Goal: Information Seeking & Learning: Learn about a topic

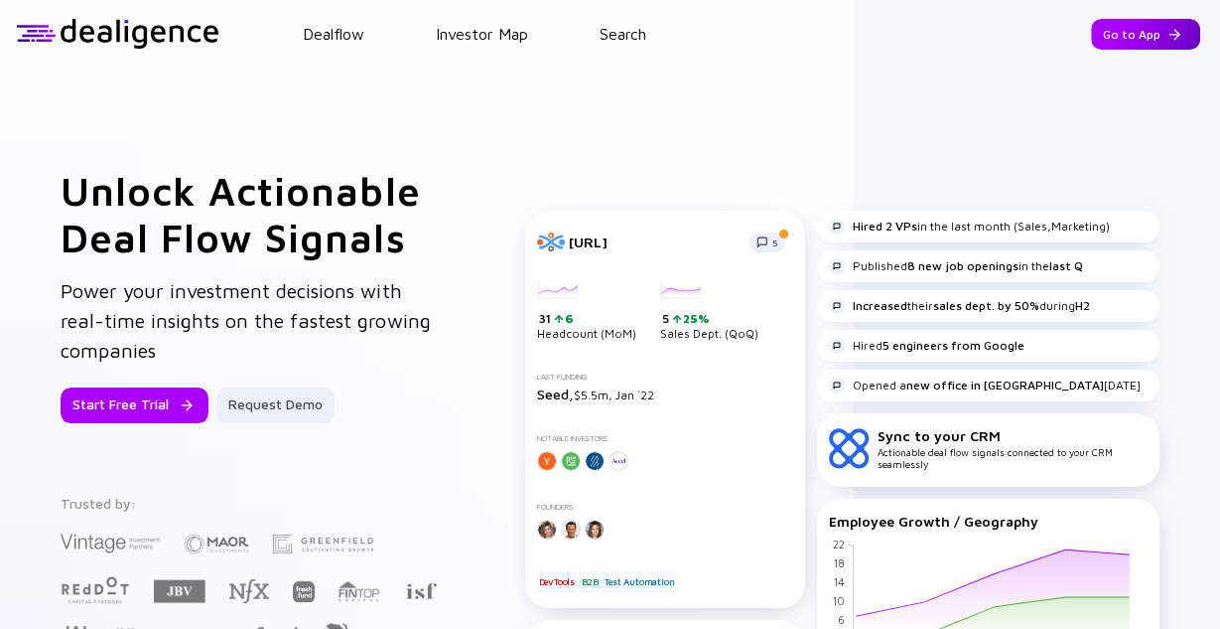
click at [1101, 44] on div "Go to App" at bounding box center [1145, 34] width 109 height 31
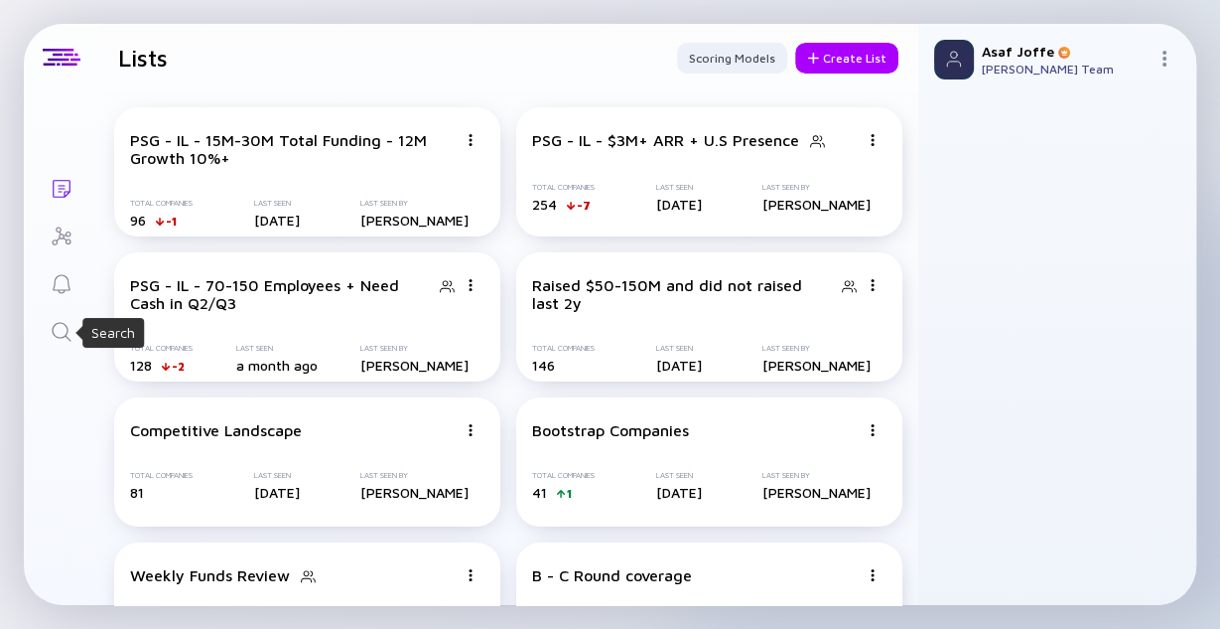
click at [67, 327] on icon "Search" at bounding box center [61, 331] width 19 height 19
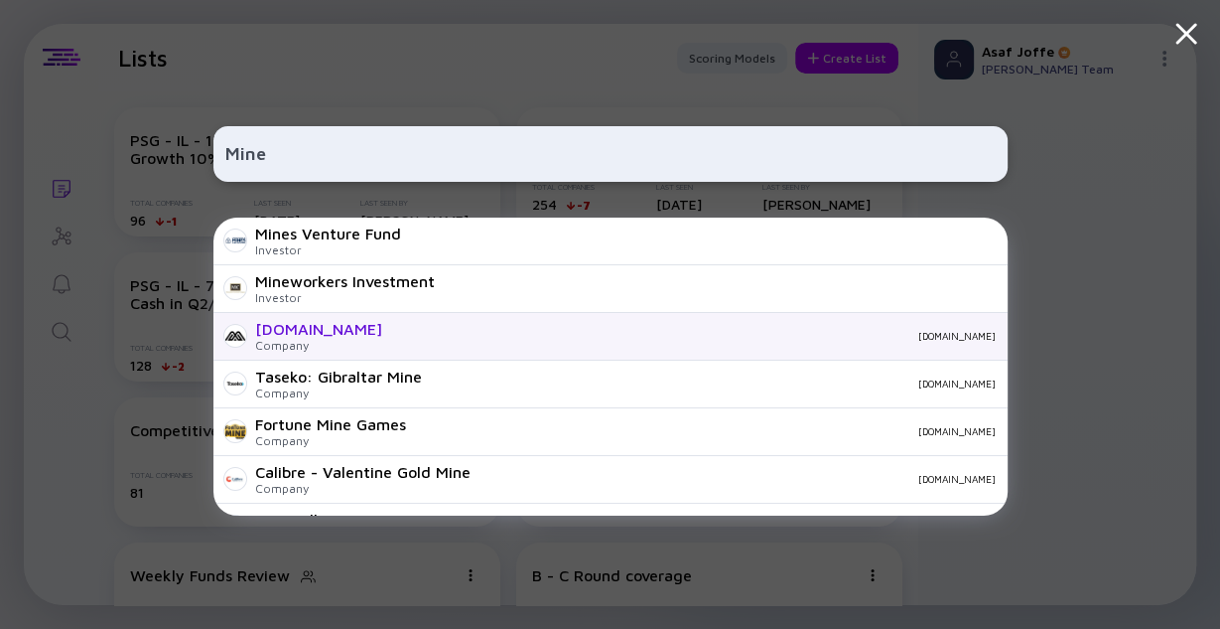
scroll to position [635, 0]
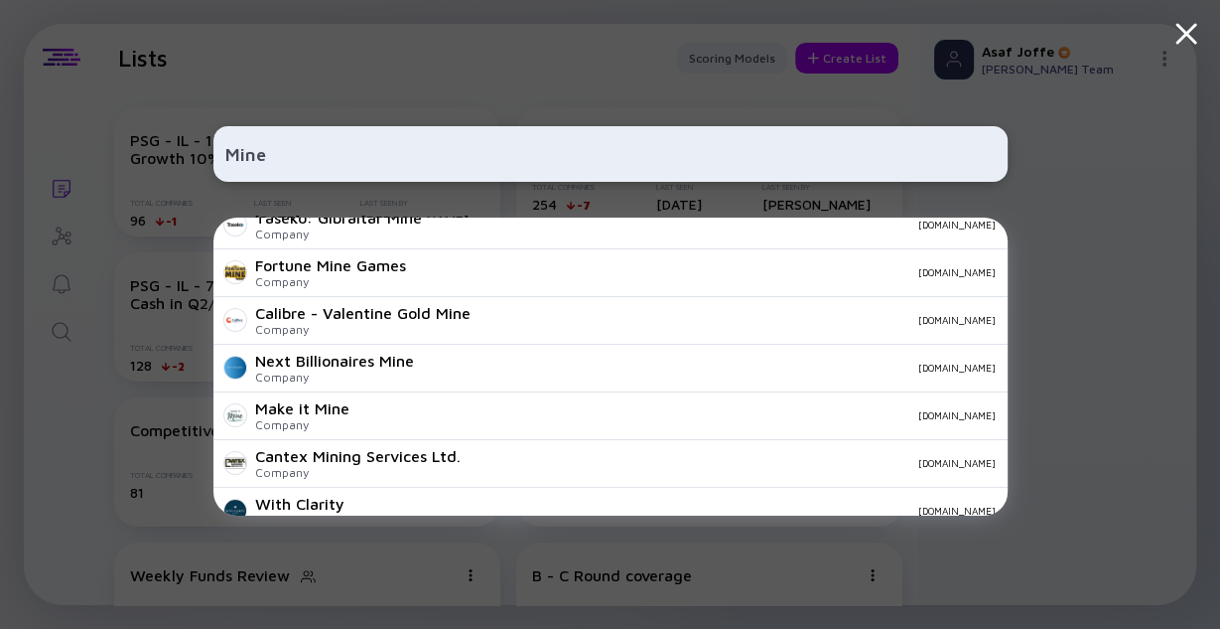
click at [296, 147] on input "Mine" at bounding box center [610, 154] width 770 height 36
type input "Browz"
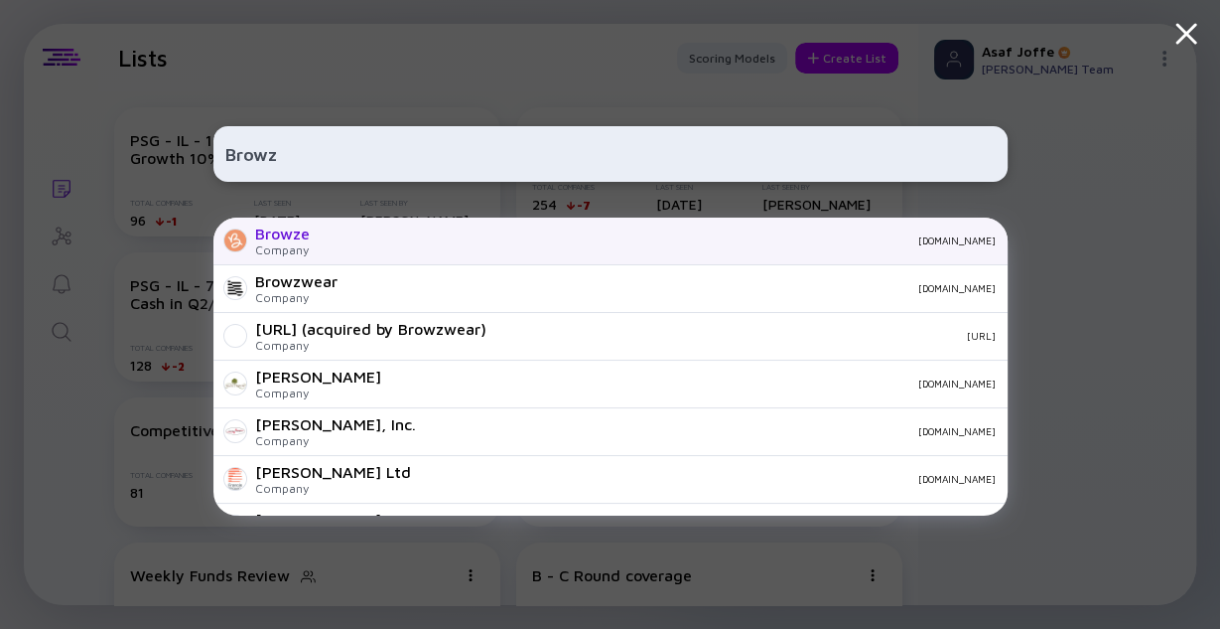
scroll to position [48, 0]
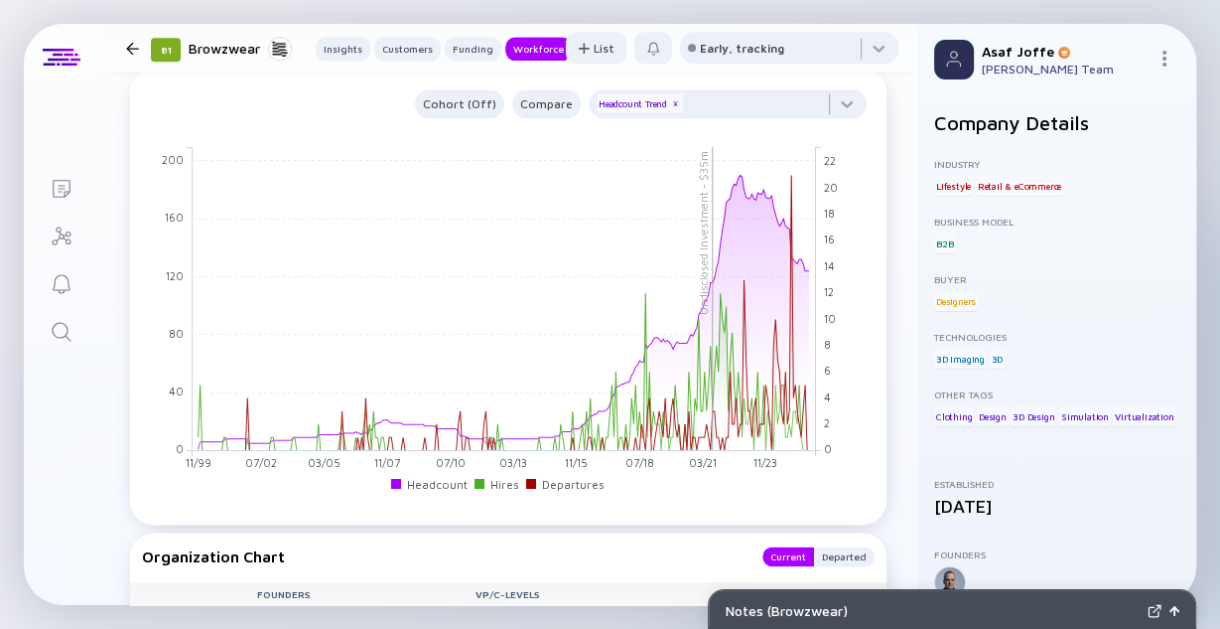
scroll to position [2145, 0]
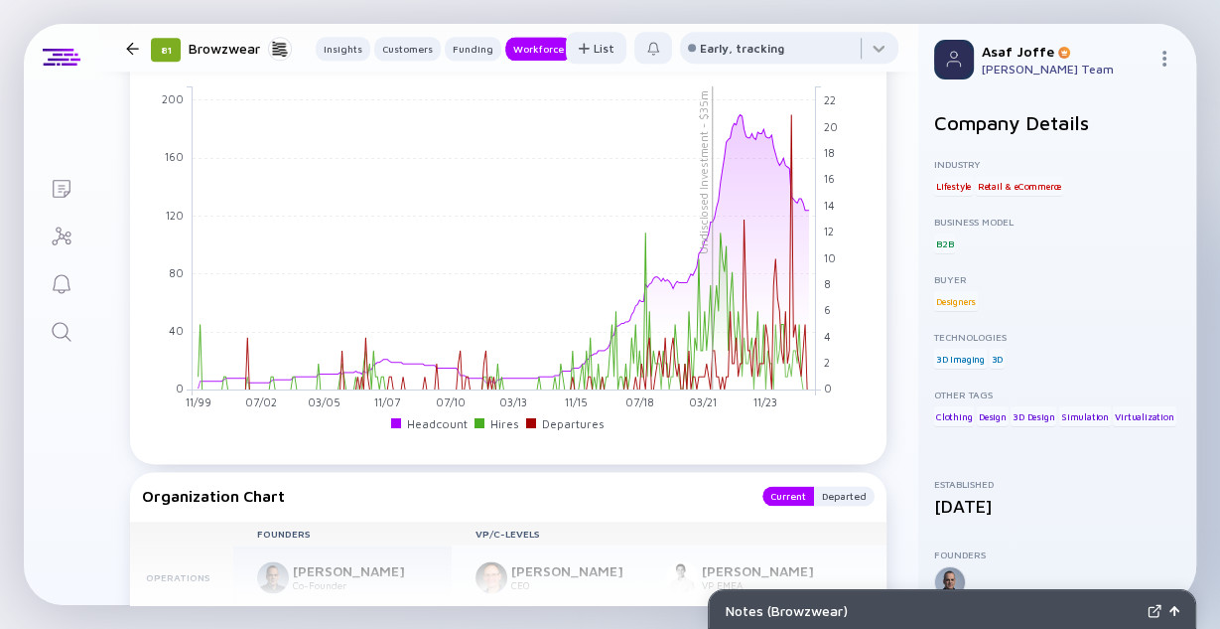
click at [60, 326] on icon "Search" at bounding box center [62, 332] width 24 height 24
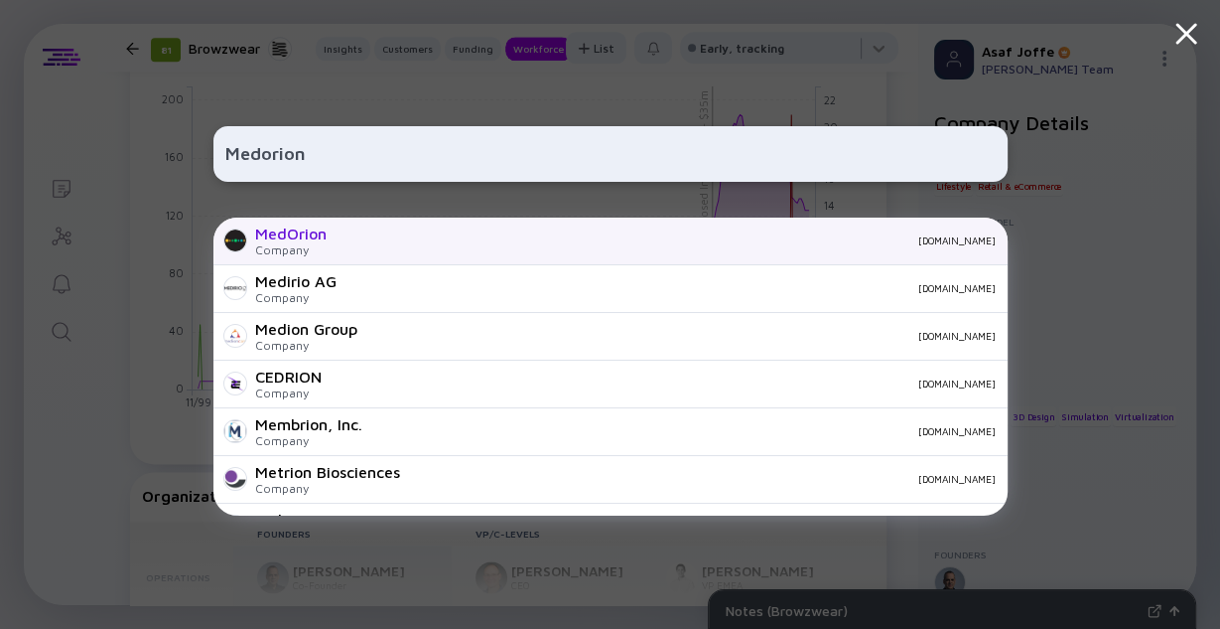
type input "Medorion"
click at [250, 248] on div "MedOrion Company medorion.com" at bounding box center [610, 241] width 794 height 48
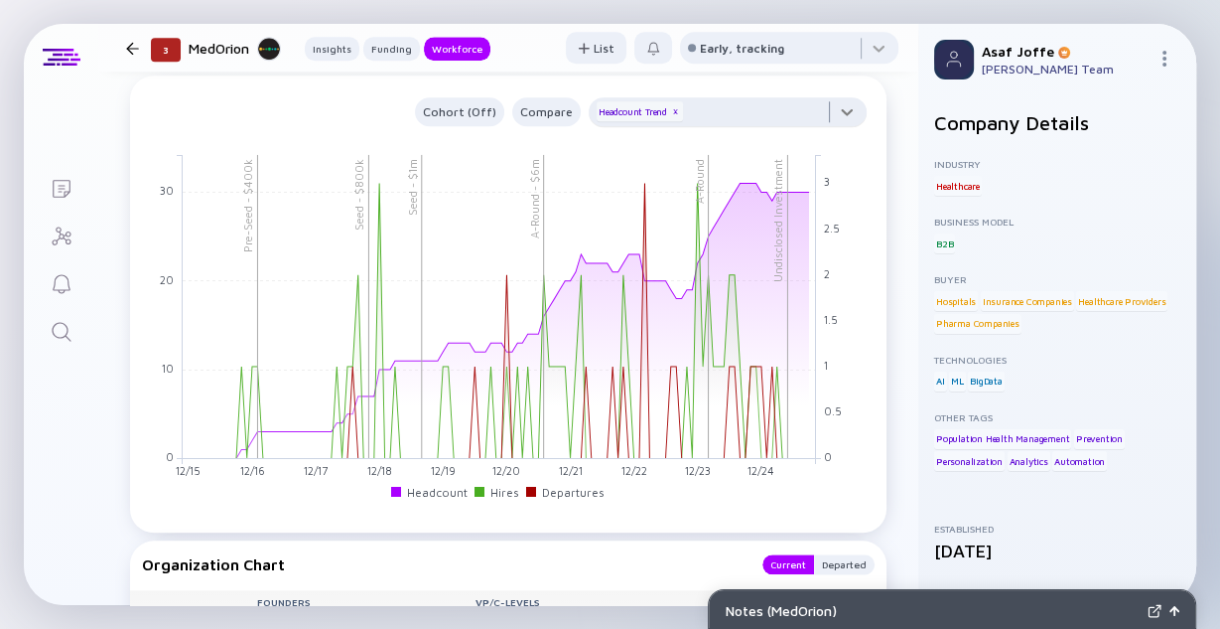
scroll to position [1748, 0]
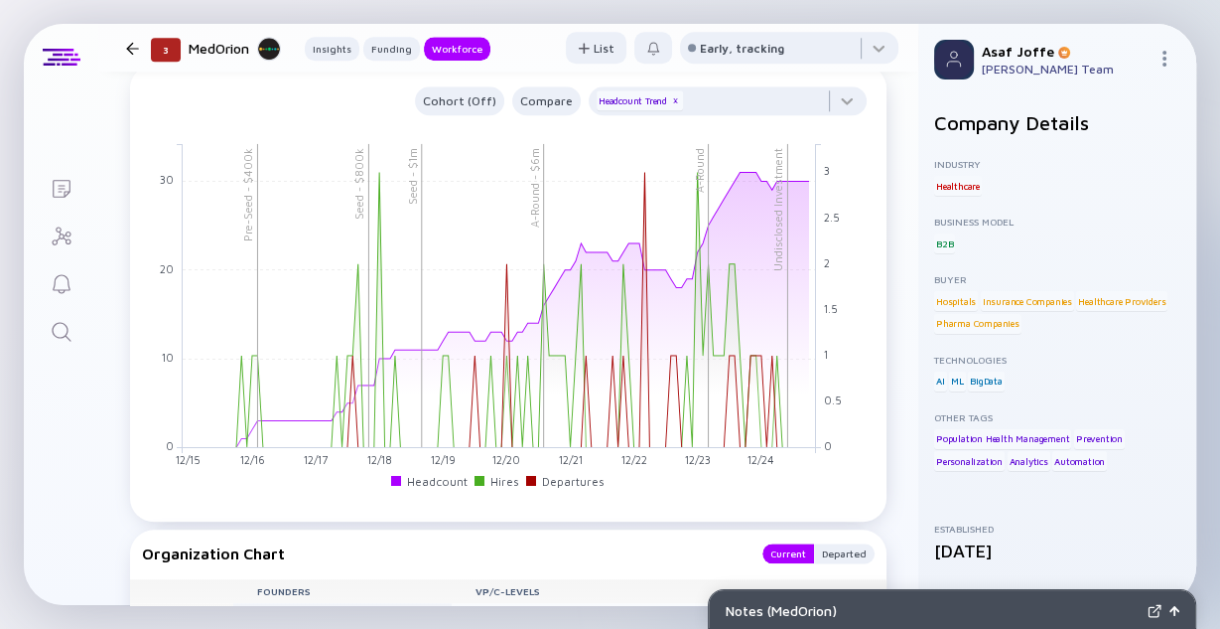
click at [54, 332] on icon "Search" at bounding box center [62, 332] width 24 height 24
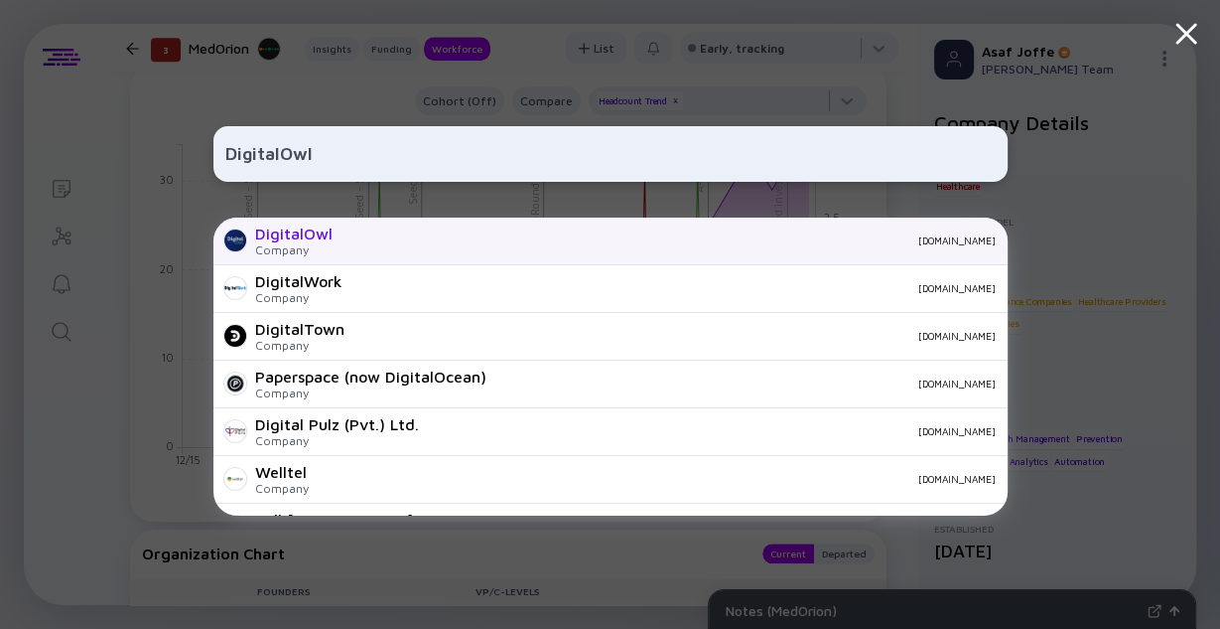
type input "DigitalOwl"
click at [309, 244] on div "Company" at bounding box center [293, 249] width 77 height 15
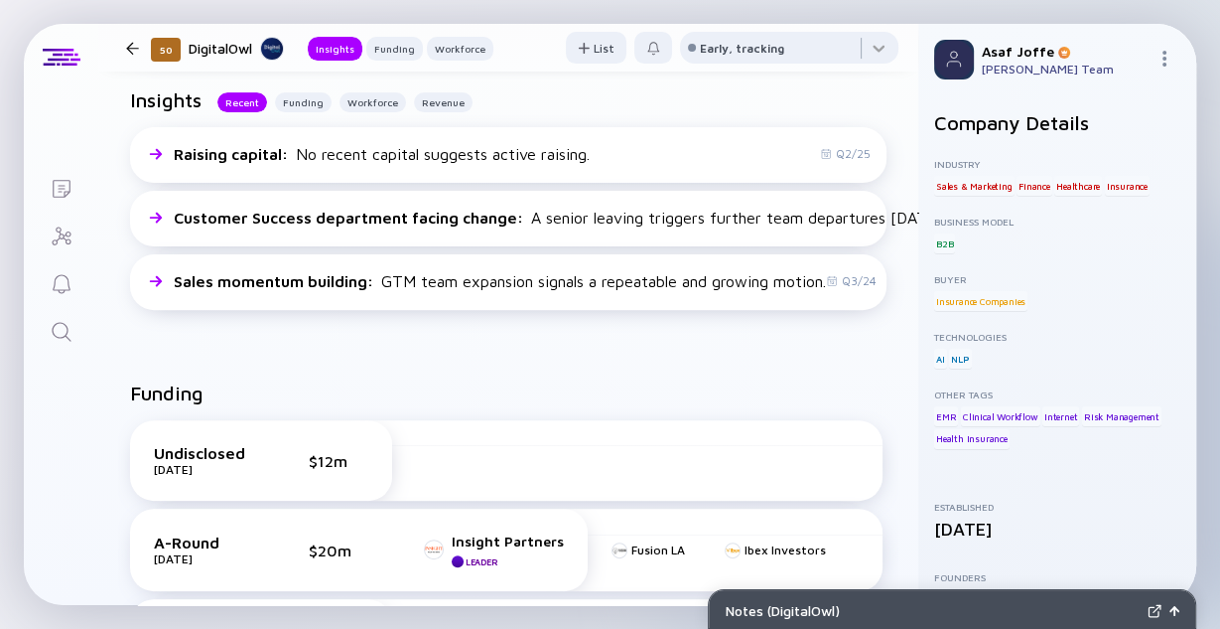
scroll to position [556, 0]
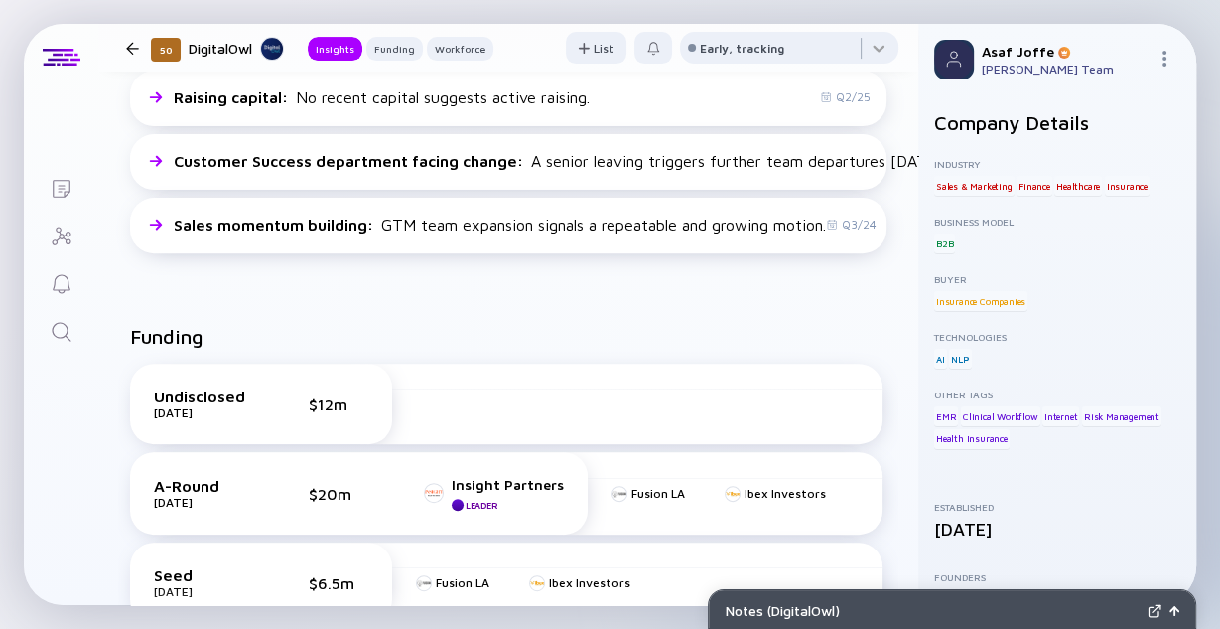
click at [76, 325] on link "Search" at bounding box center [61, 330] width 74 height 48
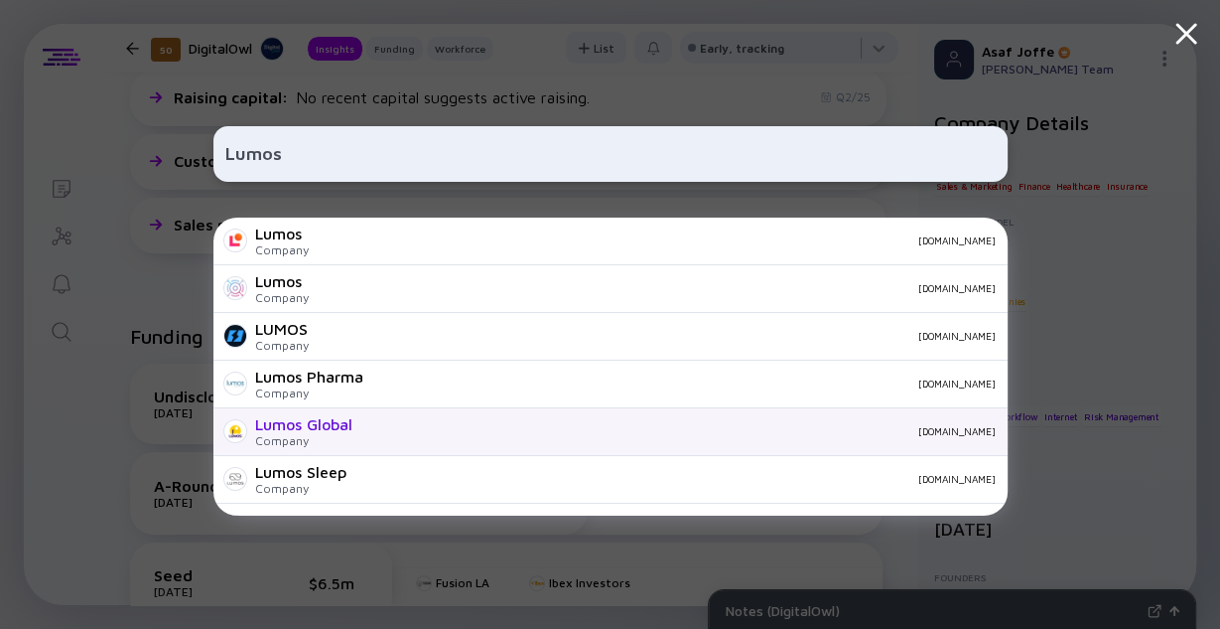
type input "Lumos"
click at [293, 424] on div "Lumos Global" at bounding box center [303, 424] width 97 height 18
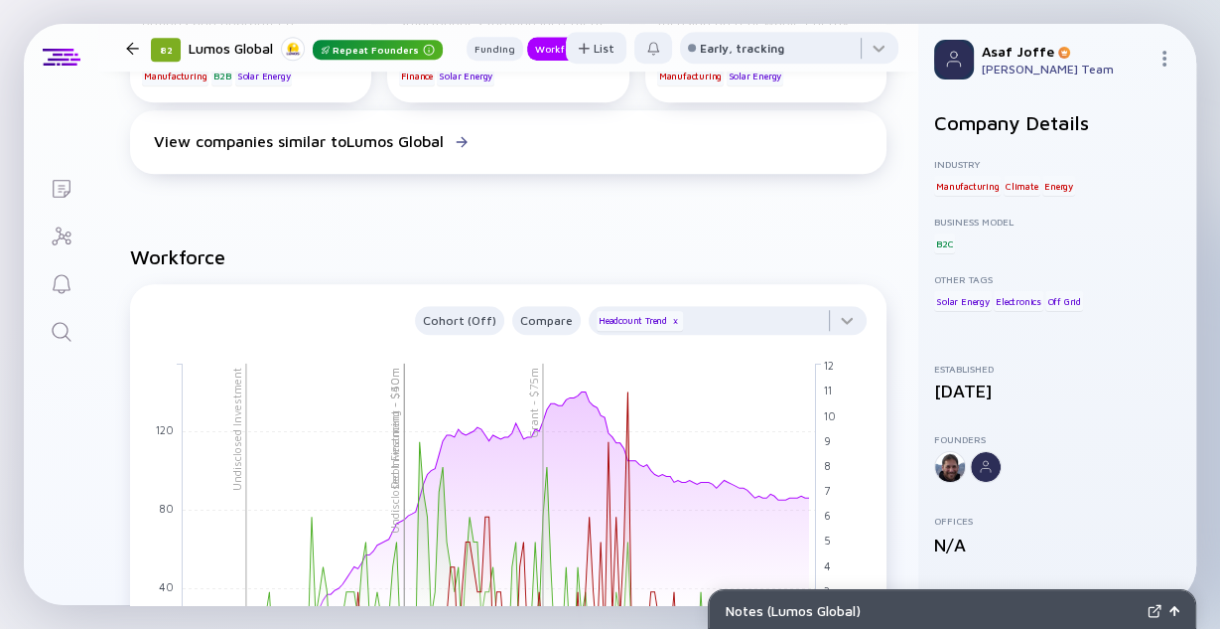
scroll to position [1271, 0]
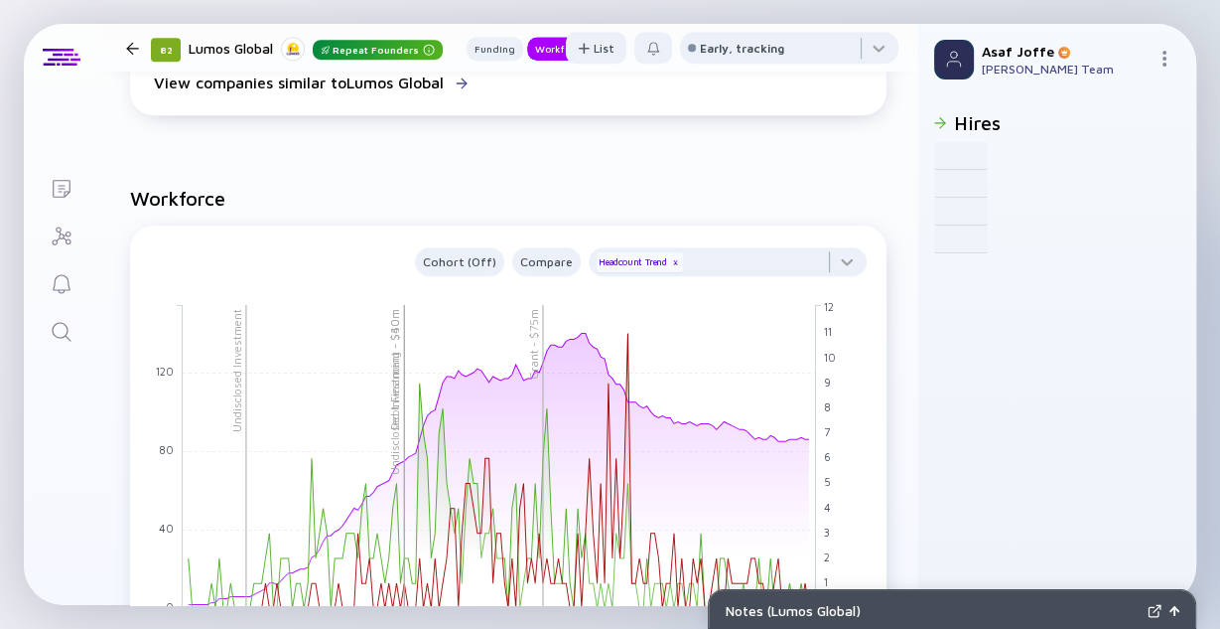
click at [70, 342] on icon "Search" at bounding box center [62, 332] width 24 height 24
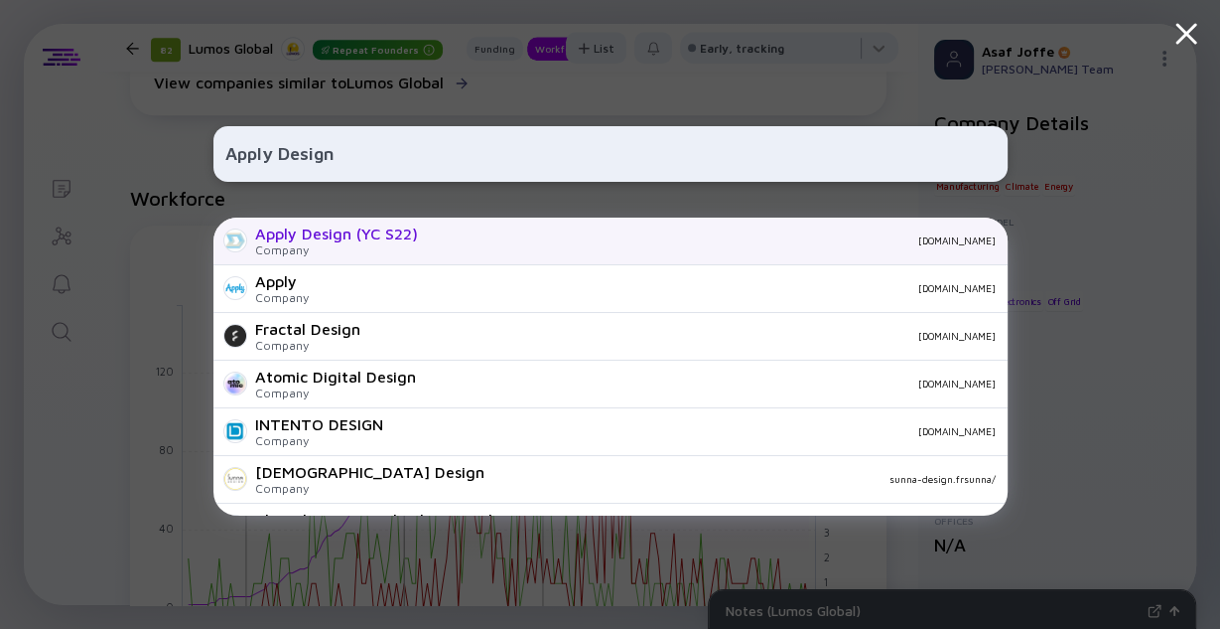
type input "Apply Design"
click at [368, 250] on div "Company" at bounding box center [336, 249] width 163 height 15
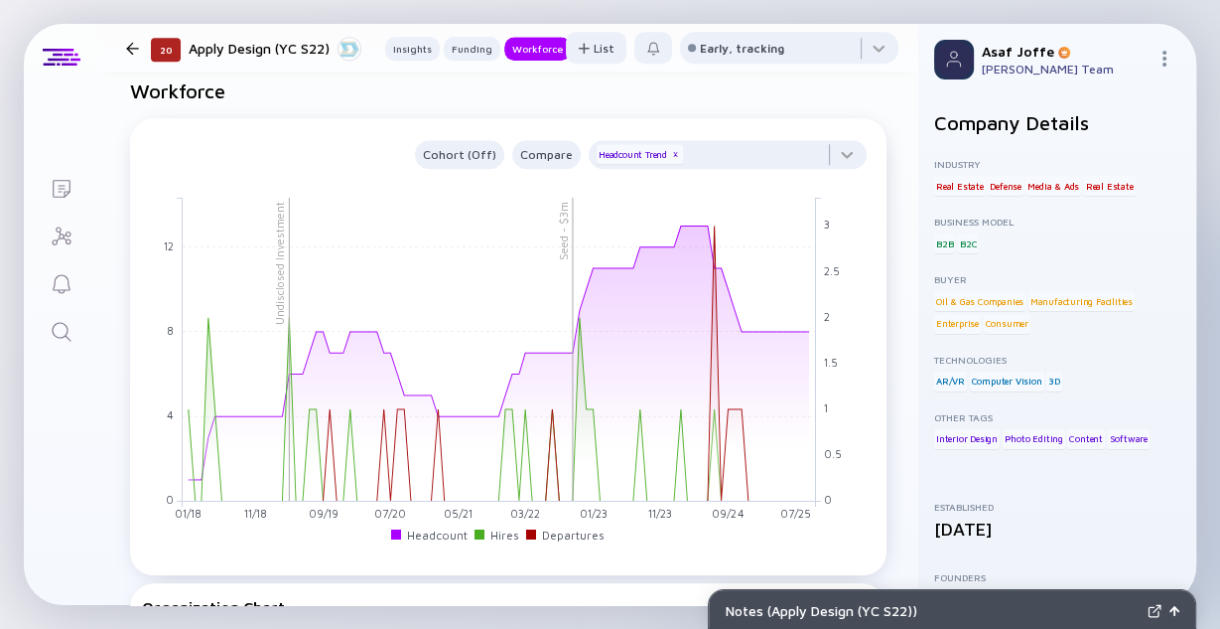
scroll to position [1589, 0]
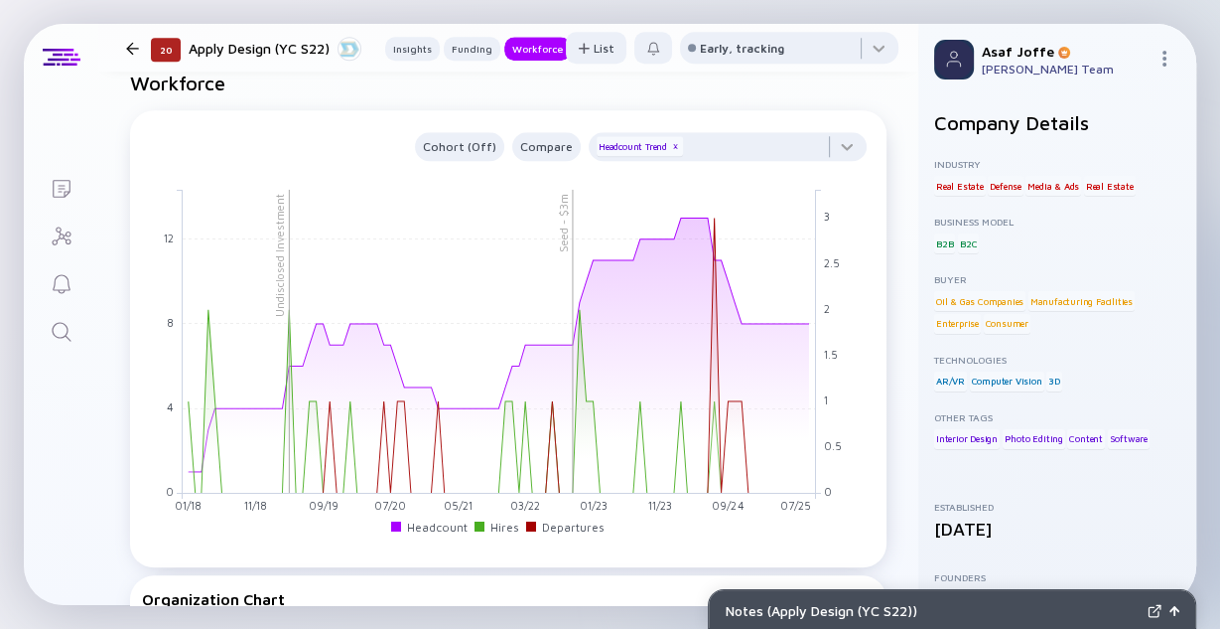
click at [60, 326] on icon "Search" at bounding box center [62, 332] width 24 height 24
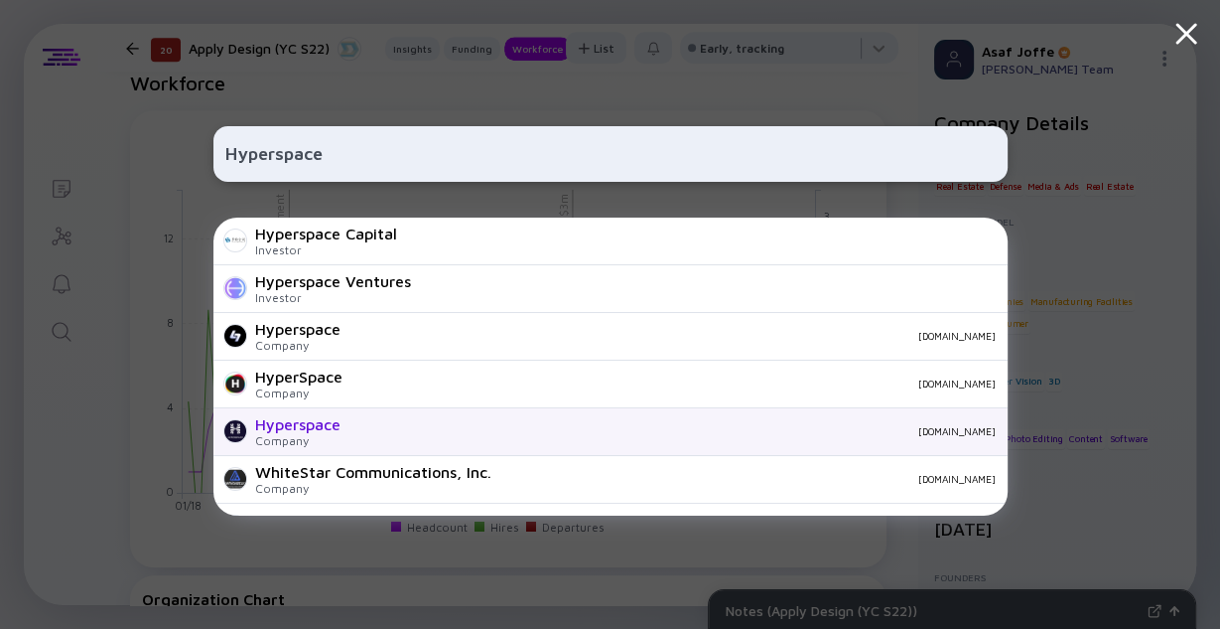
type input "Hyperspace"
click at [318, 411] on div "Hyperspace Company hyper-space.io" at bounding box center [610, 432] width 794 height 48
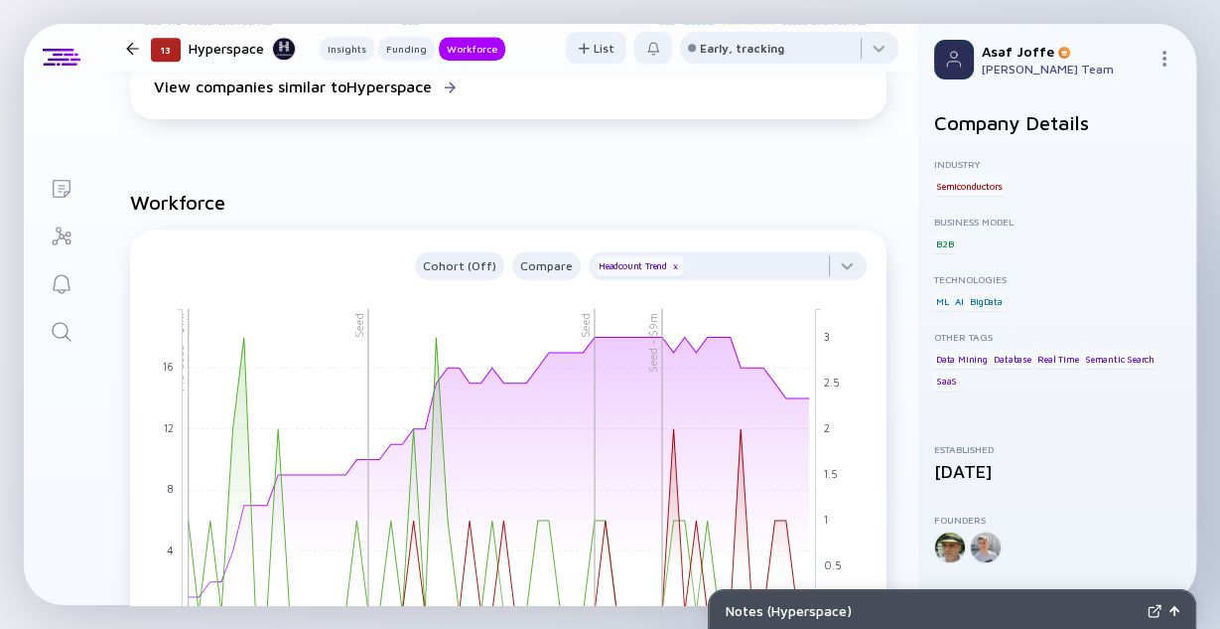
scroll to position [1668, 0]
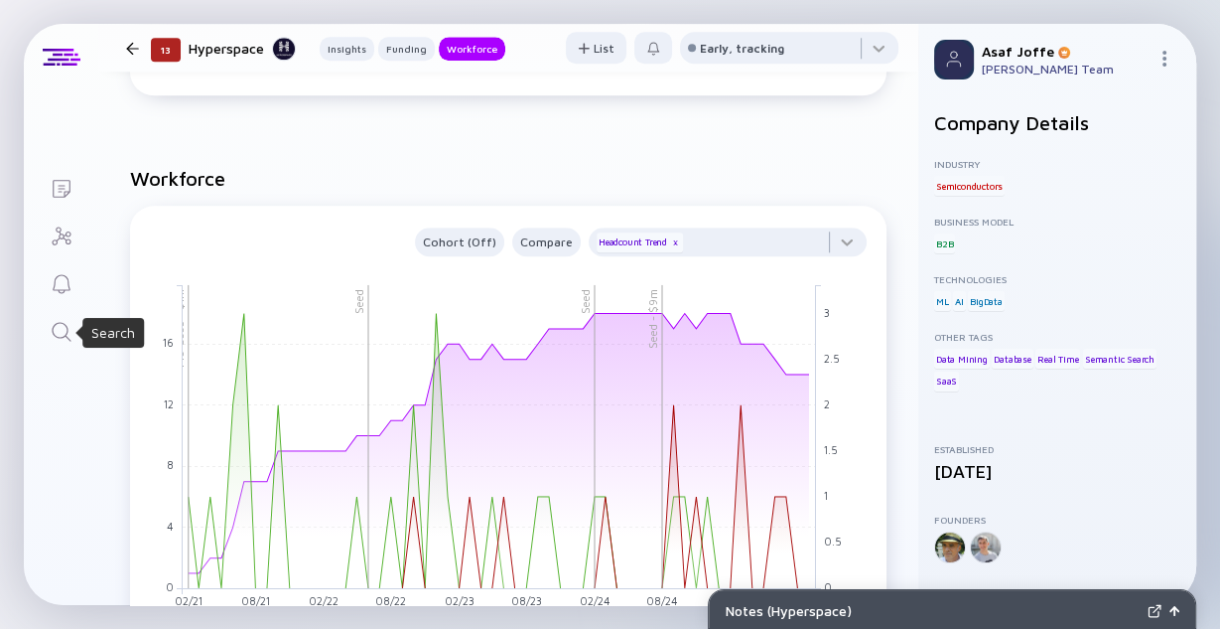
click at [59, 324] on icon "Search" at bounding box center [62, 332] width 24 height 24
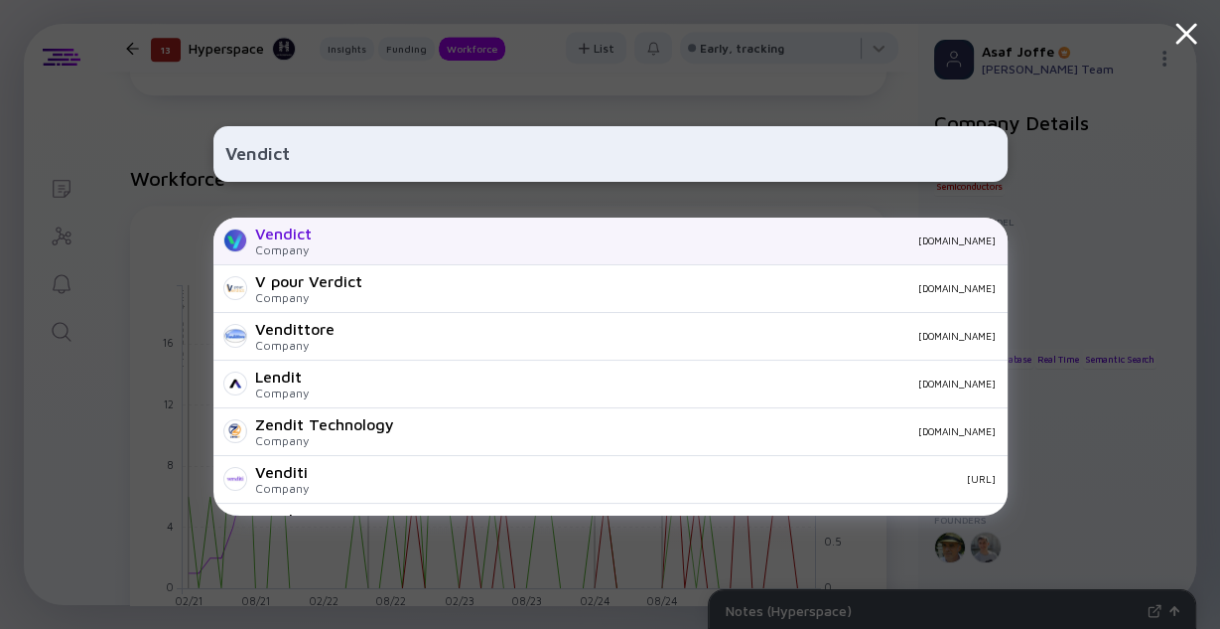
type input "Vendict"
click at [261, 245] on div "Company" at bounding box center [283, 249] width 57 height 15
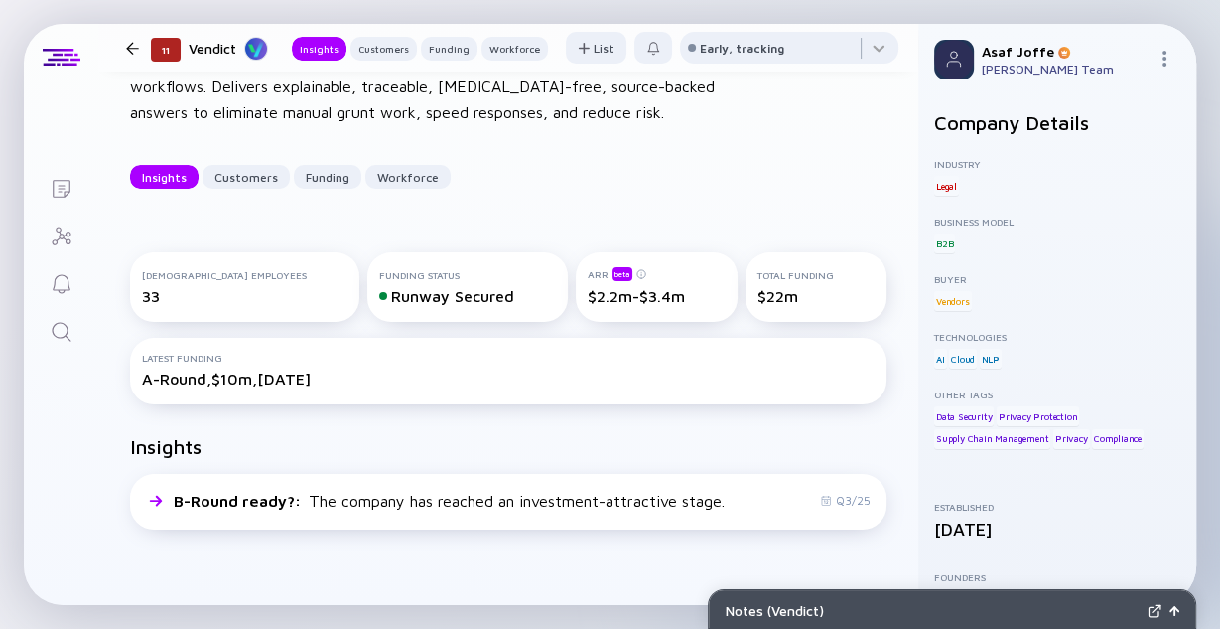
scroll to position [238, 0]
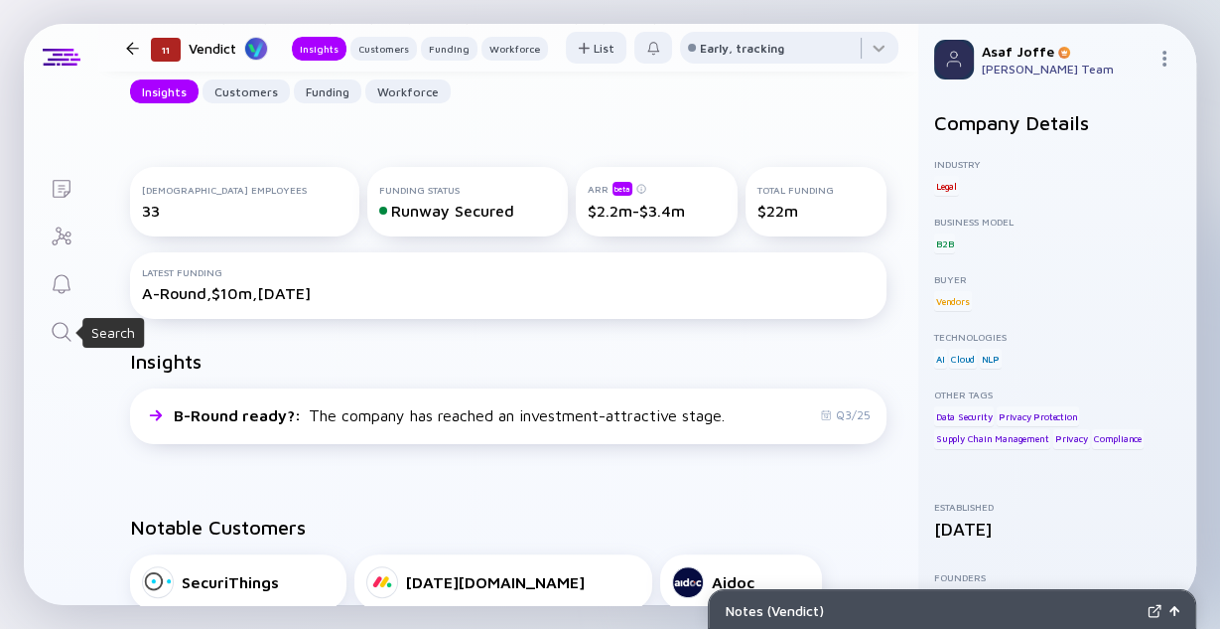
click at [69, 339] on icon "Search" at bounding box center [61, 331] width 19 height 19
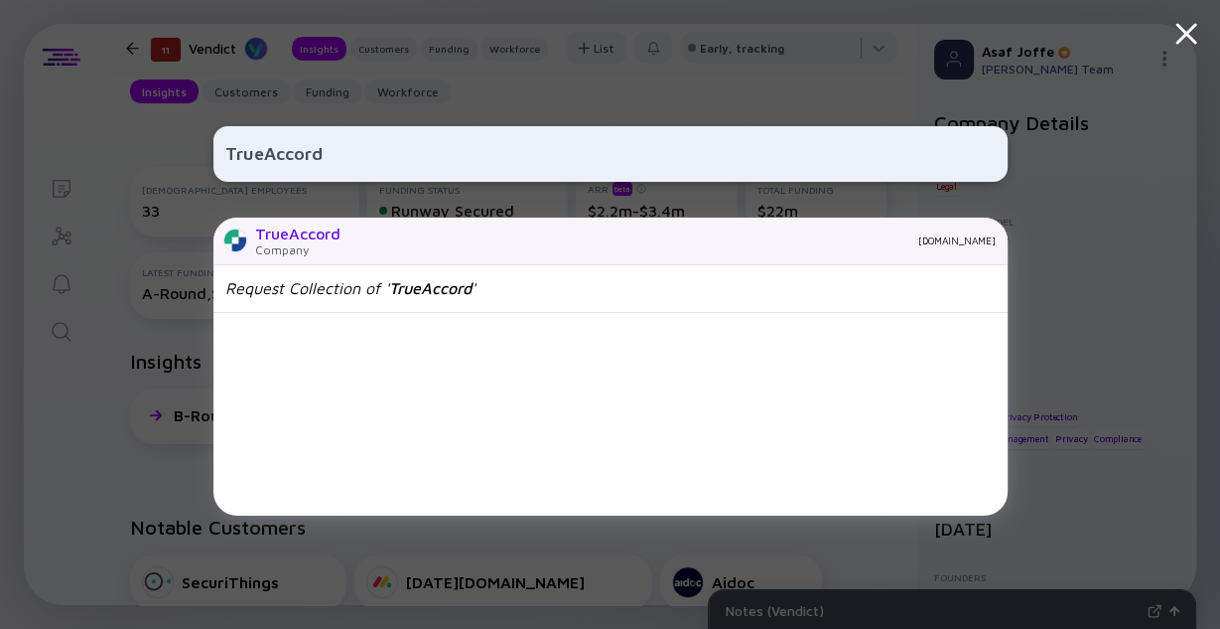
type input "TrueAccord"
click at [321, 233] on div "TrueAccord" at bounding box center [297, 233] width 85 height 18
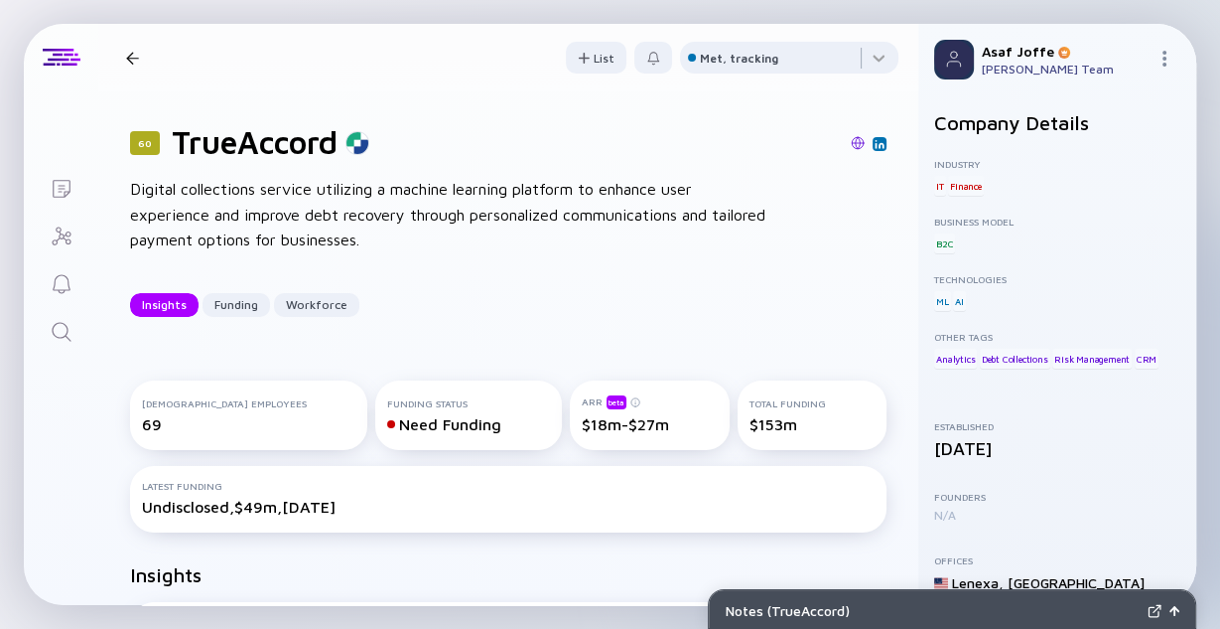
click at [72, 337] on link "Search" at bounding box center [61, 330] width 74 height 48
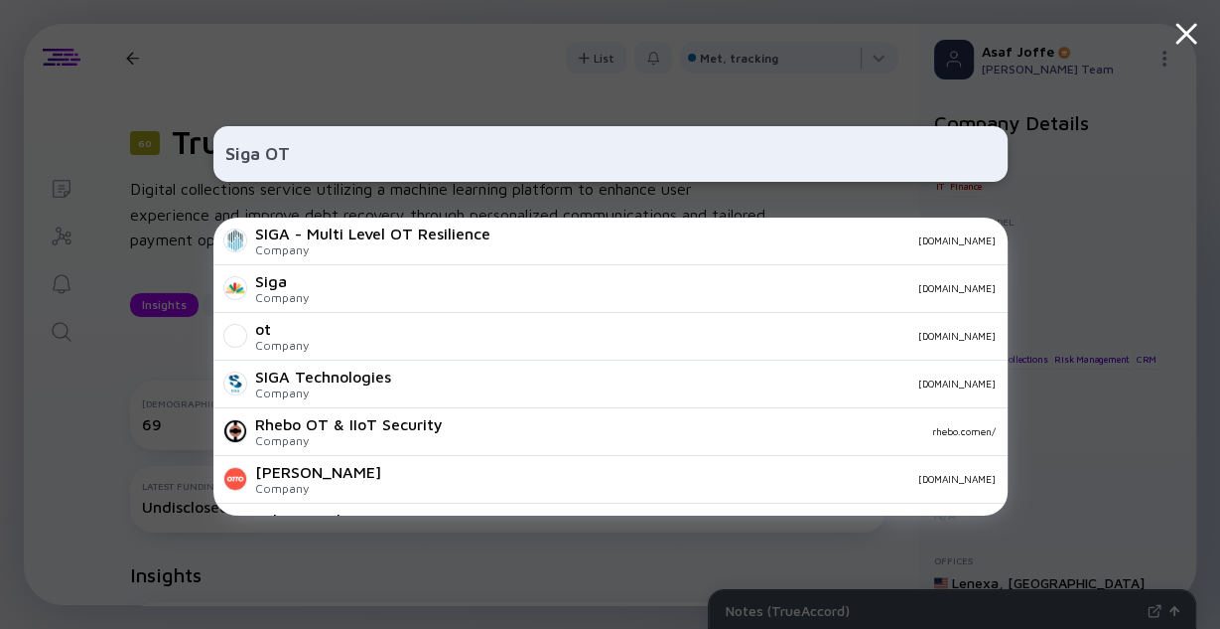
type input "Siga OT"
click at [318, 248] on div "Company" at bounding box center [372, 249] width 235 height 15
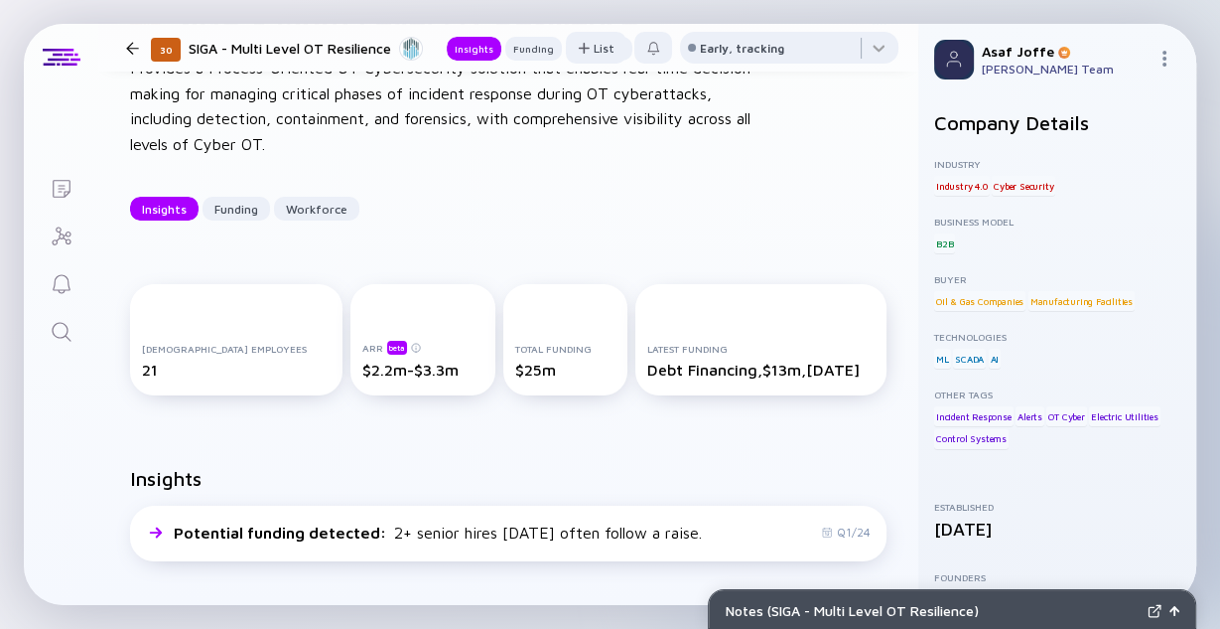
scroll to position [477, 0]
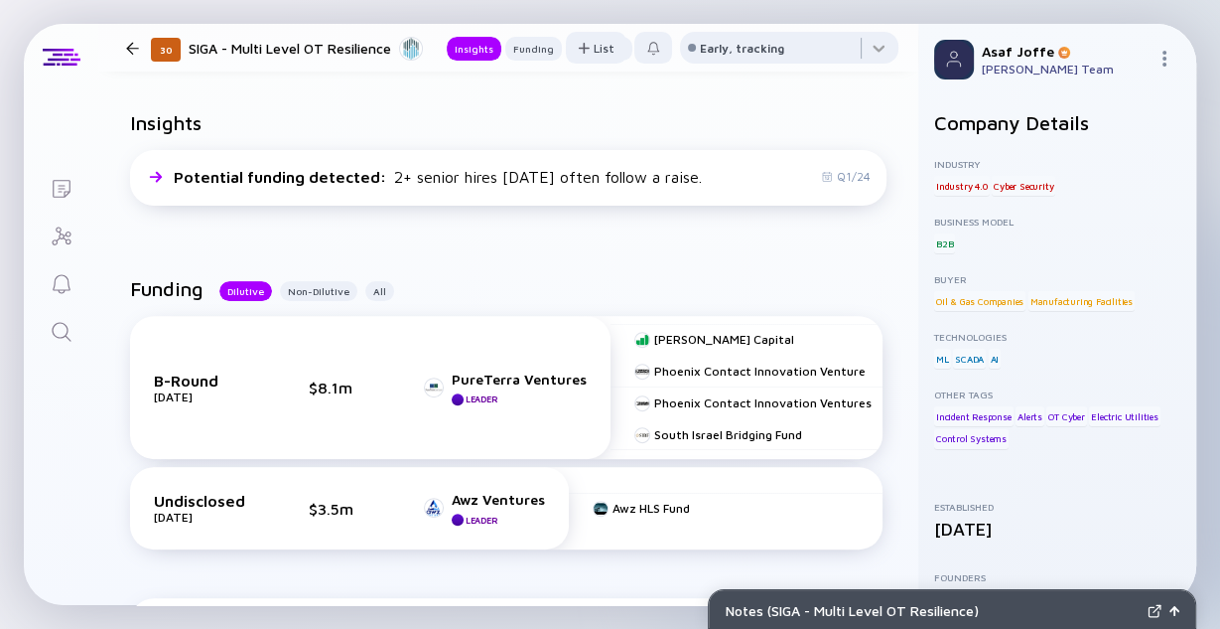
click at [67, 345] on div "Search" at bounding box center [62, 333] width 24 height 27
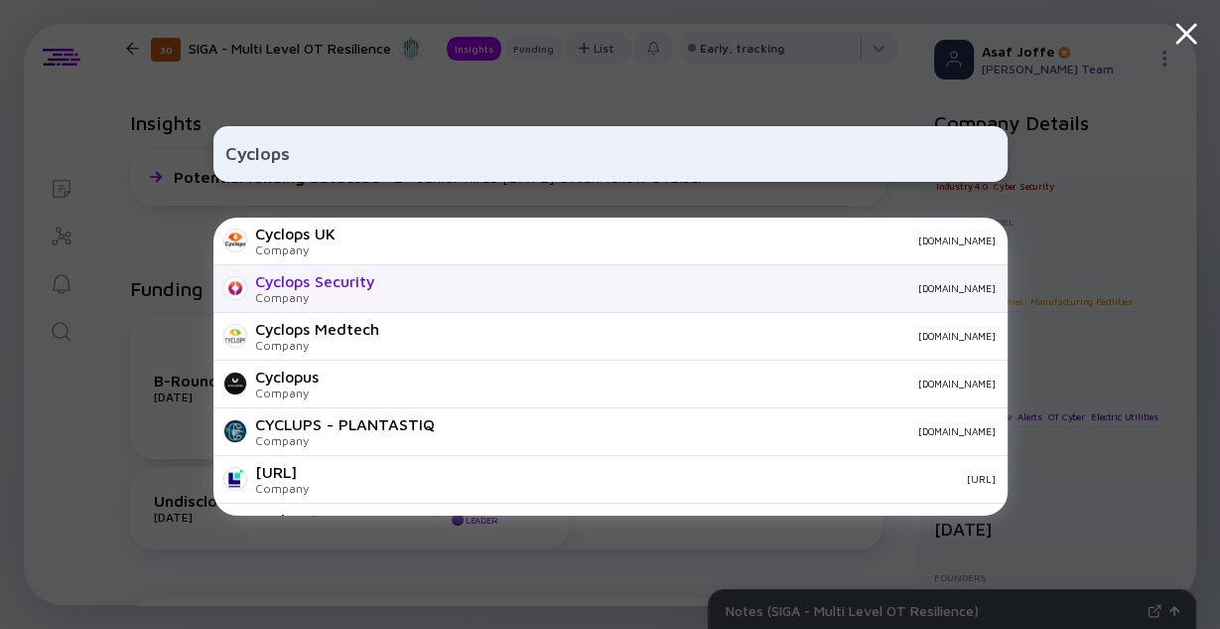
type input "Cyclops"
click at [362, 289] on div "Cyclops Security" at bounding box center [315, 281] width 120 height 18
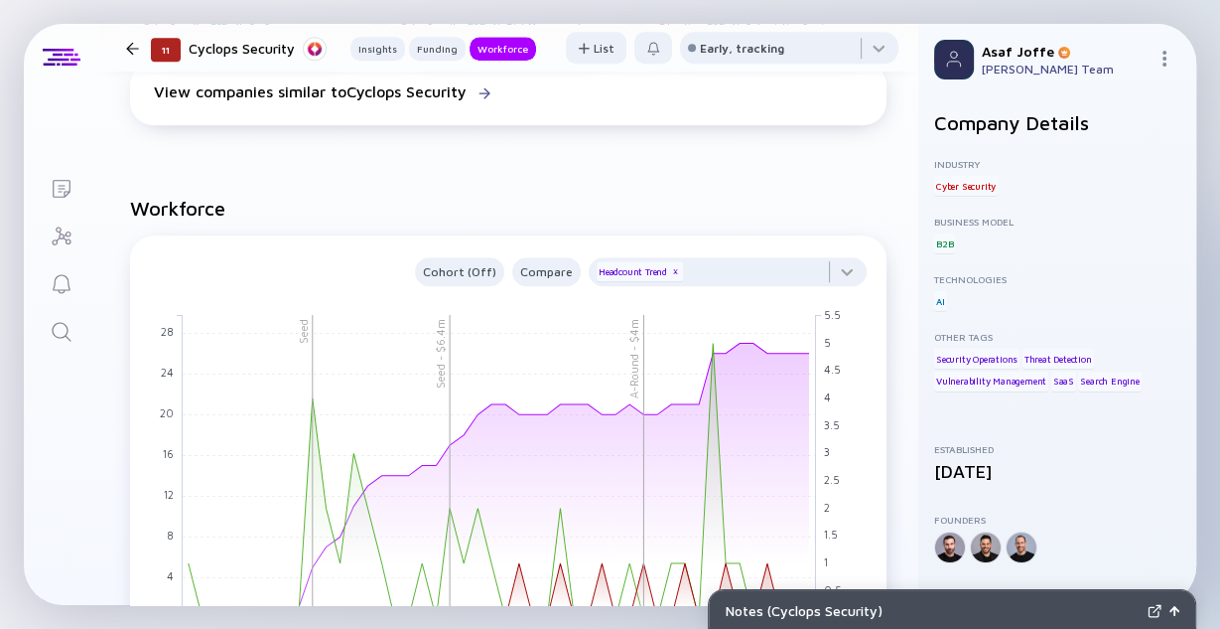
scroll to position [1668, 0]
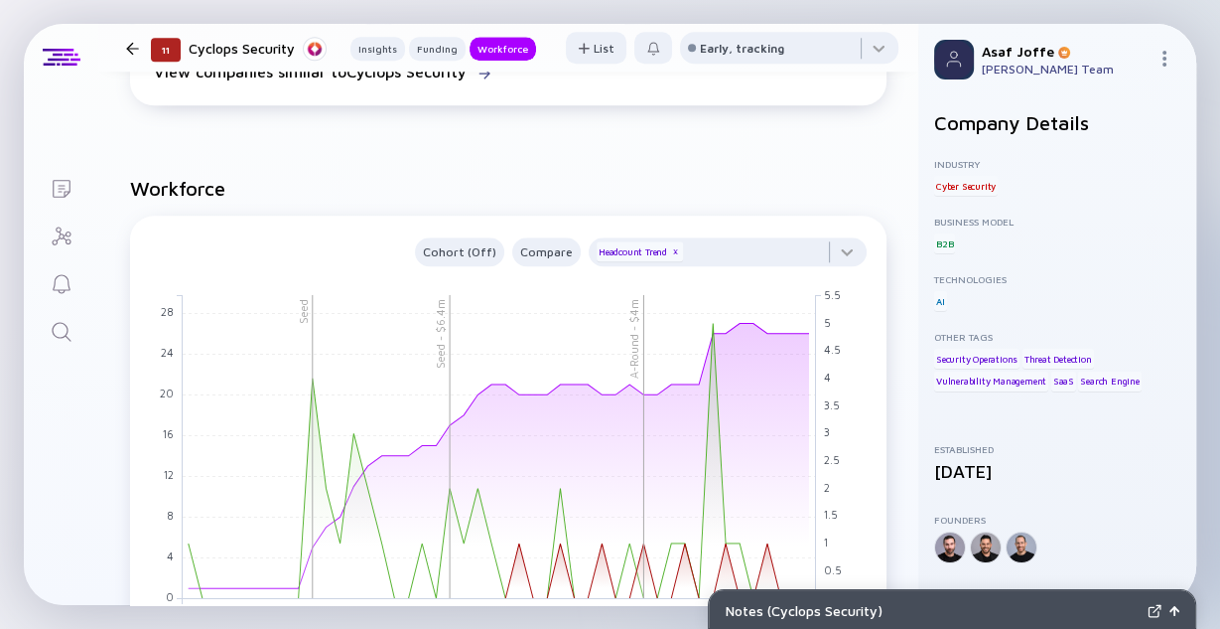
click at [65, 328] on icon "Search" at bounding box center [62, 332] width 24 height 24
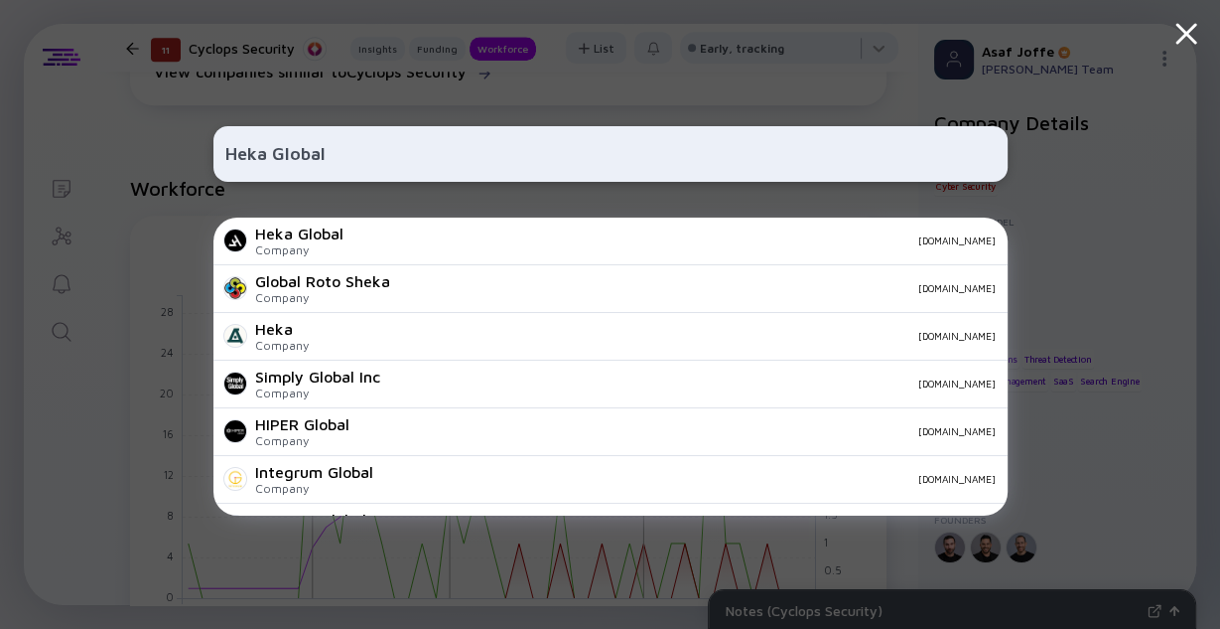
type input "Heka Global"
click at [350, 246] on div "Heka Global Company hekaglobal.com" at bounding box center [610, 241] width 794 height 48
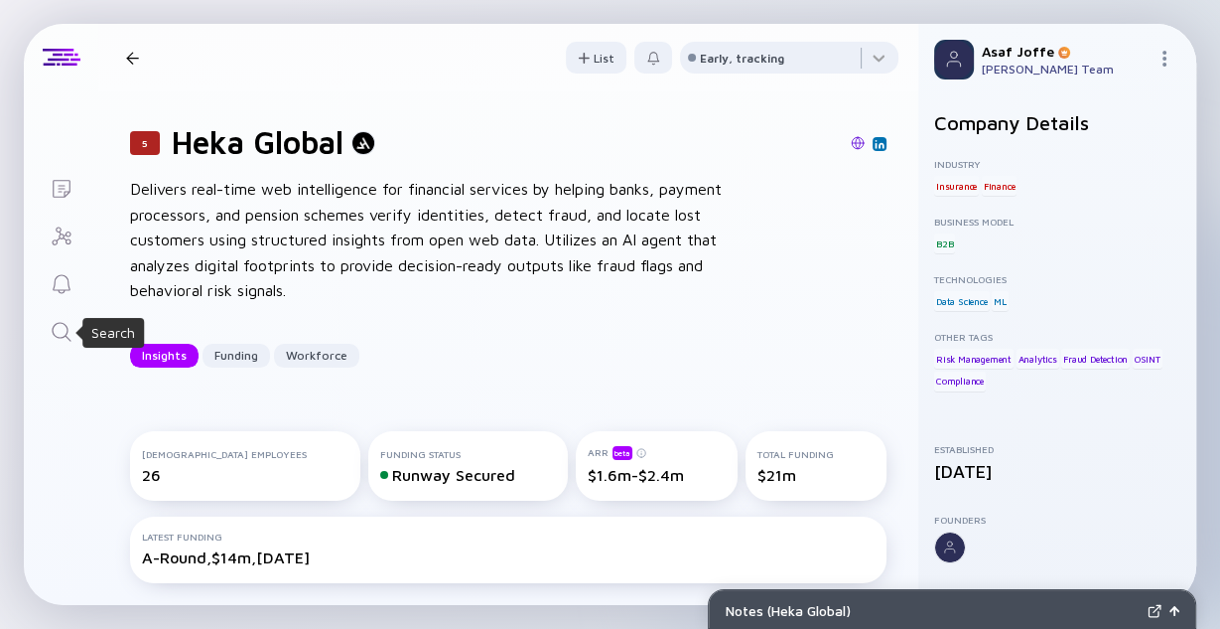
click at [69, 336] on icon "Search" at bounding box center [62, 332] width 24 height 24
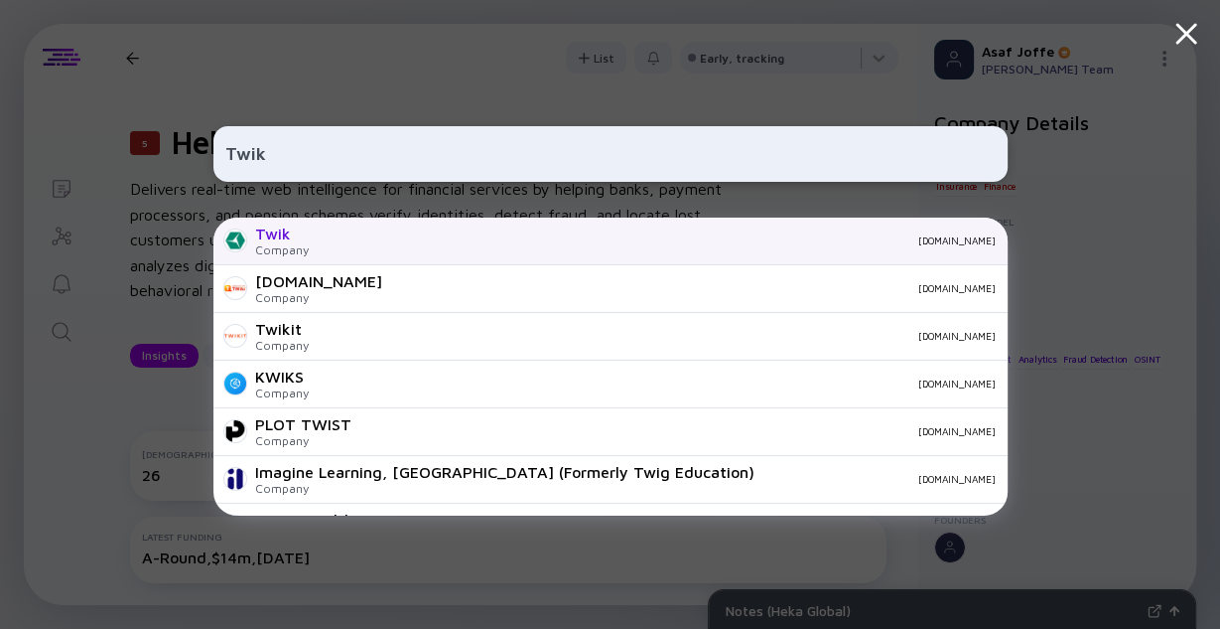
type input "Twik"
click at [442, 253] on div "Twik Company twik.io" at bounding box center [610, 241] width 794 height 48
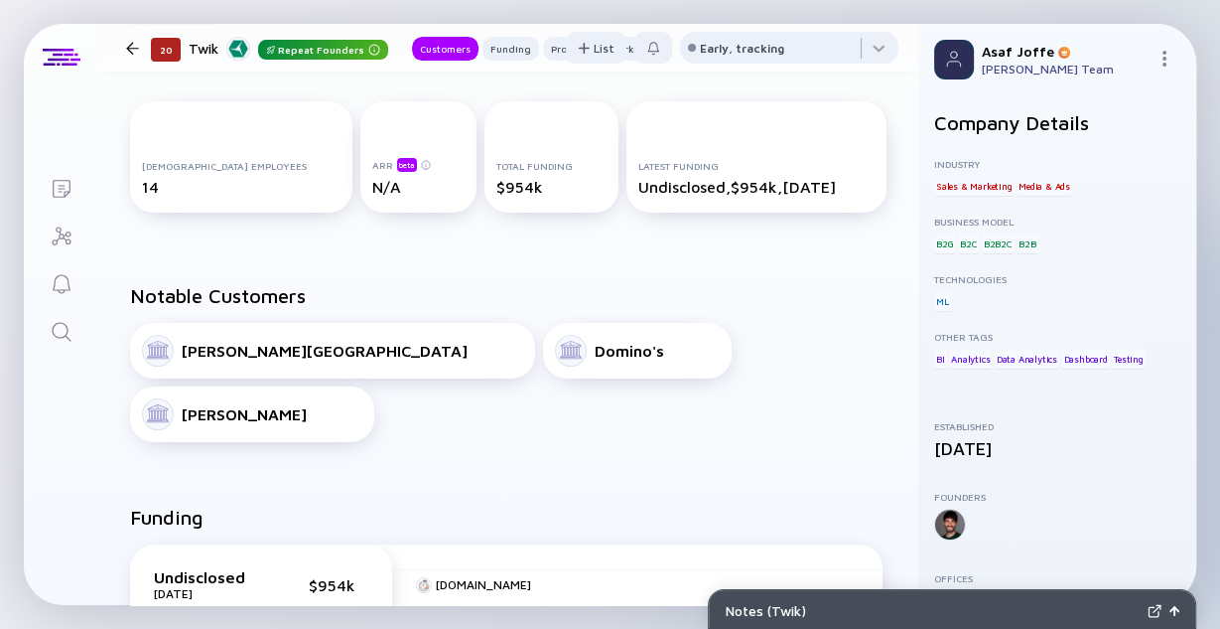
scroll to position [318, 0]
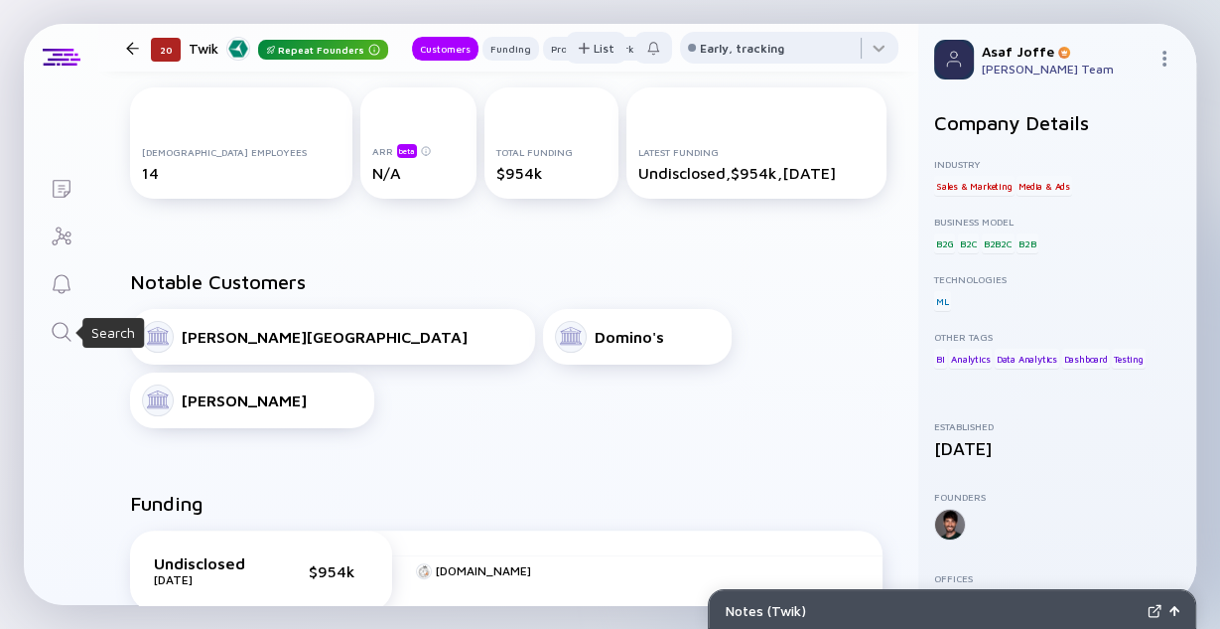
click at [61, 329] on icon "Search" at bounding box center [62, 332] width 24 height 24
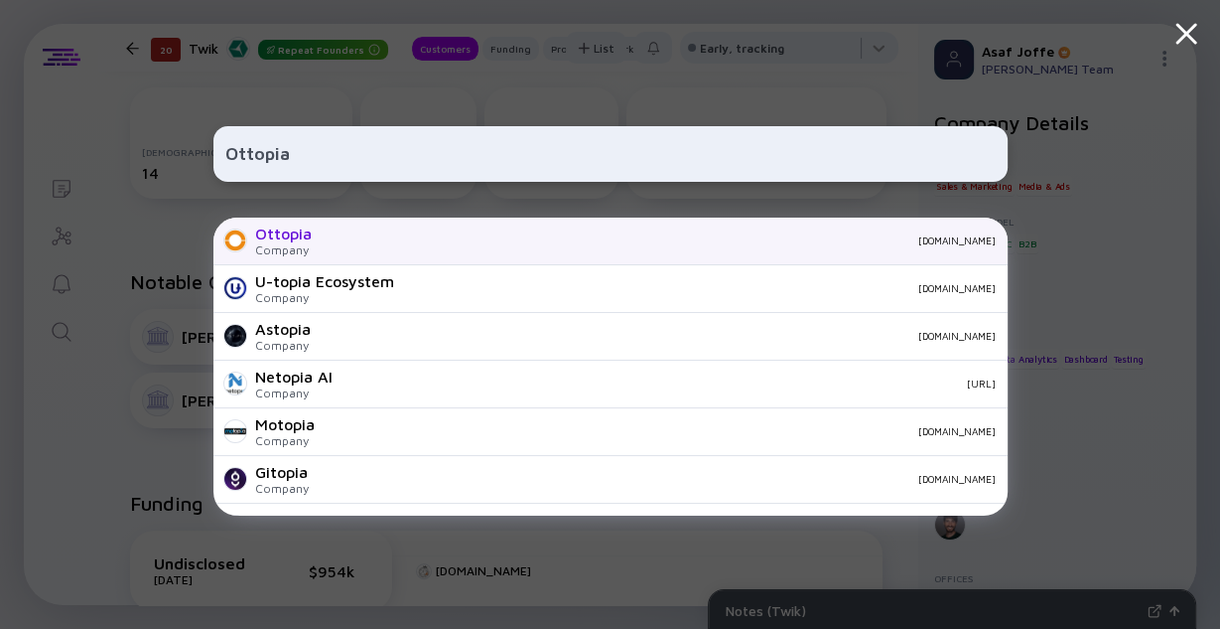
type input "Ottopia"
click at [326, 231] on div "Ottopia Company ottopia.tech" at bounding box center [610, 241] width 794 height 48
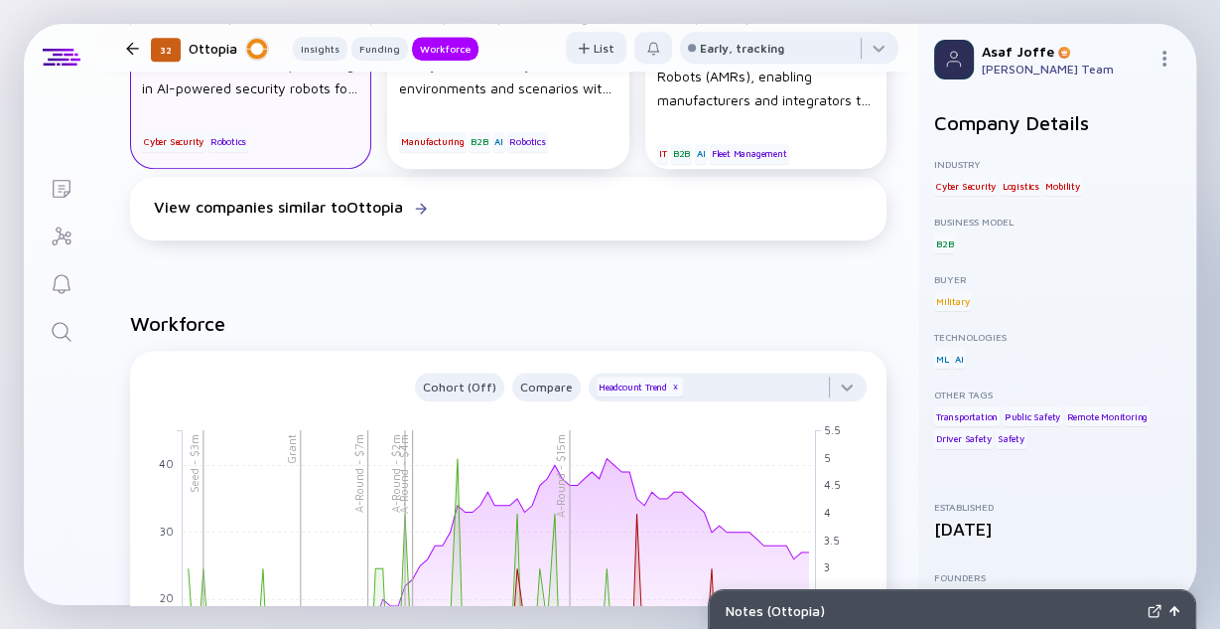
scroll to position [1748, 0]
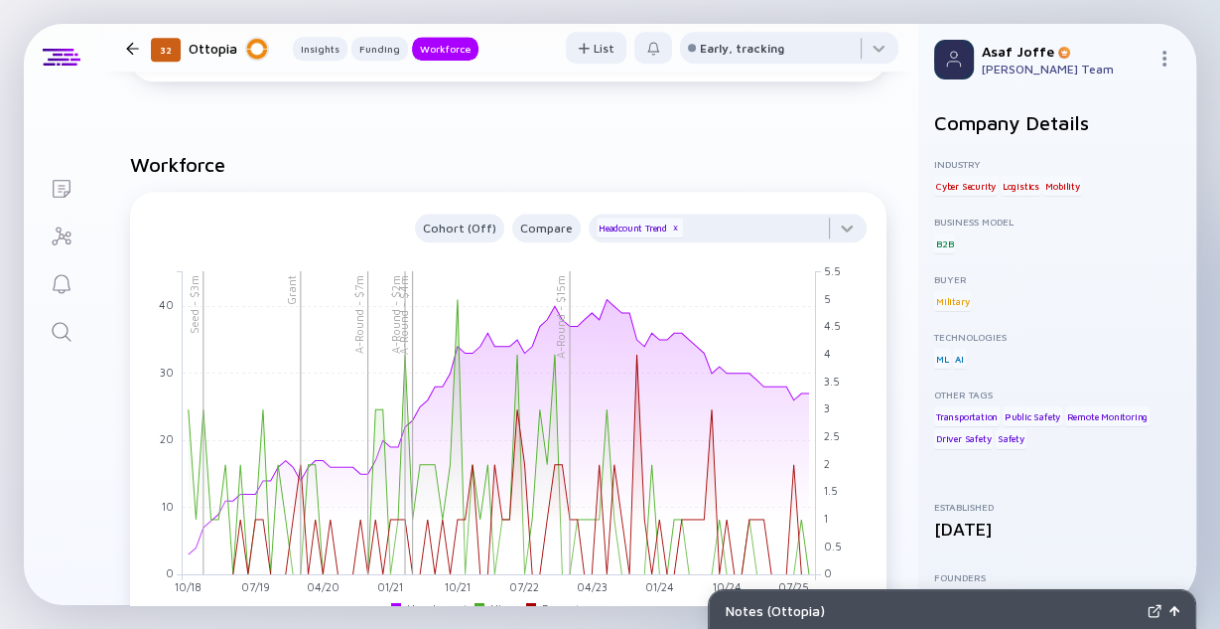
click at [67, 346] on link "Search" at bounding box center [61, 330] width 74 height 48
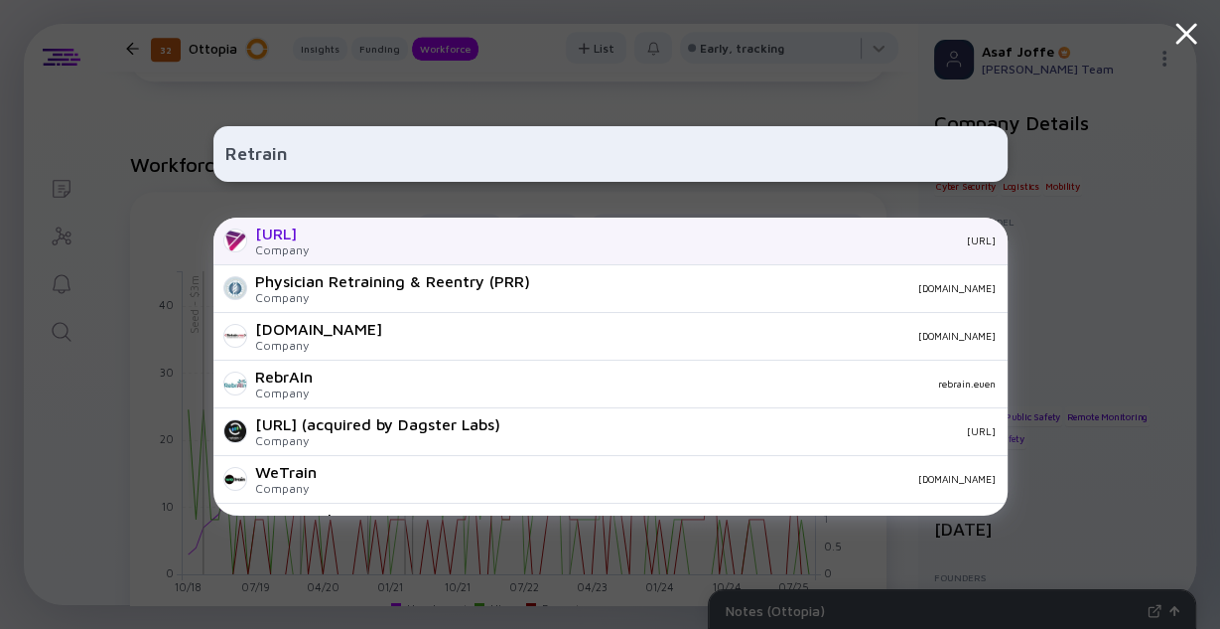
type input "Retrain"
click at [390, 233] on div "retrain.ai Company retrain.ai" at bounding box center [610, 241] width 794 height 48
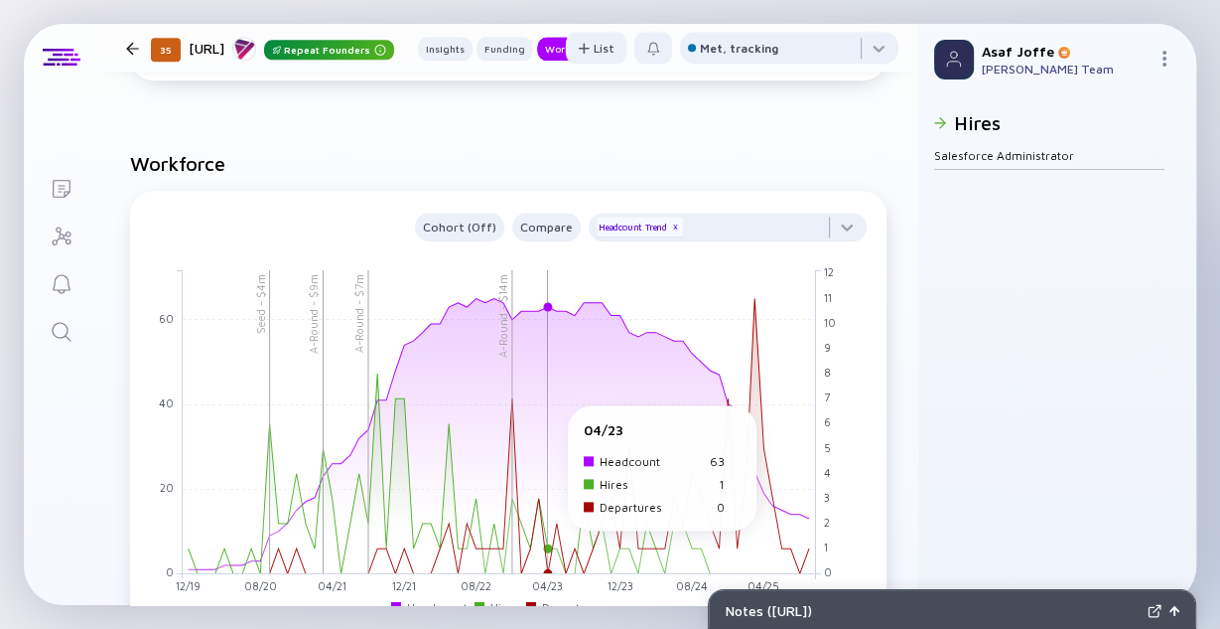
scroll to position [1986, 0]
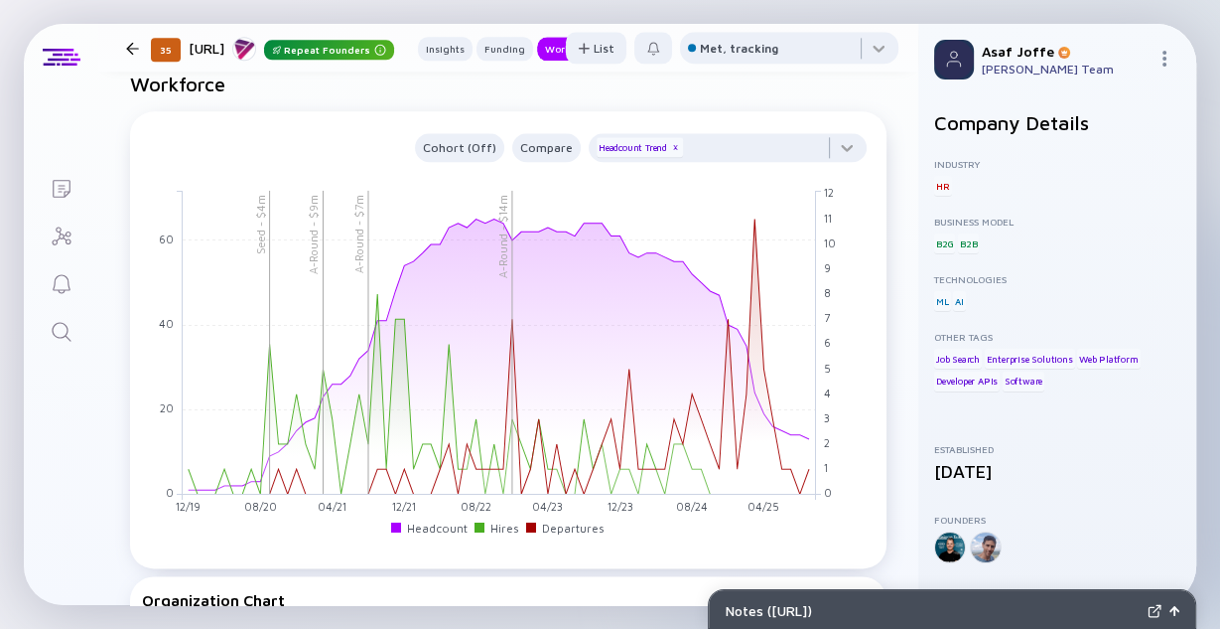
click at [60, 328] on icon "Search" at bounding box center [62, 332] width 24 height 24
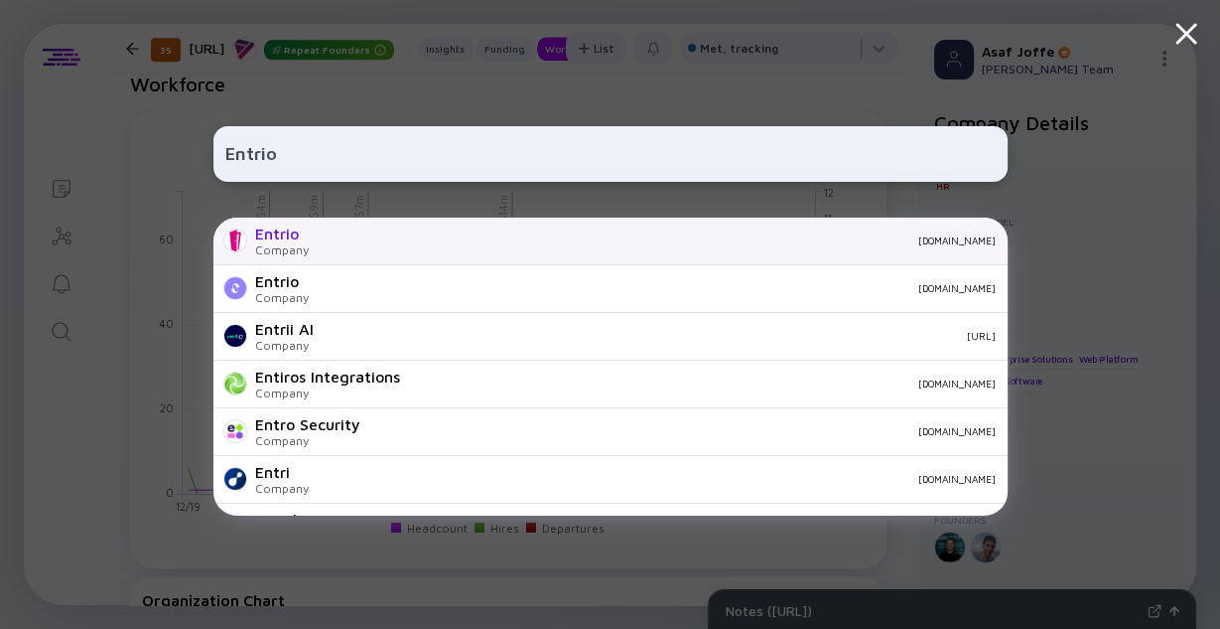
type input "Entrio"
click at [375, 242] on div "entrio.hr" at bounding box center [660, 240] width 671 height 12
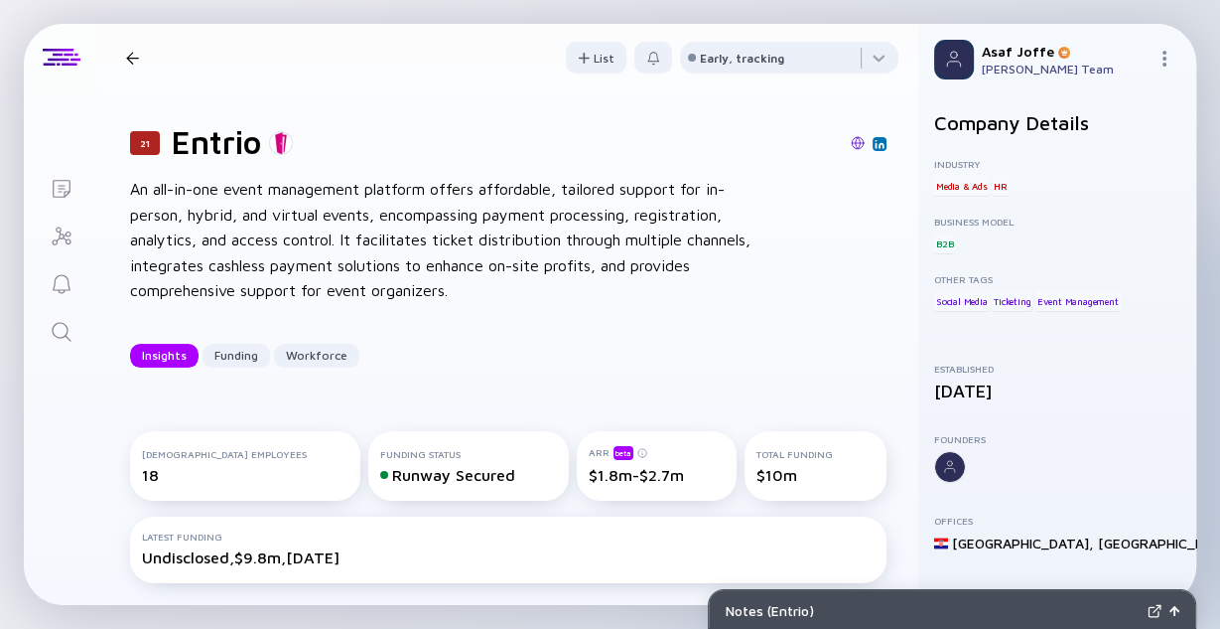
click at [52, 335] on icon "Search" at bounding box center [62, 332] width 24 height 24
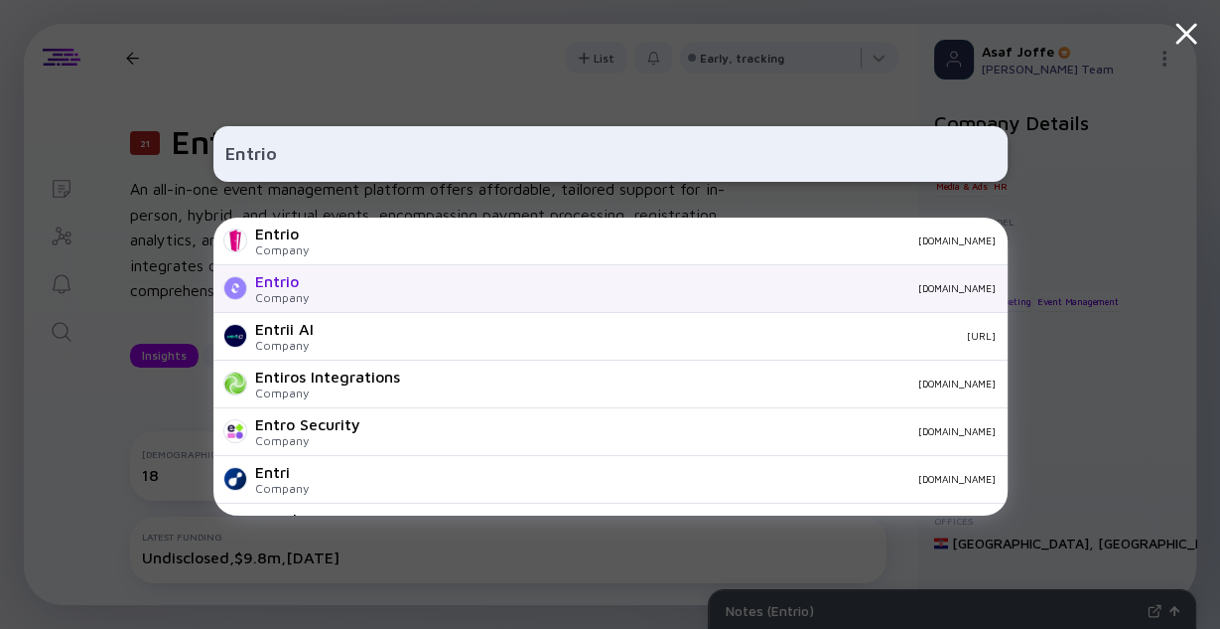
type input "Entrio"
click at [314, 299] on div "Entrio Company entrio.io" at bounding box center [610, 289] width 794 height 48
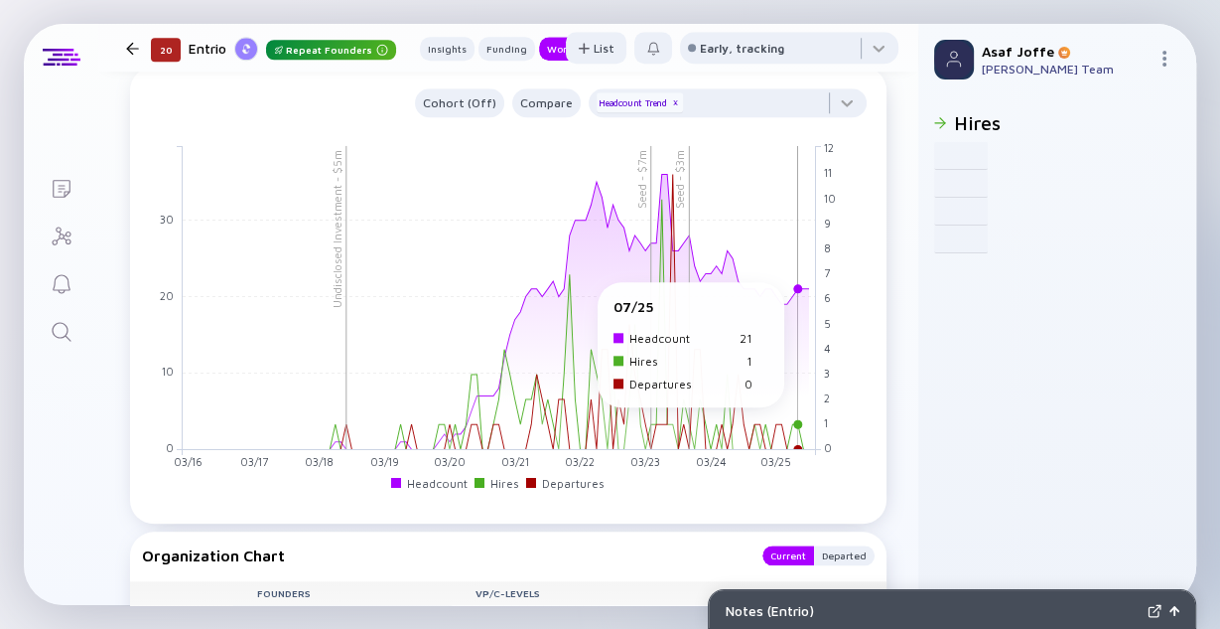
scroll to position [1667, 0]
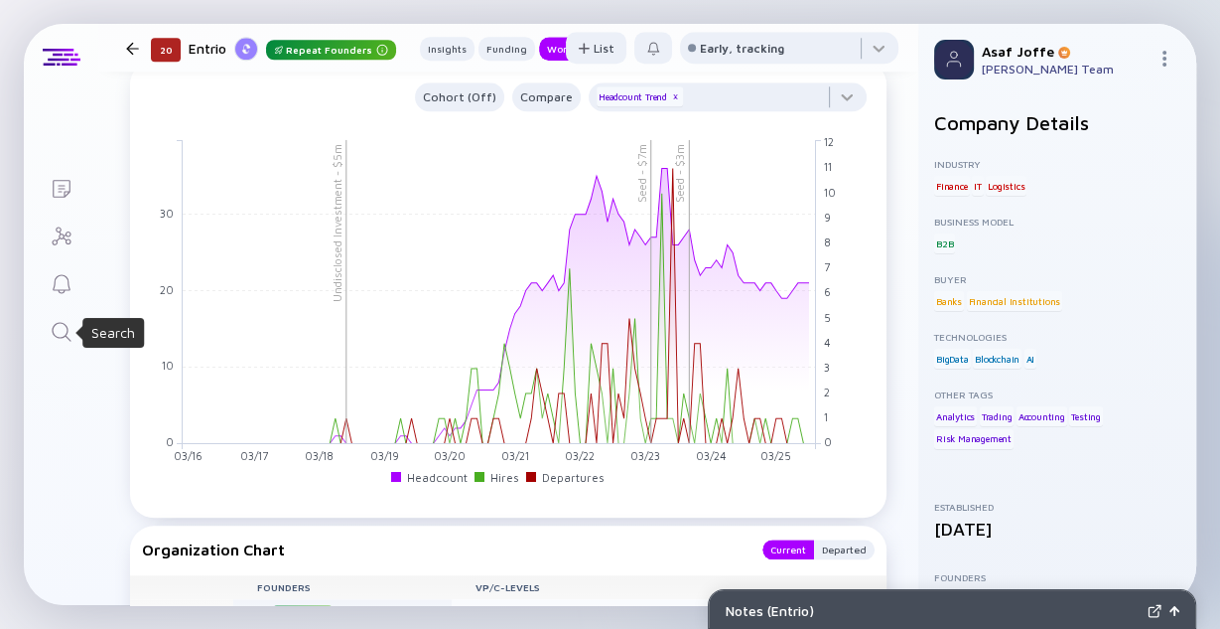
click at [68, 329] on icon "Search" at bounding box center [62, 332] width 24 height 24
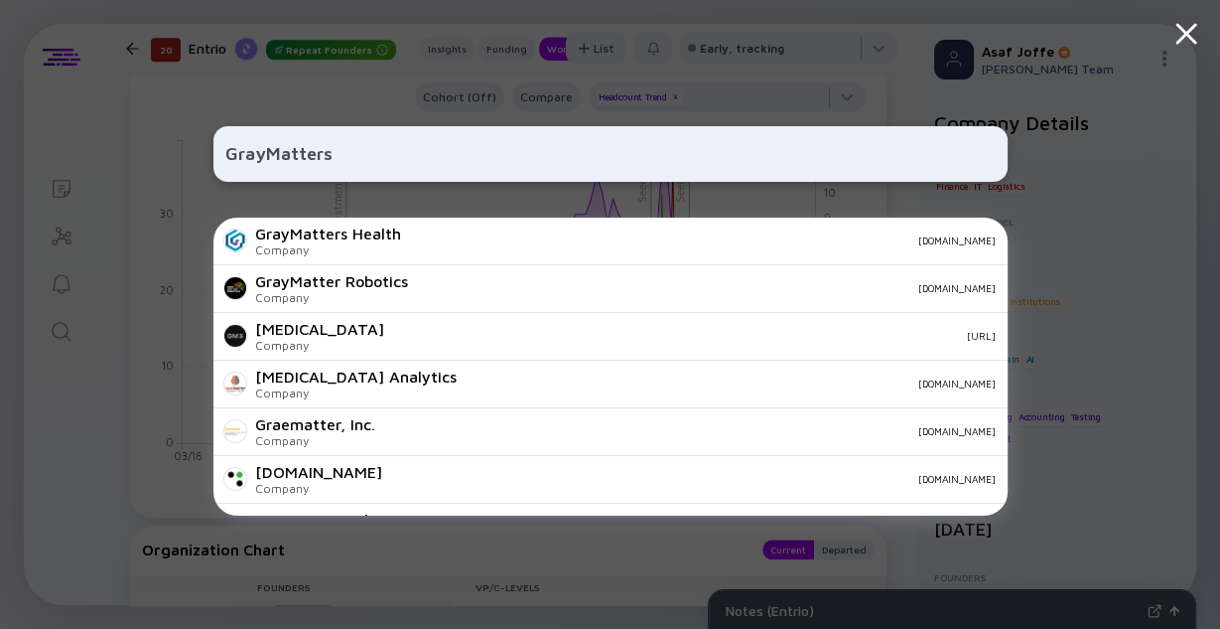
type input "GrayMatters"
click at [296, 246] on div "Company" at bounding box center [328, 249] width 146 height 15
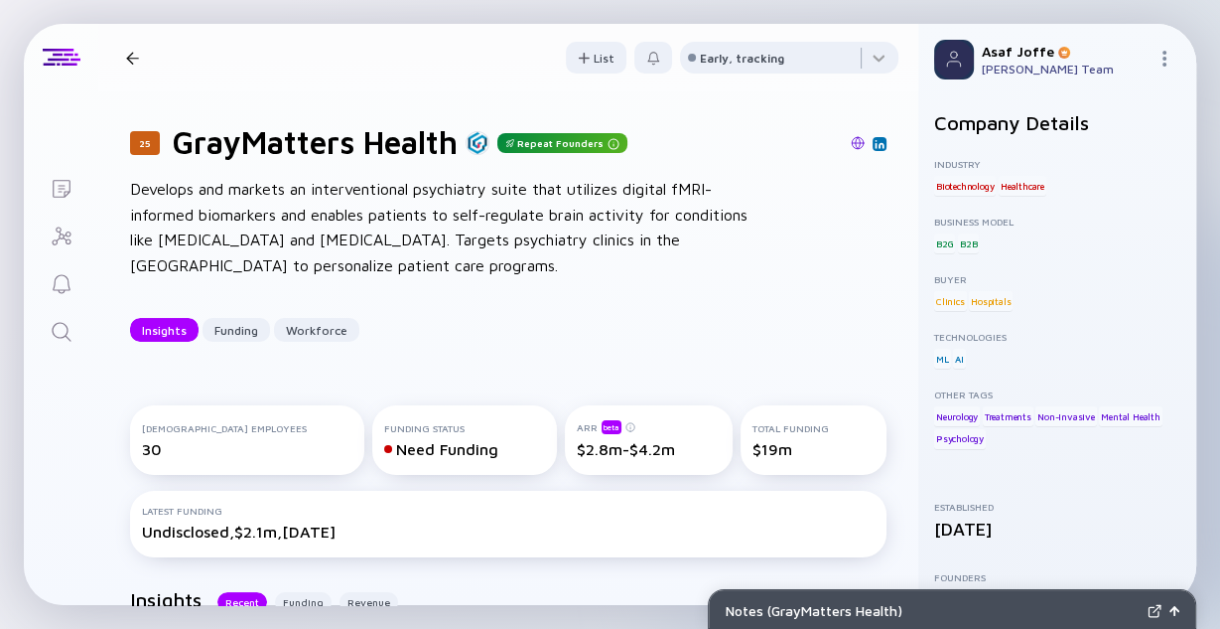
click at [58, 335] on icon "Search" at bounding box center [62, 332] width 24 height 24
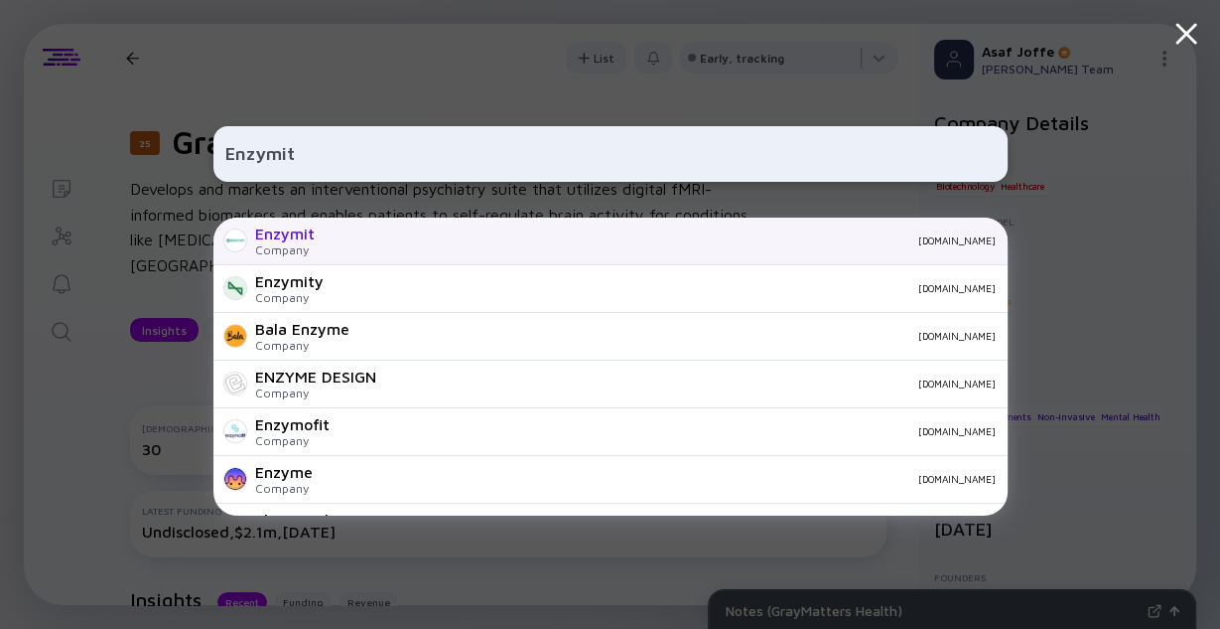
type input "Enzymit"
click at [325, 241] on div "Enzymit Company enzymit.com" at bounding box center [610, 241] width 794 height 48
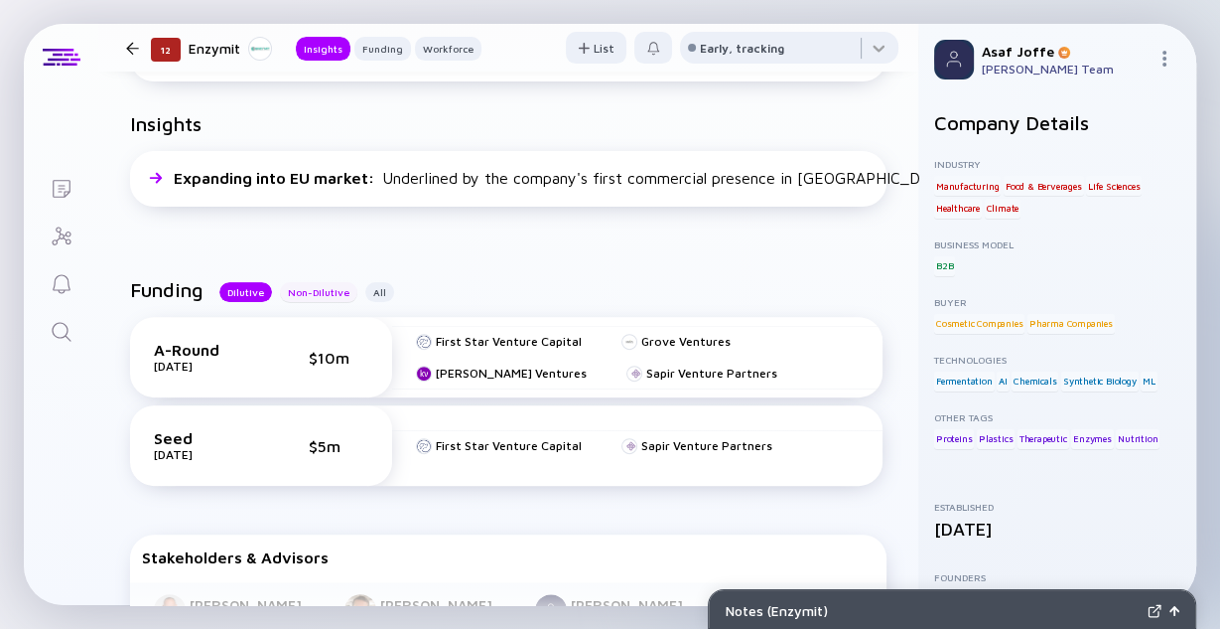
scroll to position [397, 0]
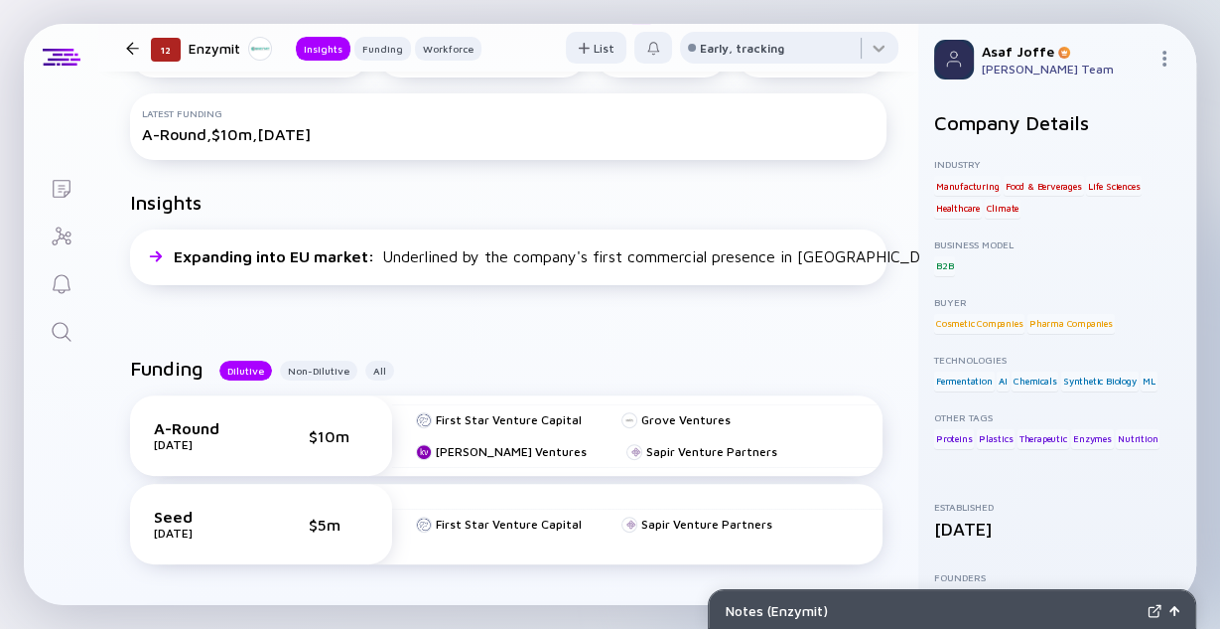
click at [68, 342] on icon "Search" at bounding box center [62, 332] width 24 height 24
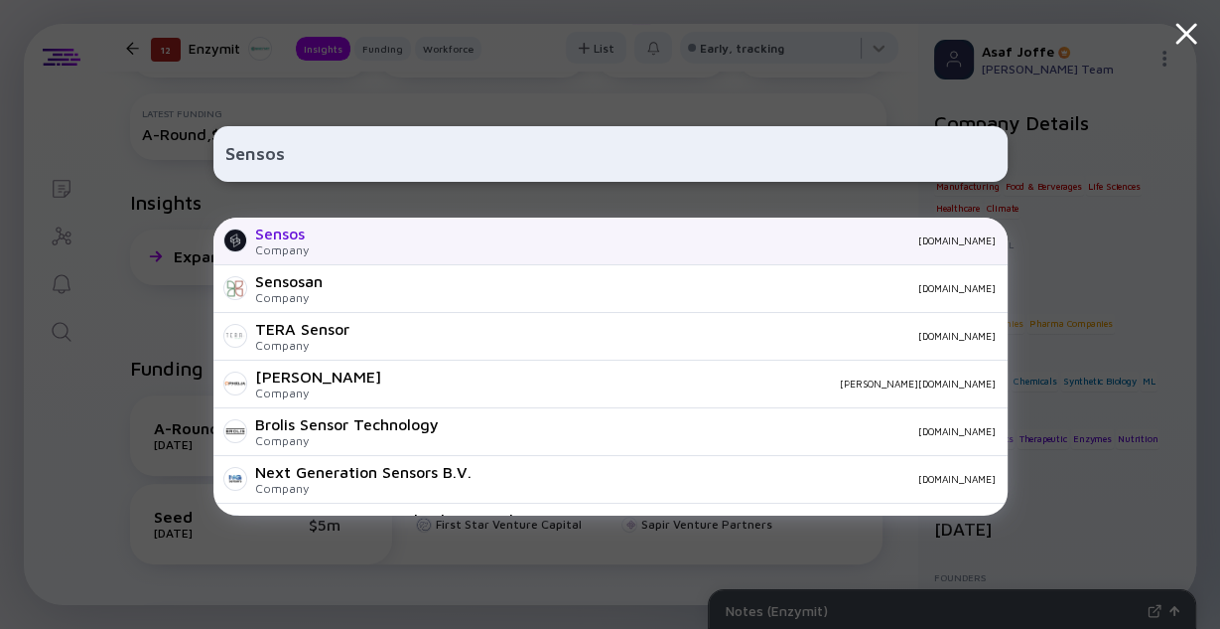
type input "Sensos"
click at [330, 241] on div "sensos.io" at bounding box center [660, 240] width 671 height 12
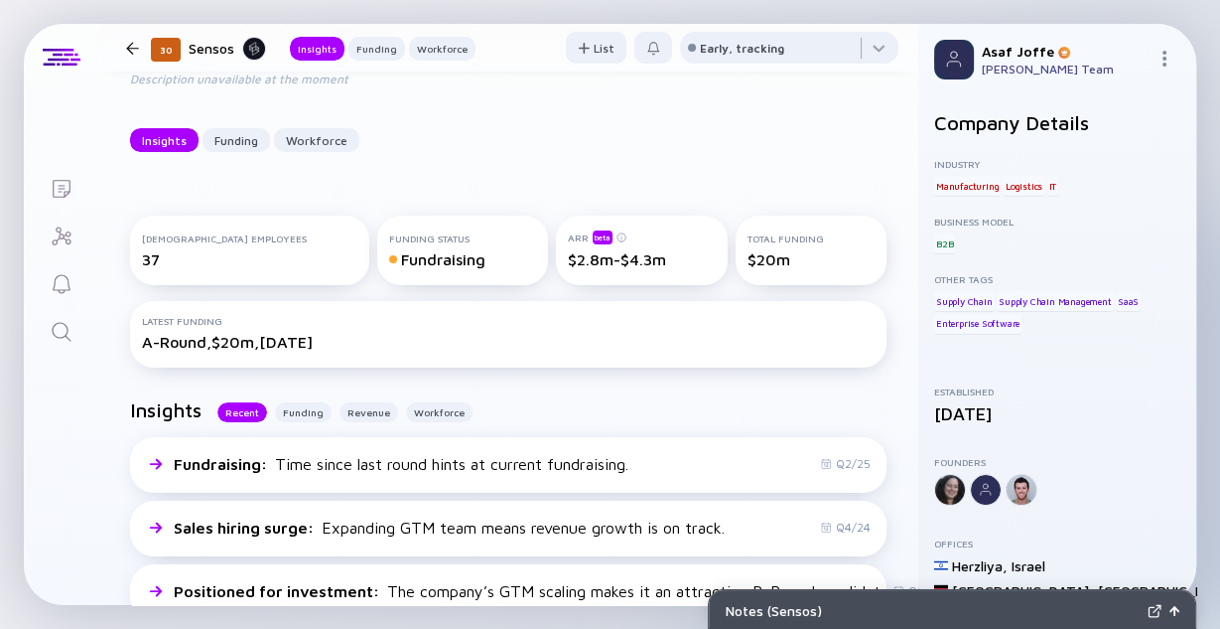
scroll to position [79, 0]
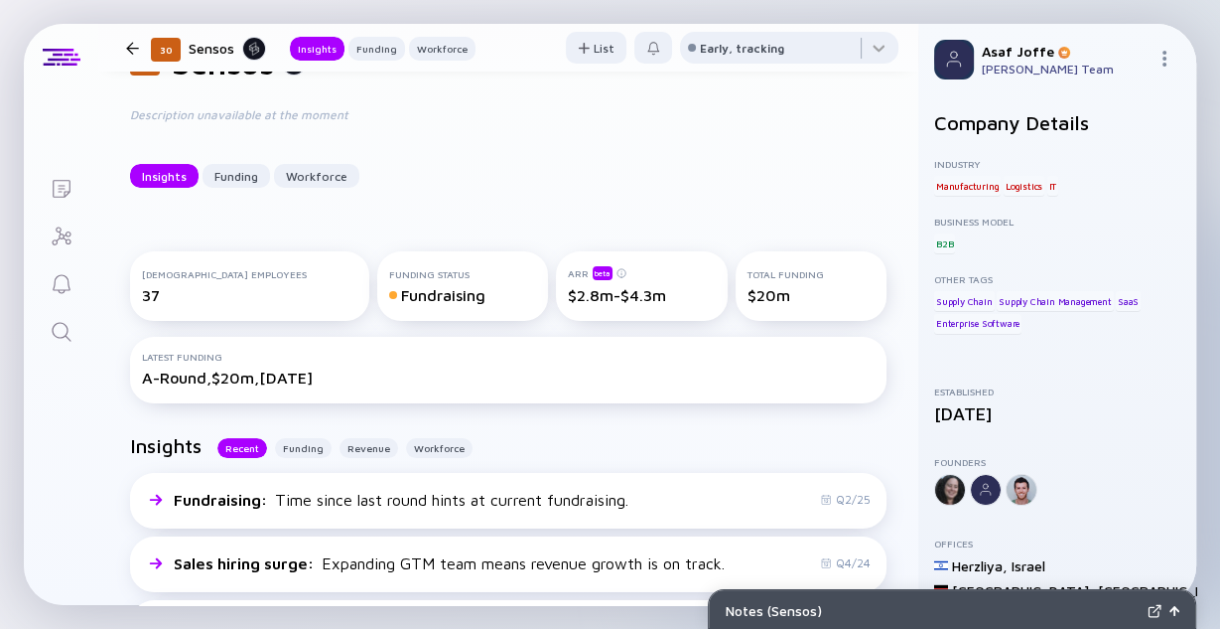
click at [67, 317] on link "Search" at bounding box center [61, 330] width 74 height 48
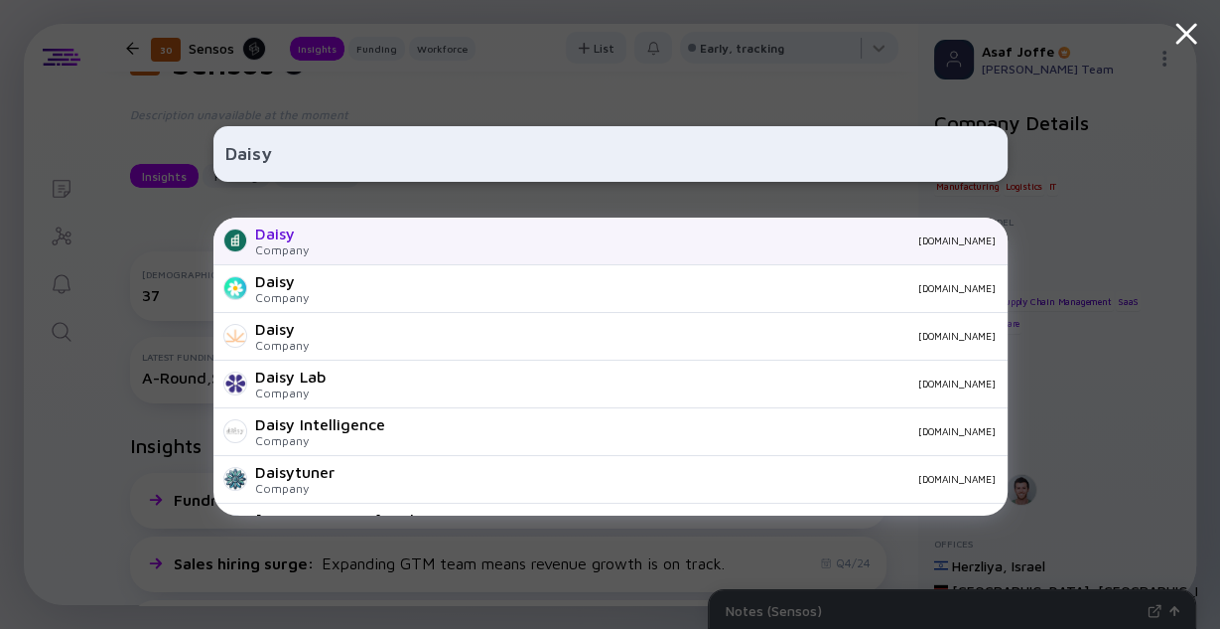
type input "Daisy"
click at [326, 247] on div "Daisy Company joindaisy.com" at bounding box center [610, 241] width 794 height 48
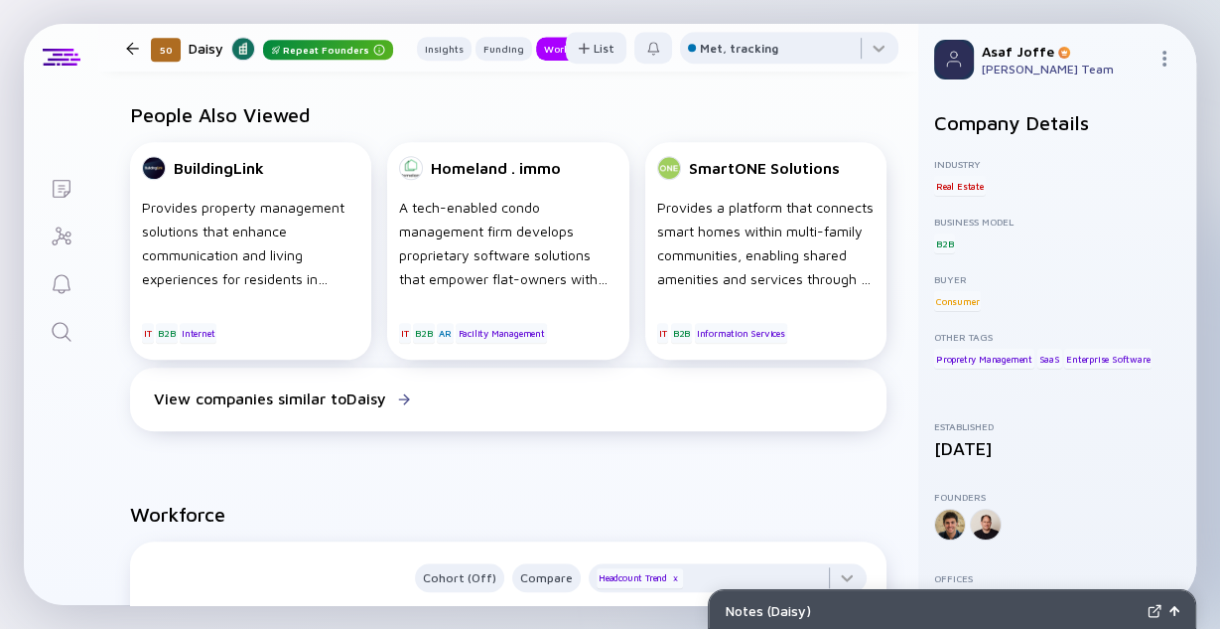
scroll to position [1430, 0]
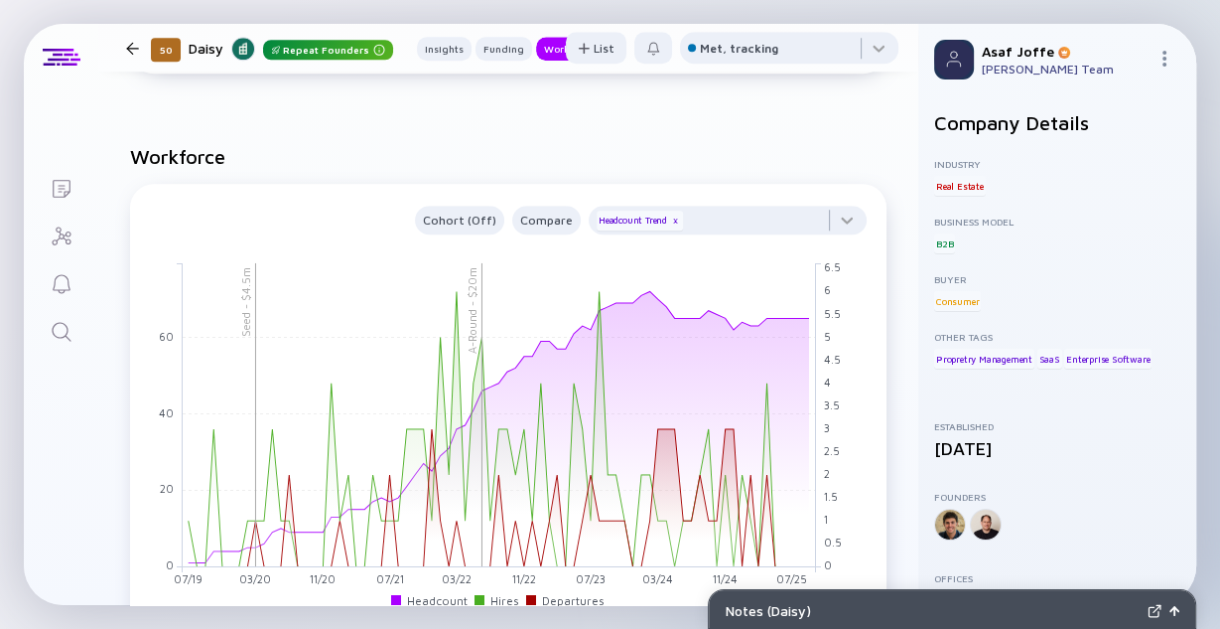
click at [61, 324] on icon "Search" at bounding box center [62, 332] width 24 height 24
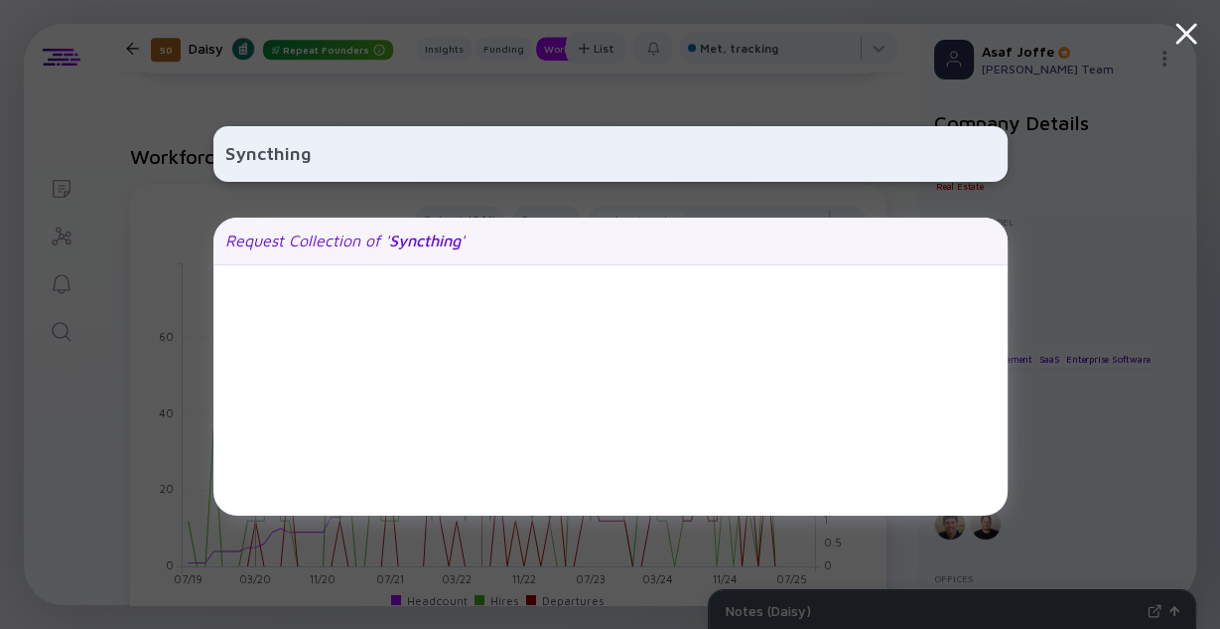
click at [353, 242] on div "Request Collection of ' Syncthing '" at bounding box center [344, 240] width 239 height 18
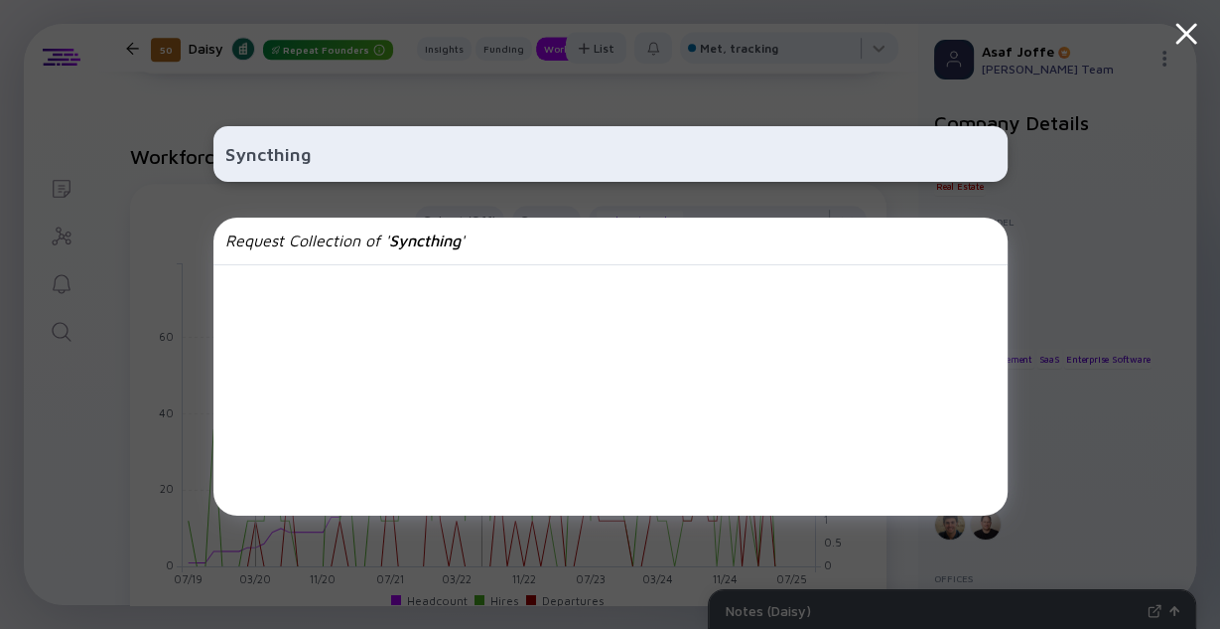
click at [257, 165] on input "Syncthing" at bounding box center [610, 154] width 770 height 36
click at [255, 165] on input "Syncthing" at bounding box center [610, 154] width 770 height 36
click at [236, 146] on input "Syncthing" at bounding box center [610, 154] width 770 height 36
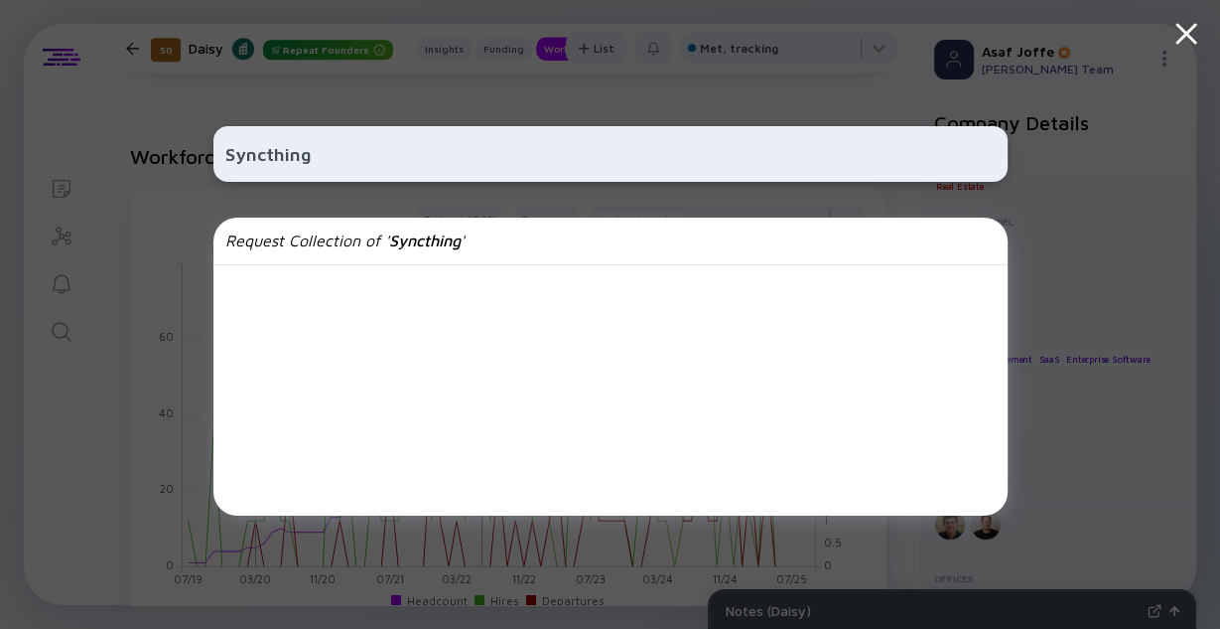
paste input "GoodSync"
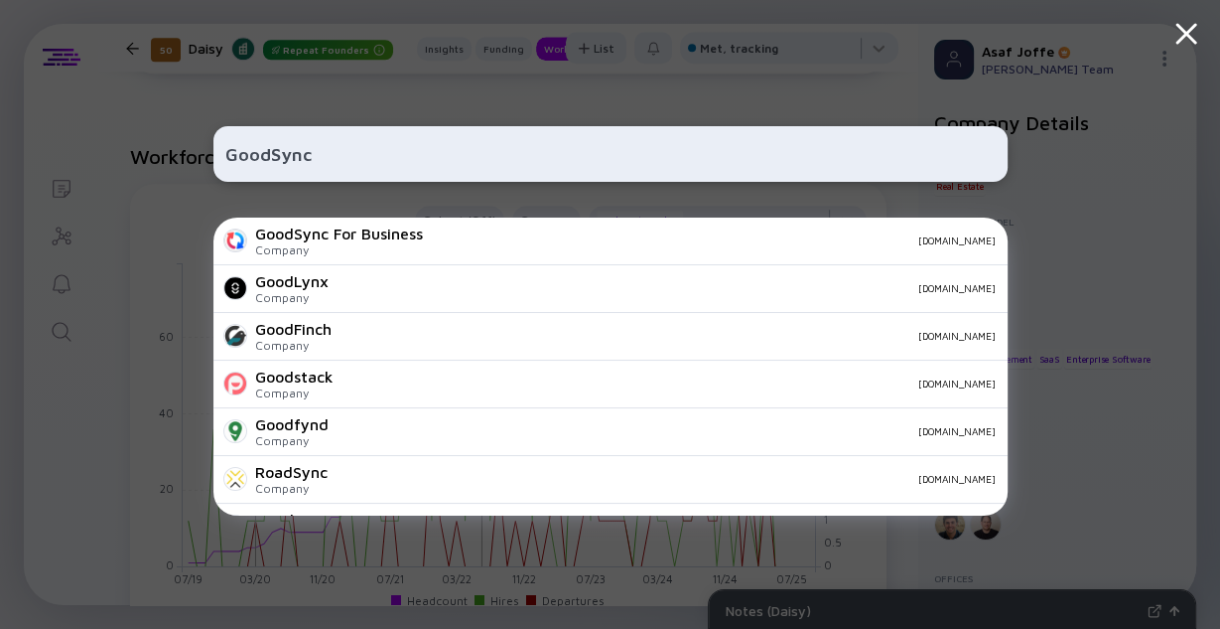
click at [259, 147] on input "GoodSync" at bounding box center [610, 154] width 770 height 36
paste input "Kiteworks (ownCloud)"
type input "Kiteworks (ownCloud)"
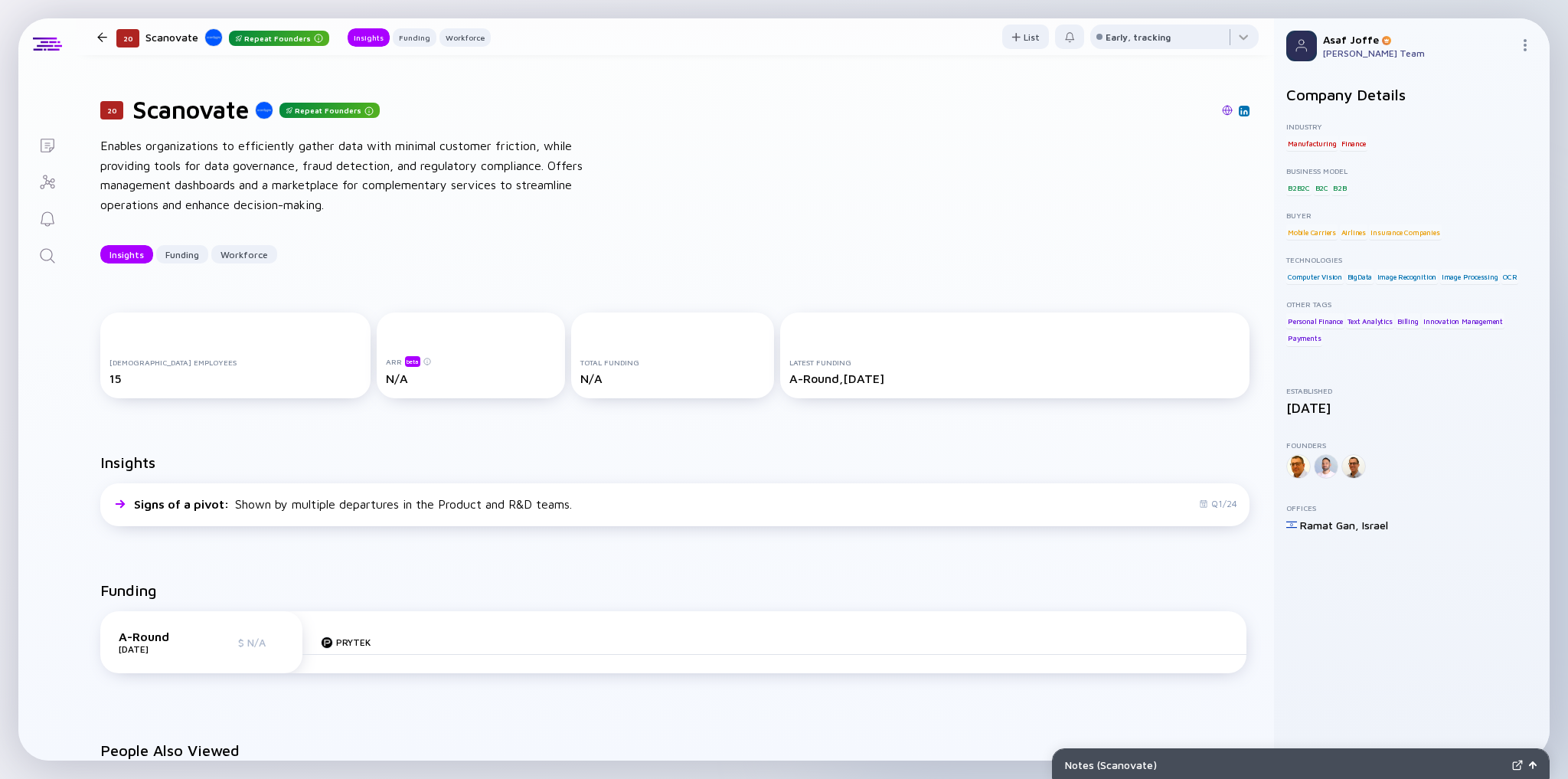
scroll to position [133, 0]
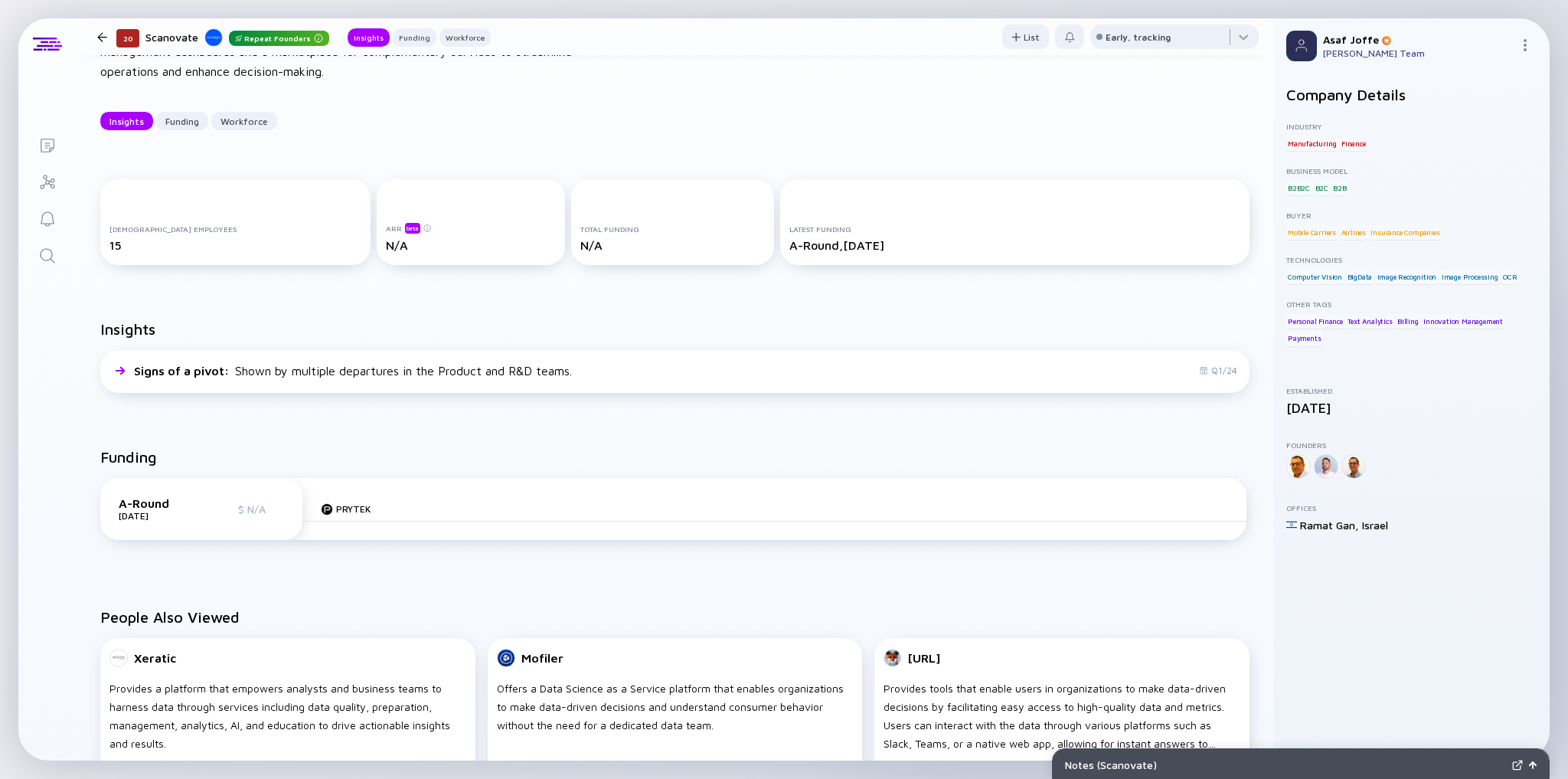
click at [42, 250] on icon "Search" at bounding box center [48, 256] width 19 height 19
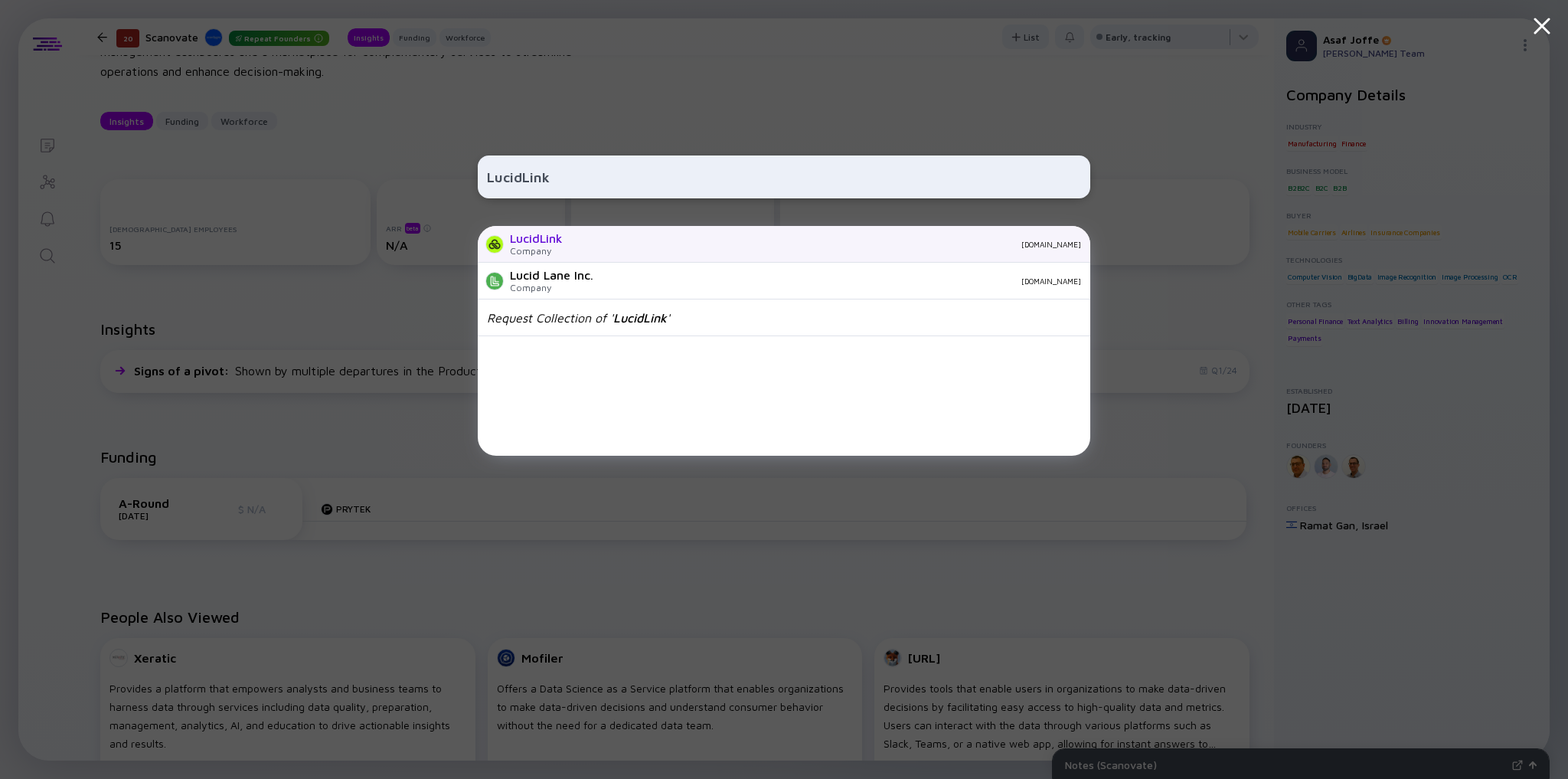
type input "LucidLink"
click at [630, 244] on div "lucidlink.com" at bounding box center [828, 244] width 506 height 9
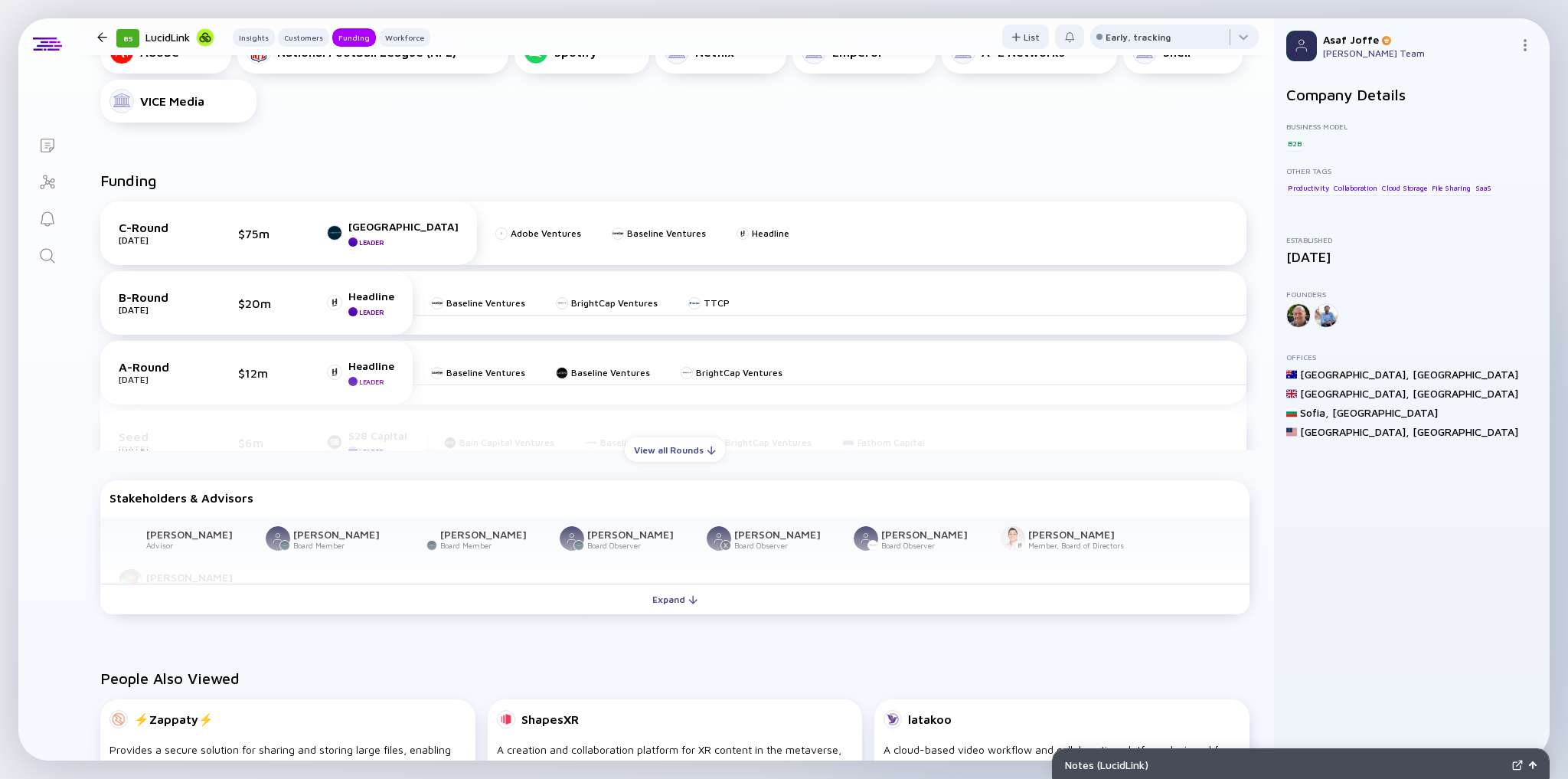
scroll to position [734, 0]
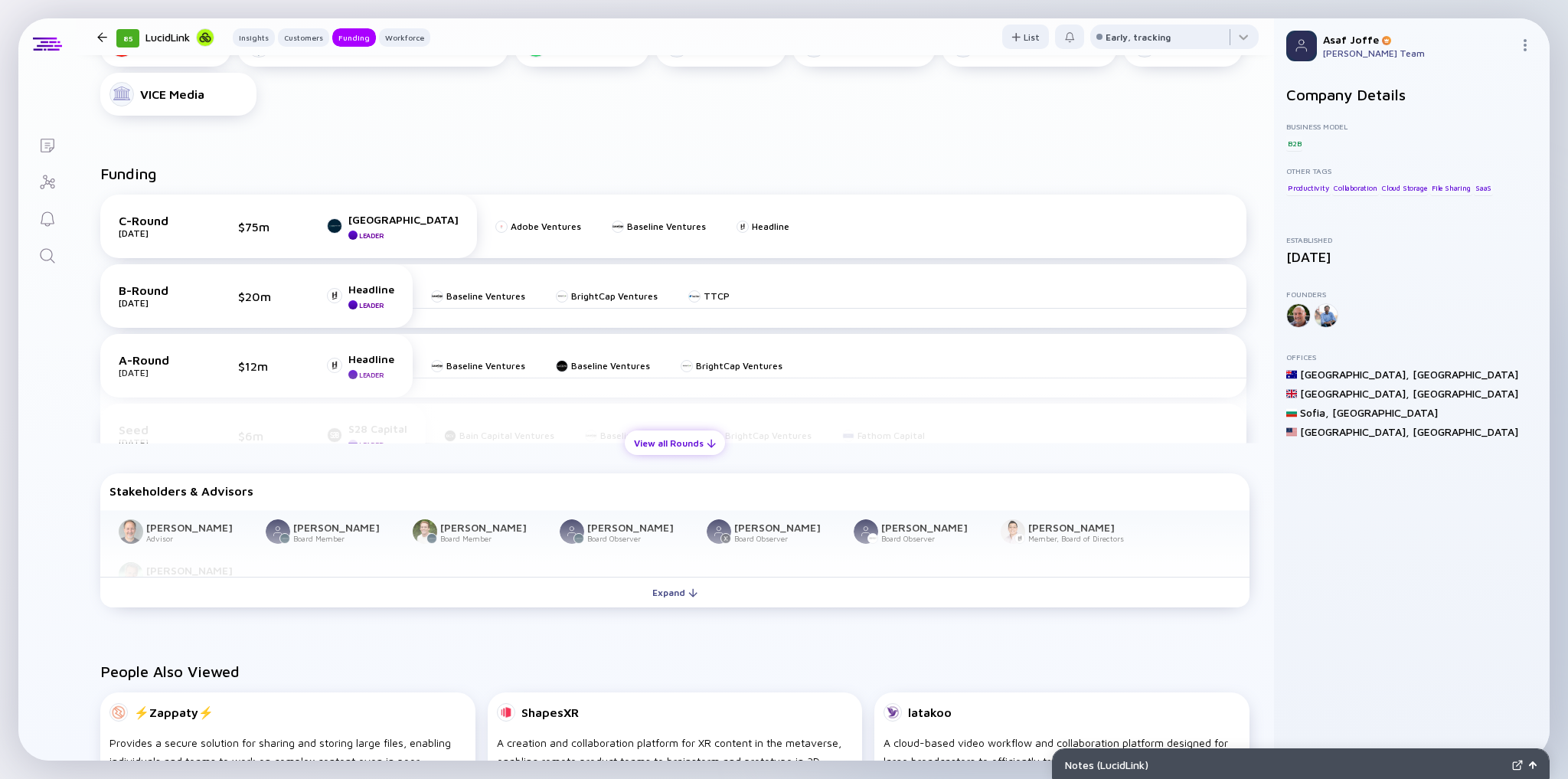
click at [663, 445] on div "View all Rounds" at bounding box center [675, 443] width 100 height 24
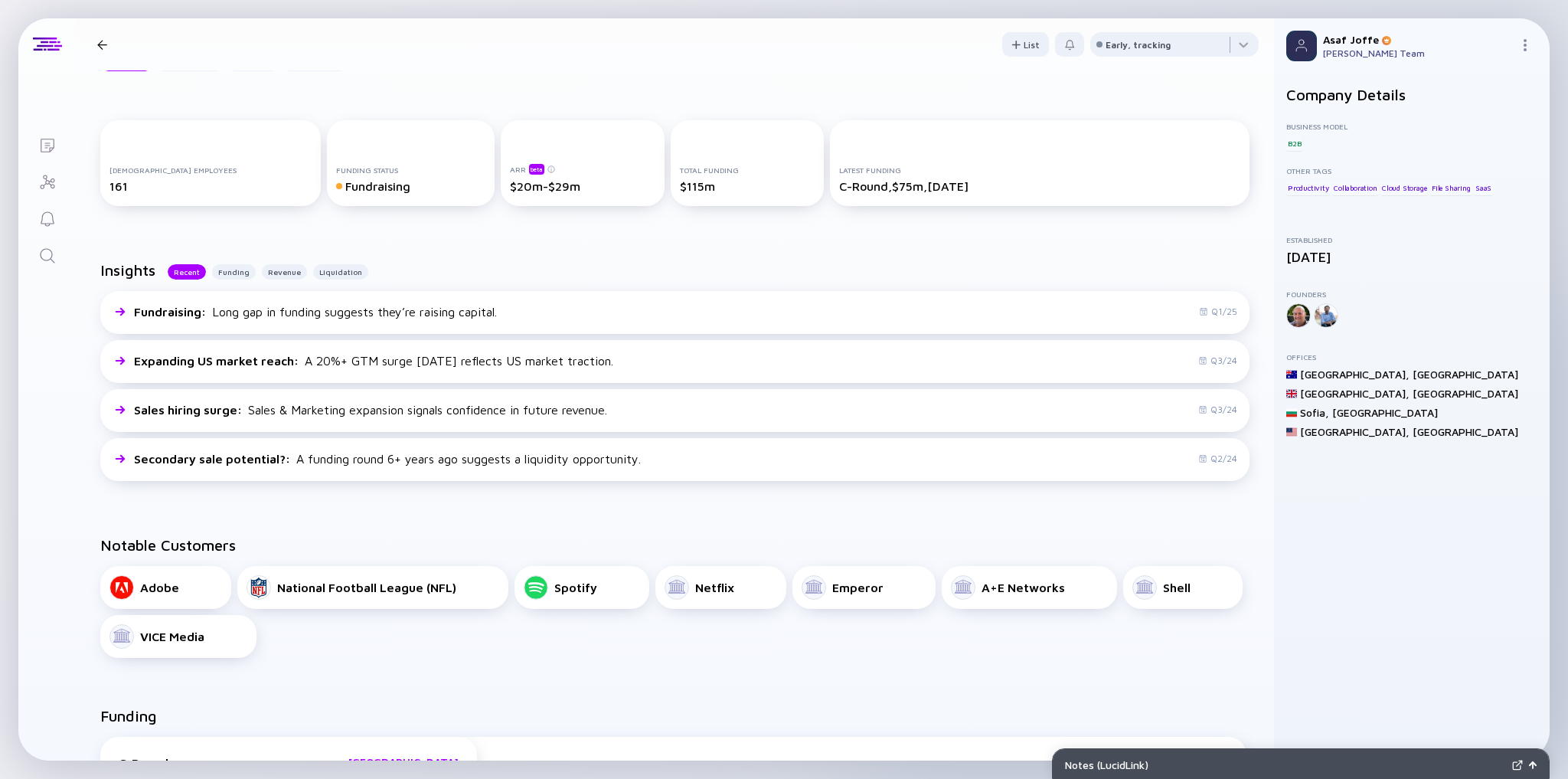
scroll to position [0, 0]
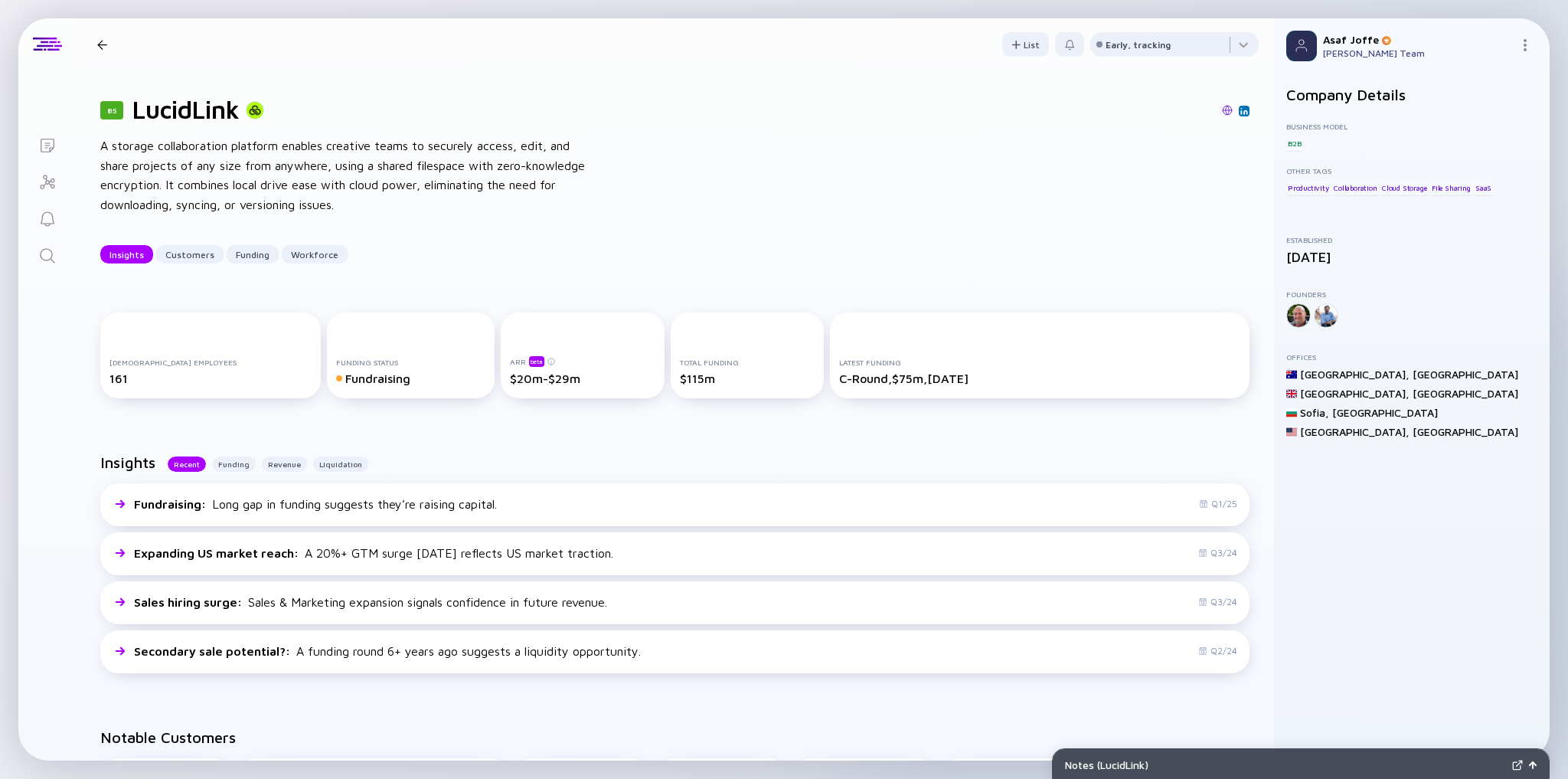
click at [40, 251] on icon "Search" at bounding box center [48, 256] width 19 height 19
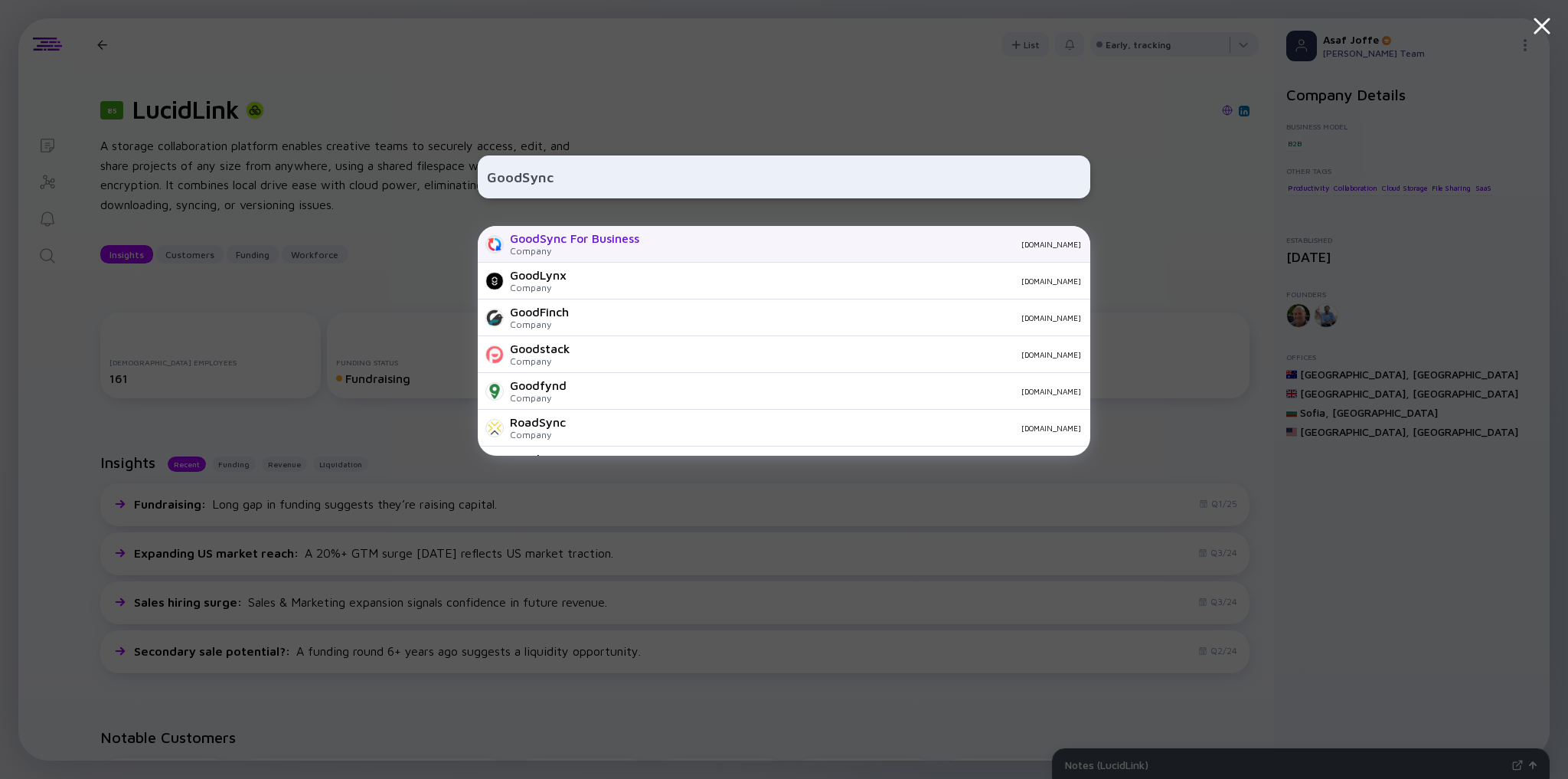
type input "GoodSync"
click at [531, 255] on div "Company" at bounding box center [575, 251] width 130 height 12
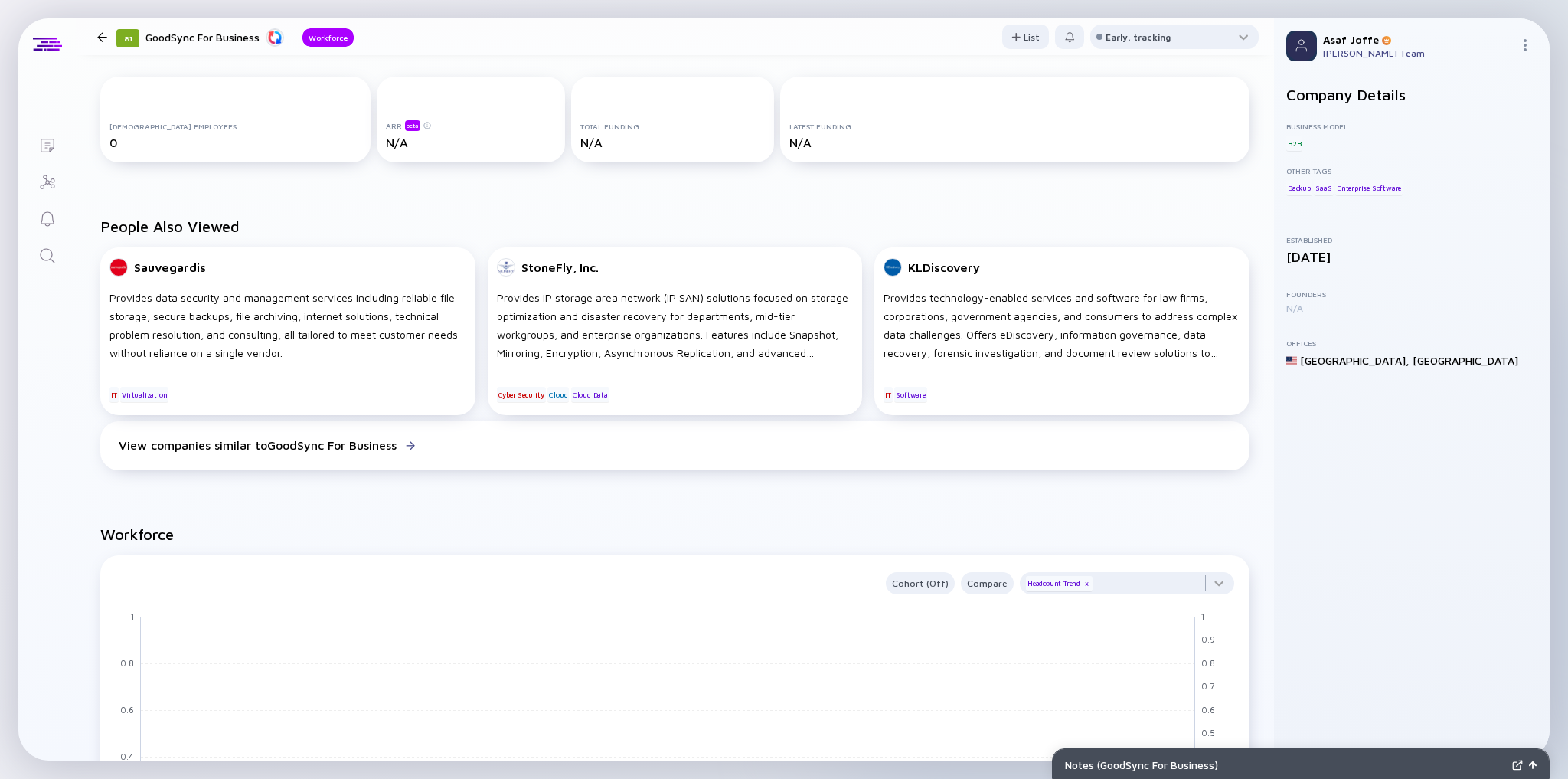
scroll to position [184, 0]
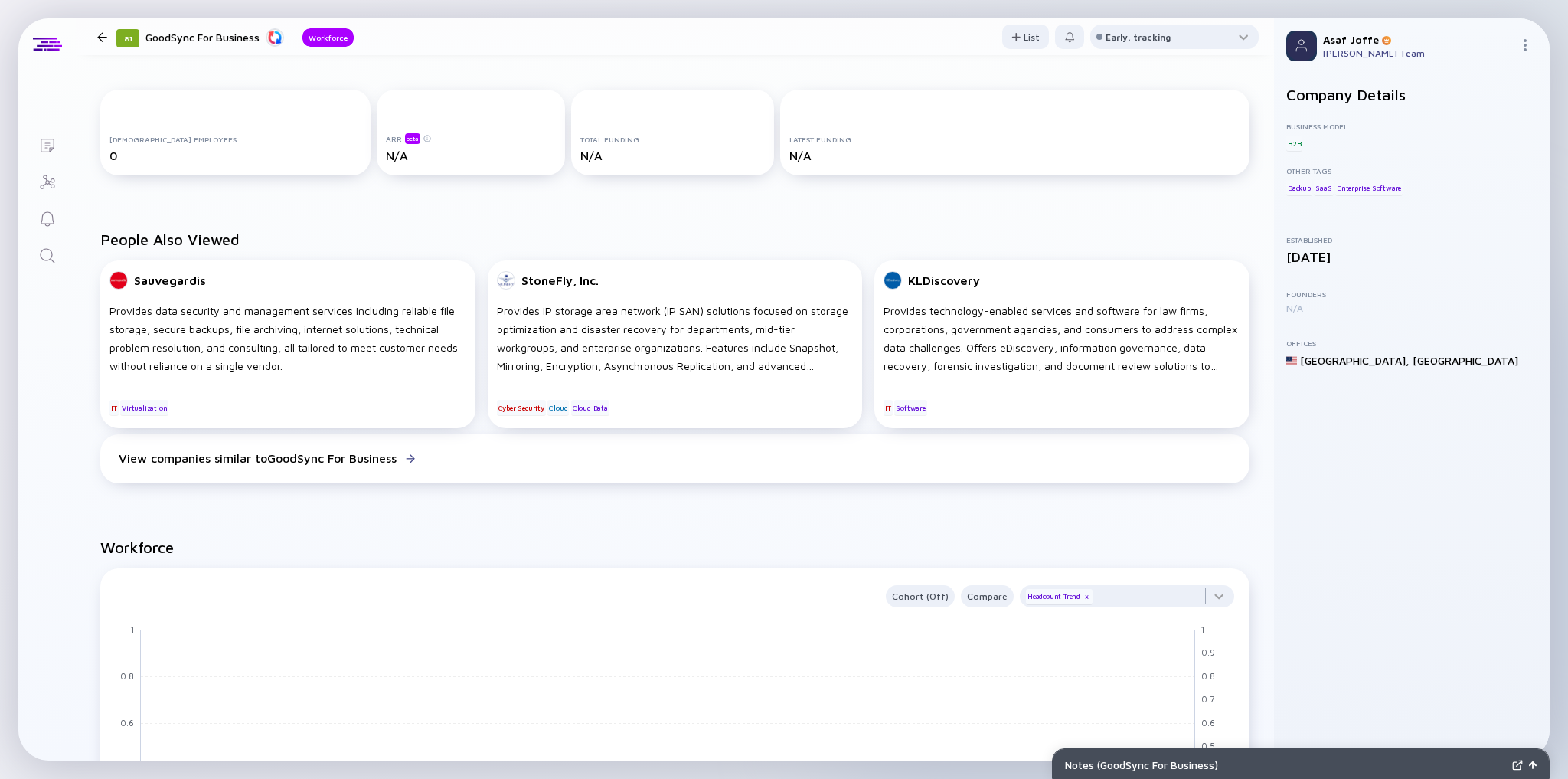
click at [44, 266] on div "Search" at bounding box center [48, 257] width 19 height 21
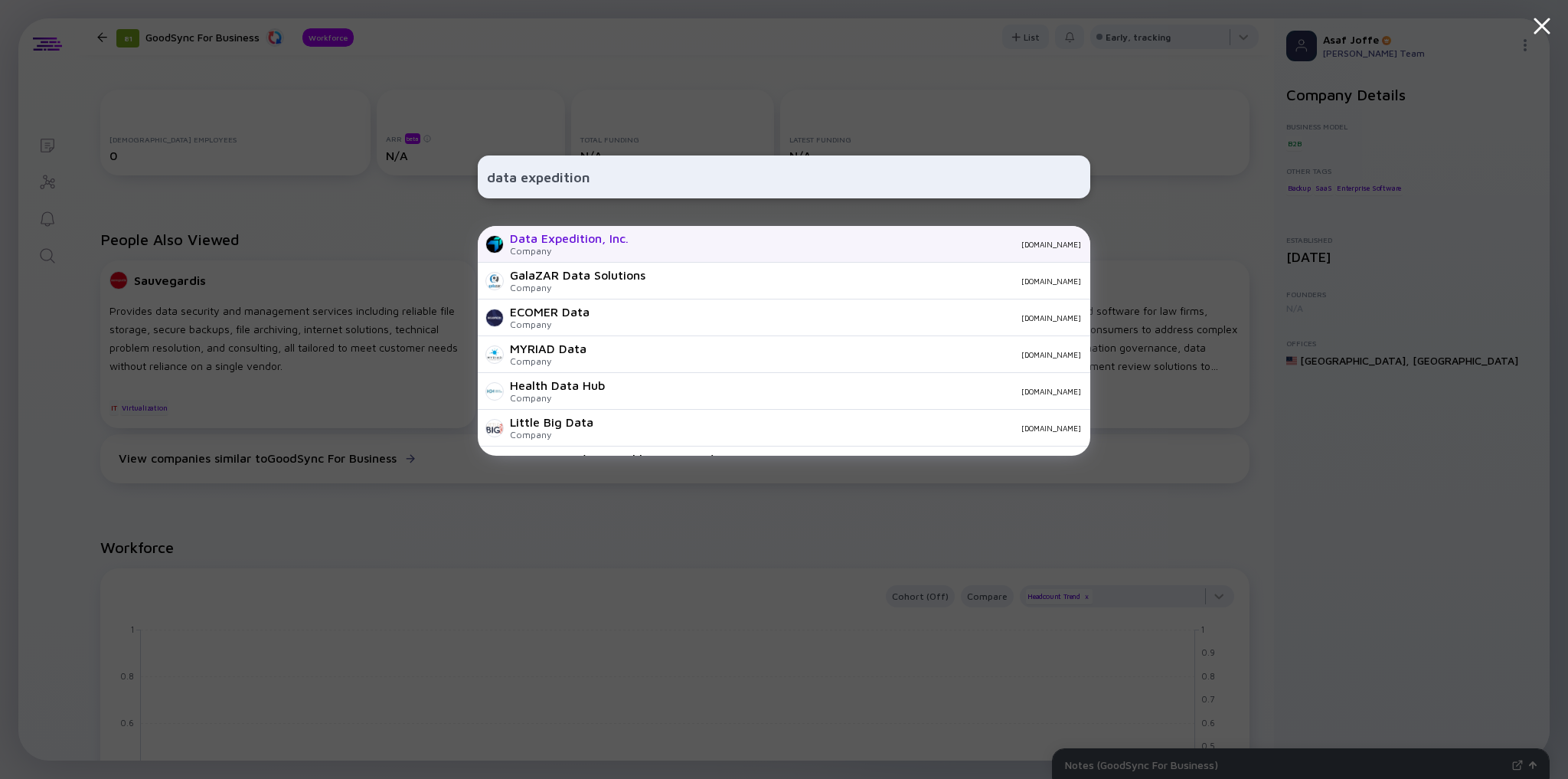
type input "data expedition"
click at [634, 234] on div "Data Expedition, Inc. Company dataexpedition.com" at bounding box center [784, 244] width 612 height 37
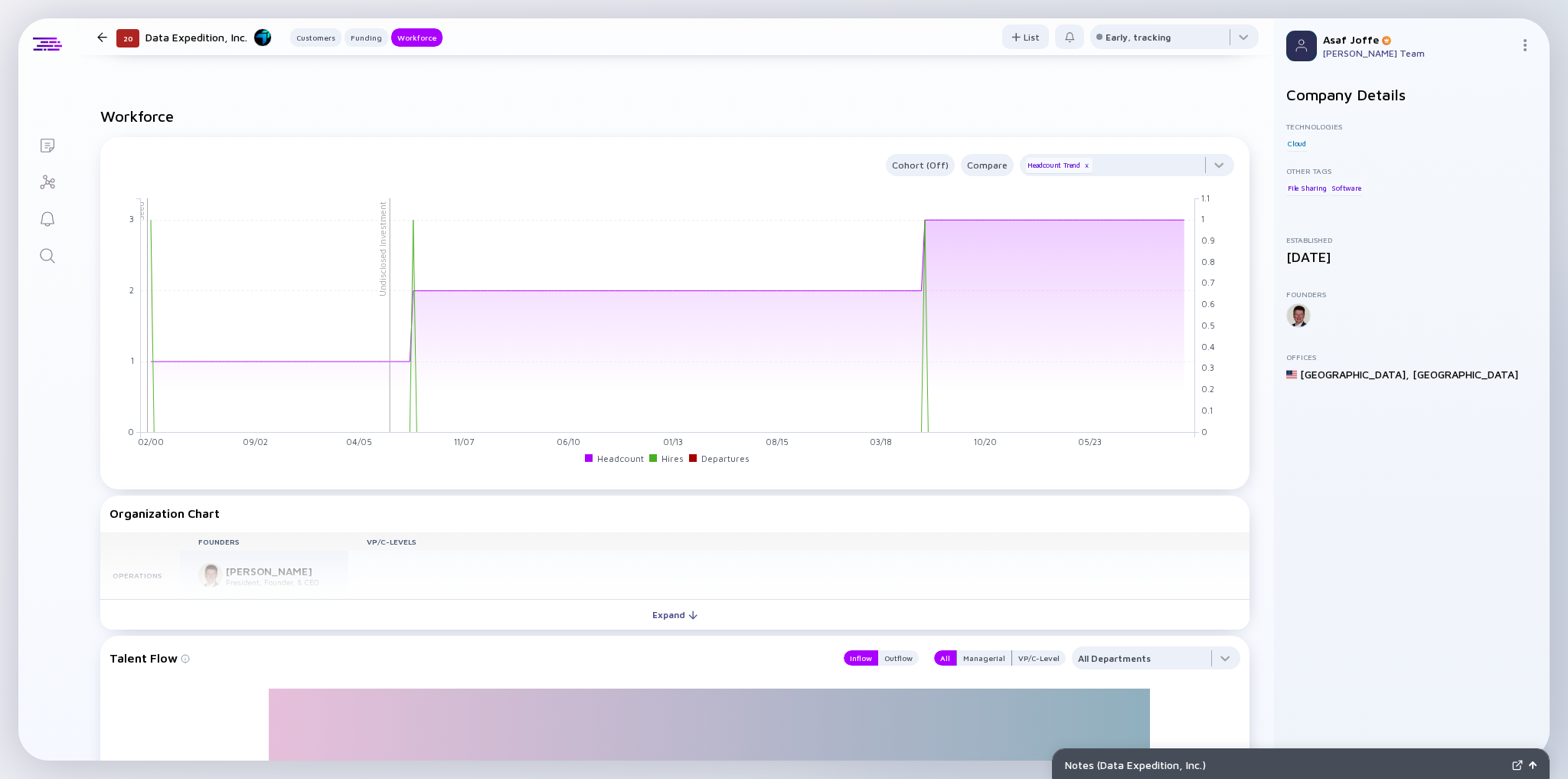
scroll to position [1103, 0]
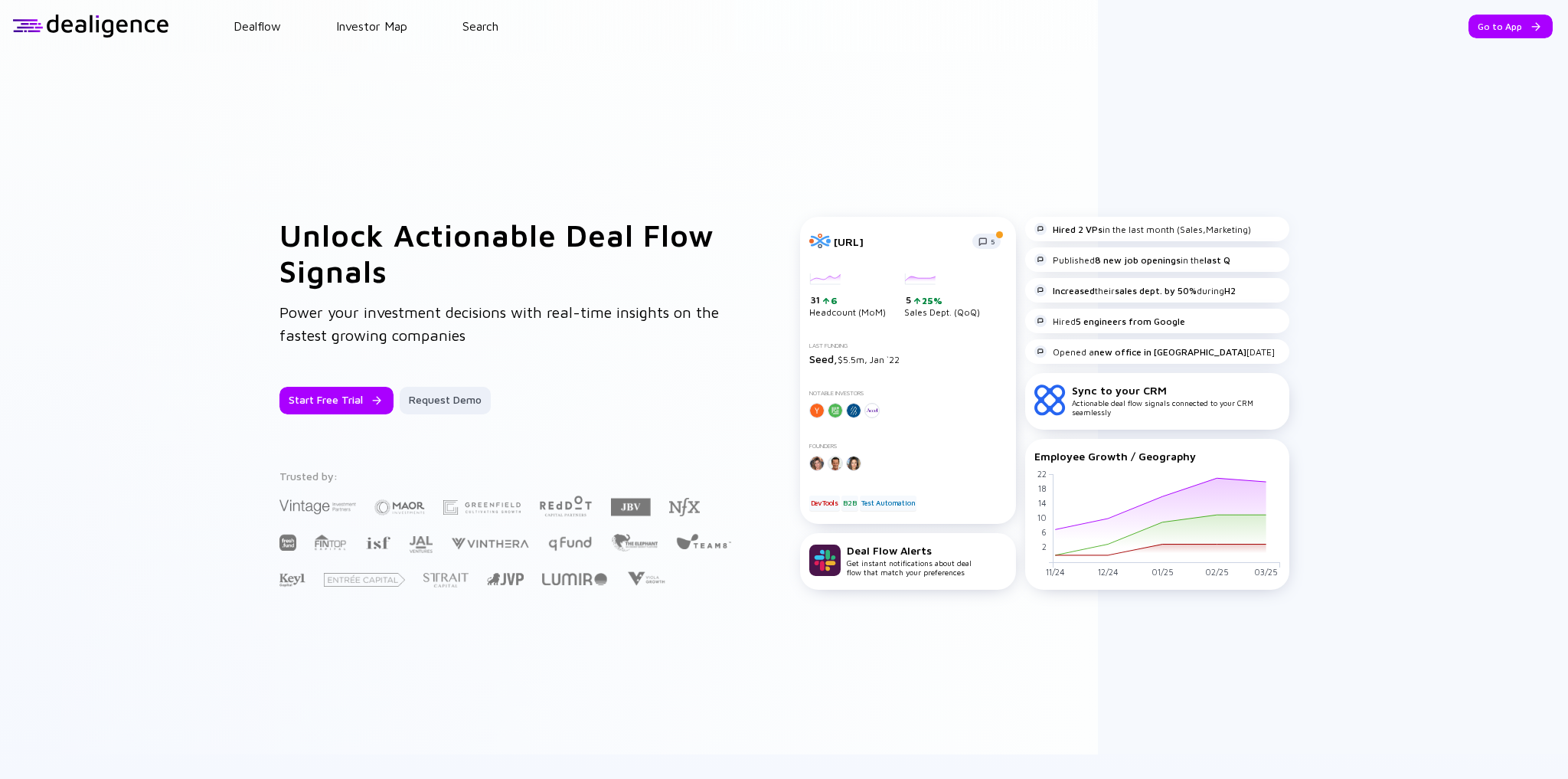
click at [1532, 30] on div at bounding box center [1536, 27] width 9 height 9
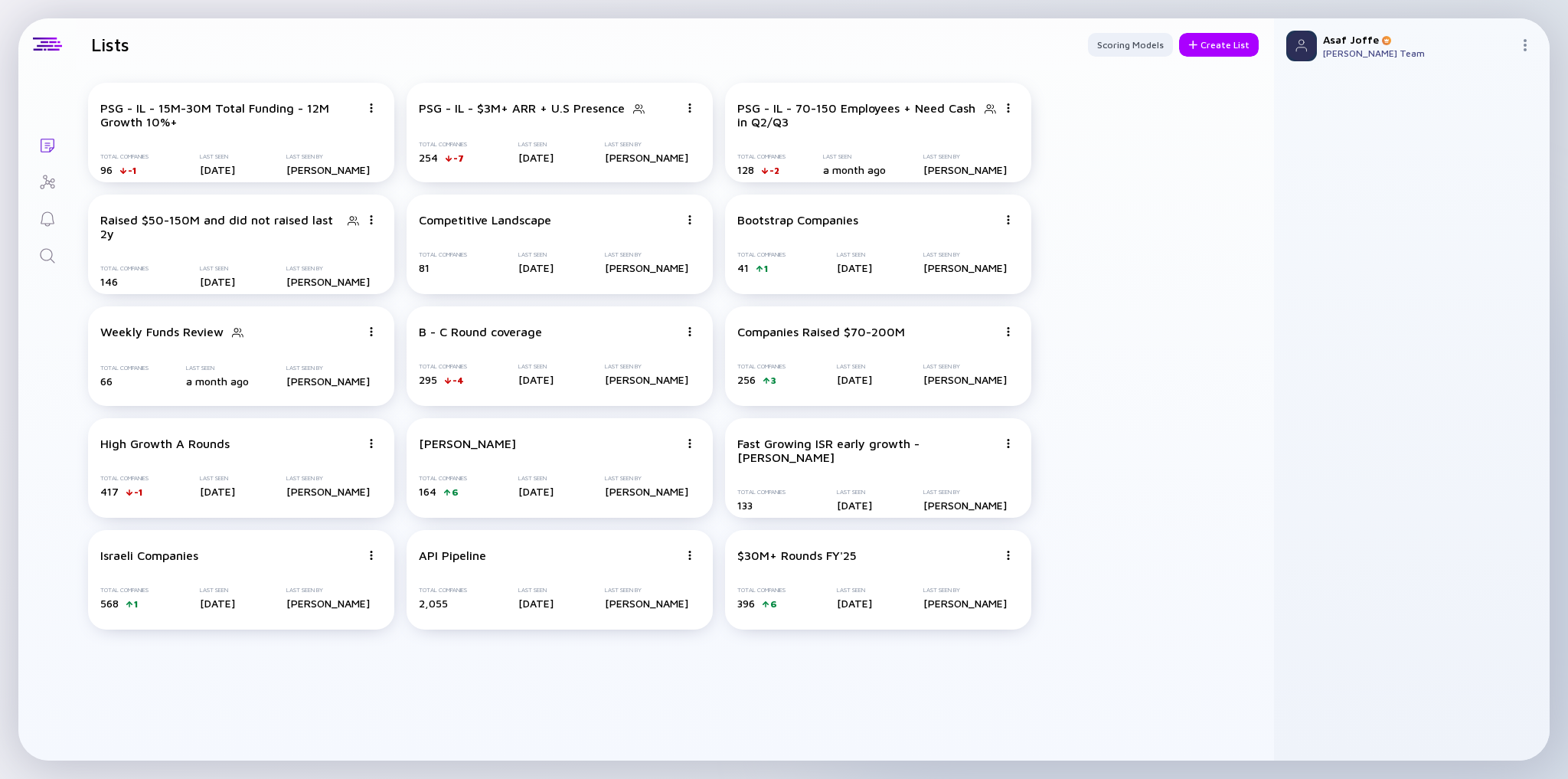
click at [49, 261] on icon "Search" at bounding box center [48, 256] width 19 height 19
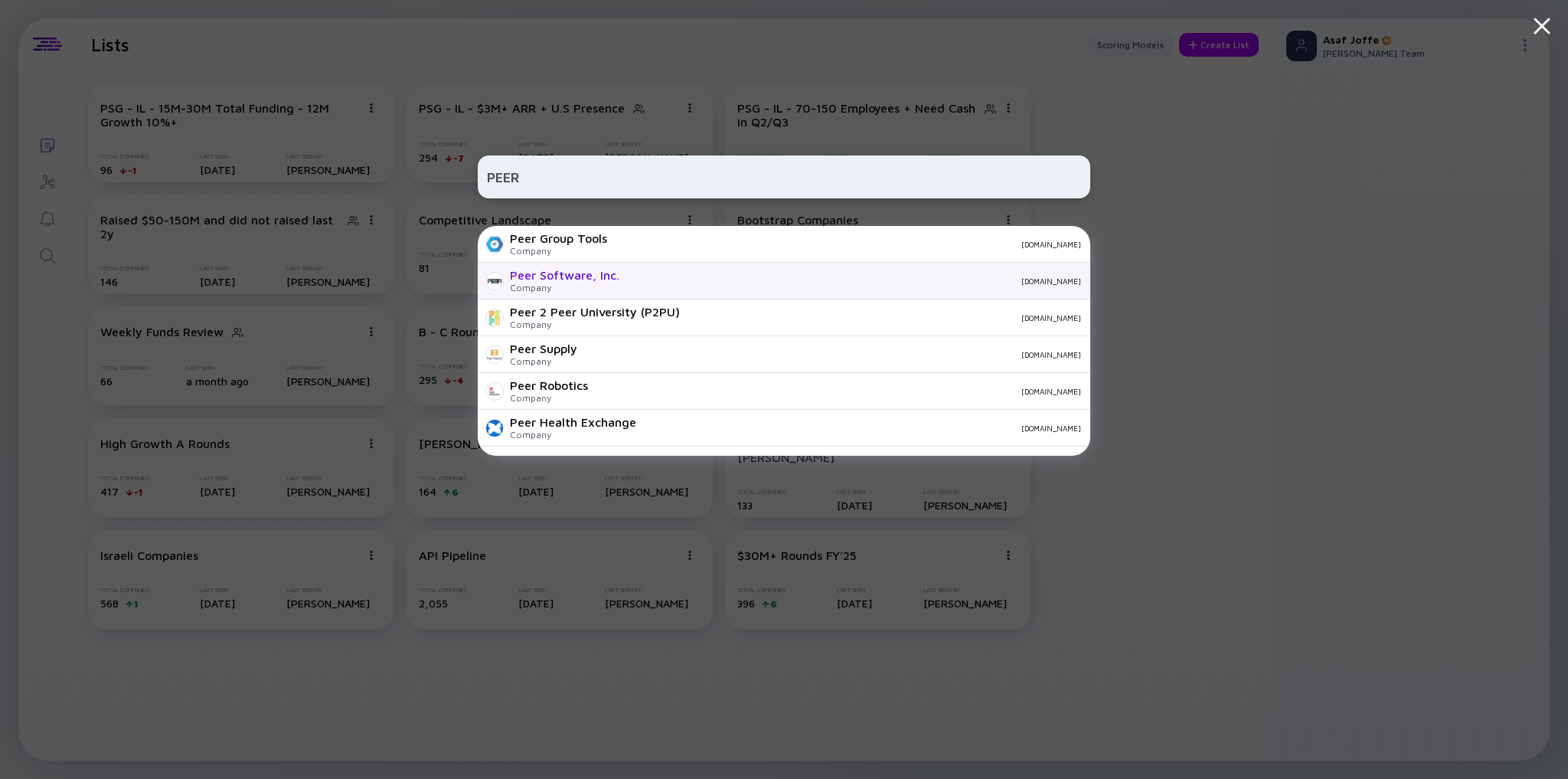
type input "PEER"
click at [562, 274] on div "Peer Software, Inc." at bounding box center [565, 275] width 110 height 14
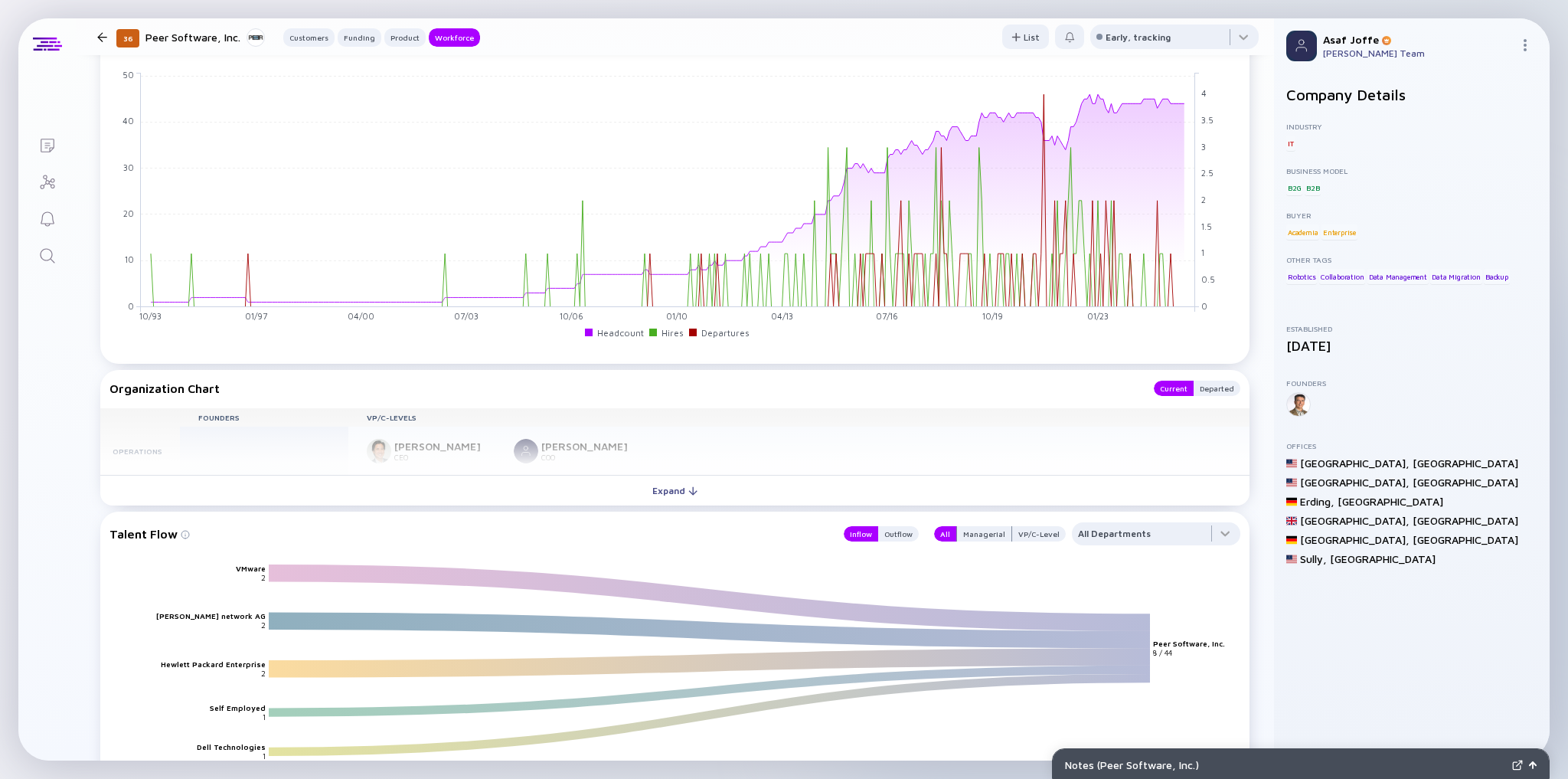
scroll to position [1226, 0]
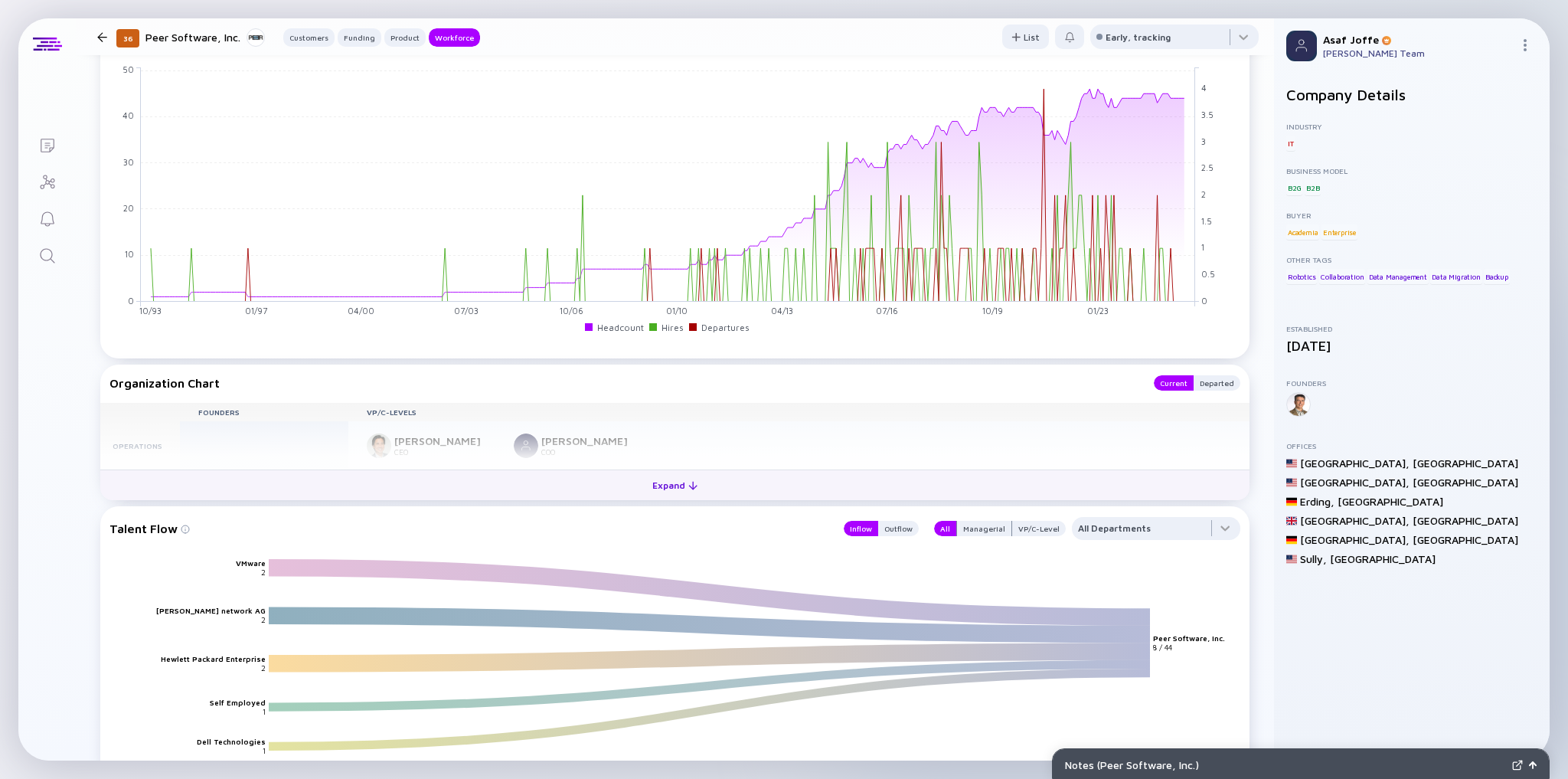
click at [609, 483] on button "Expand" at bounding box center [675, 485] width 1149 height 31
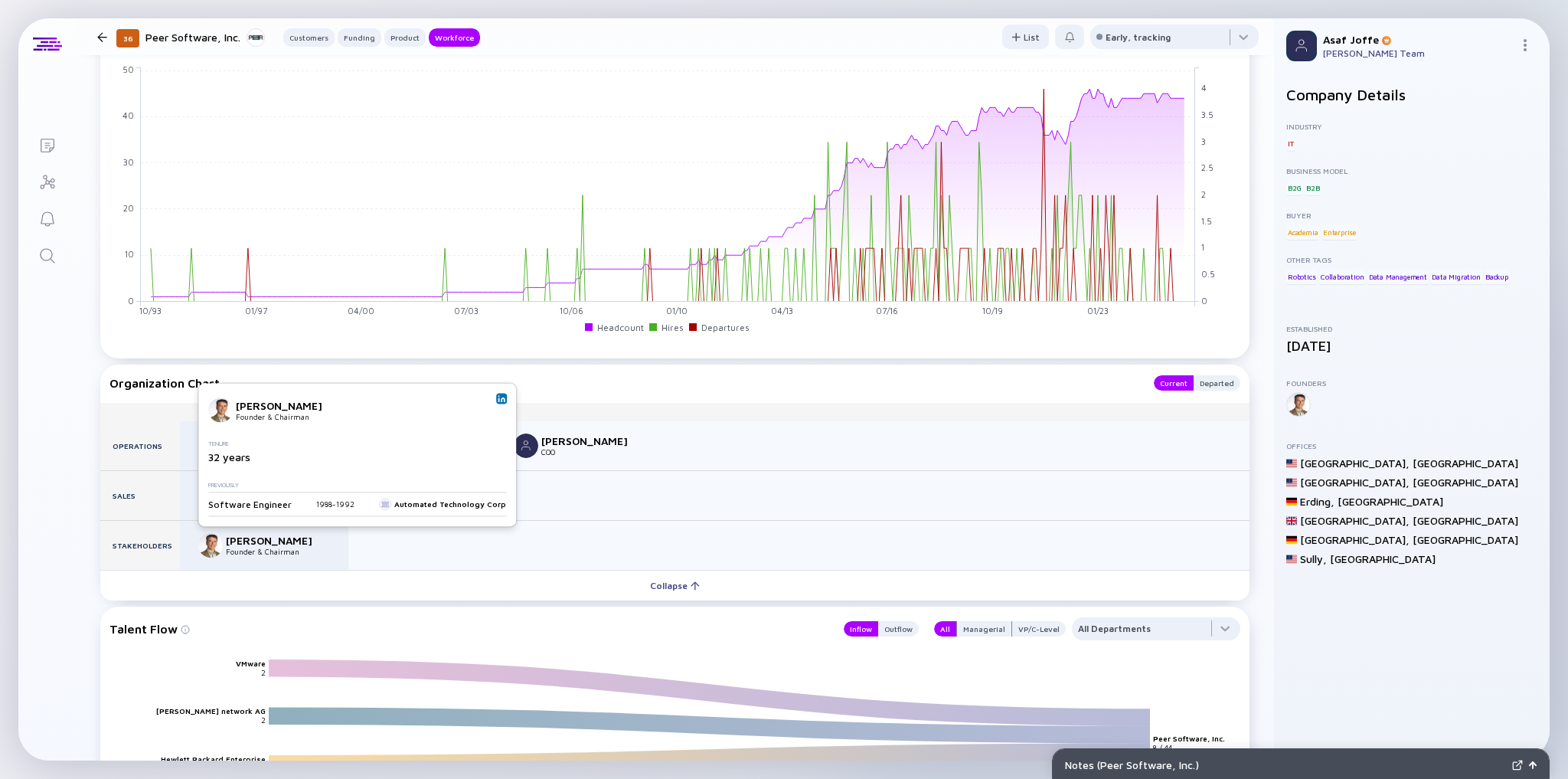
click at [497, 400] on img at bounding box center [501, 398] width 8 height 8
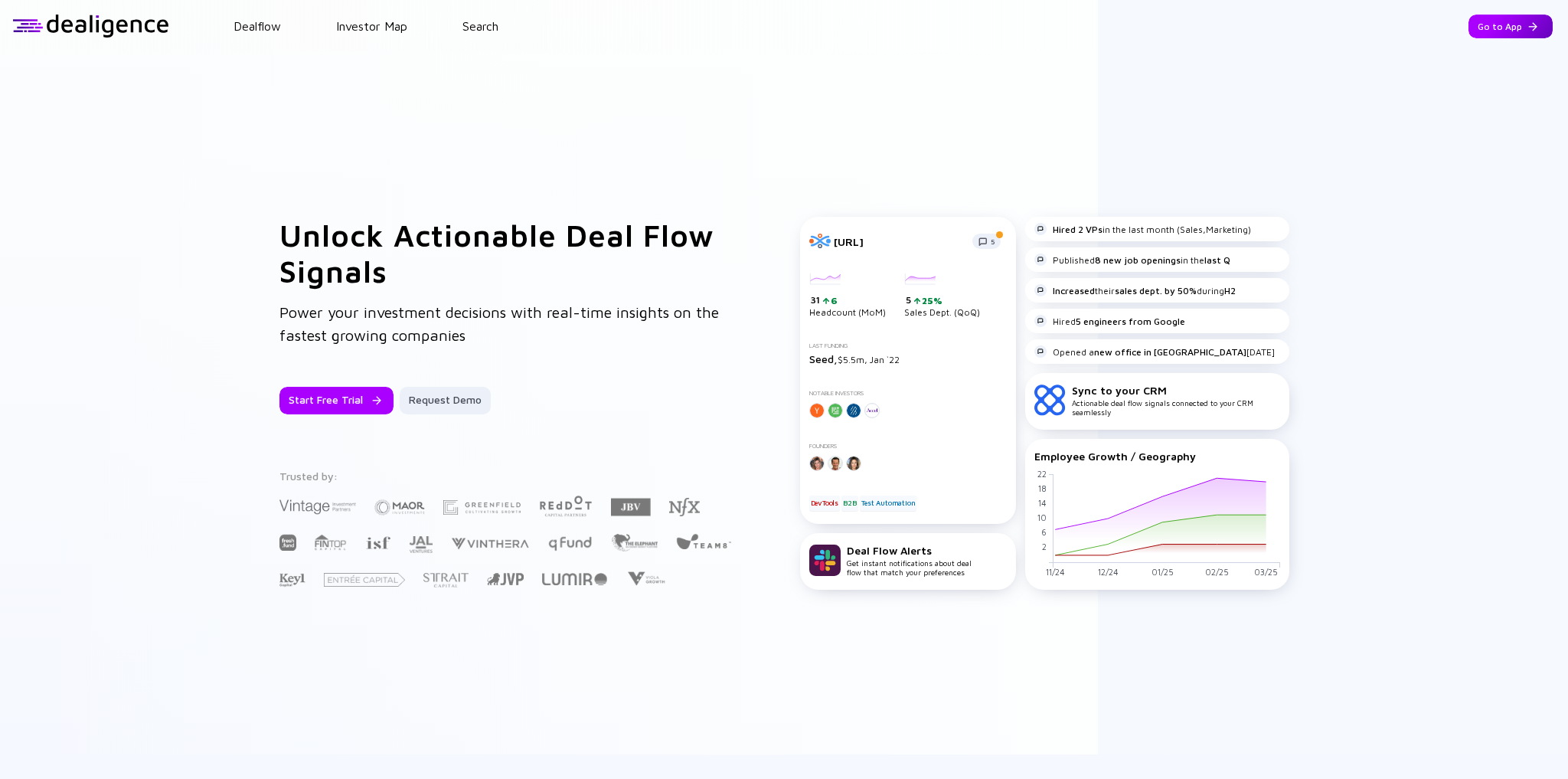
click at [1498, 32] on div "Go to App" at bounding box center [1510, 26] width 84 height 24
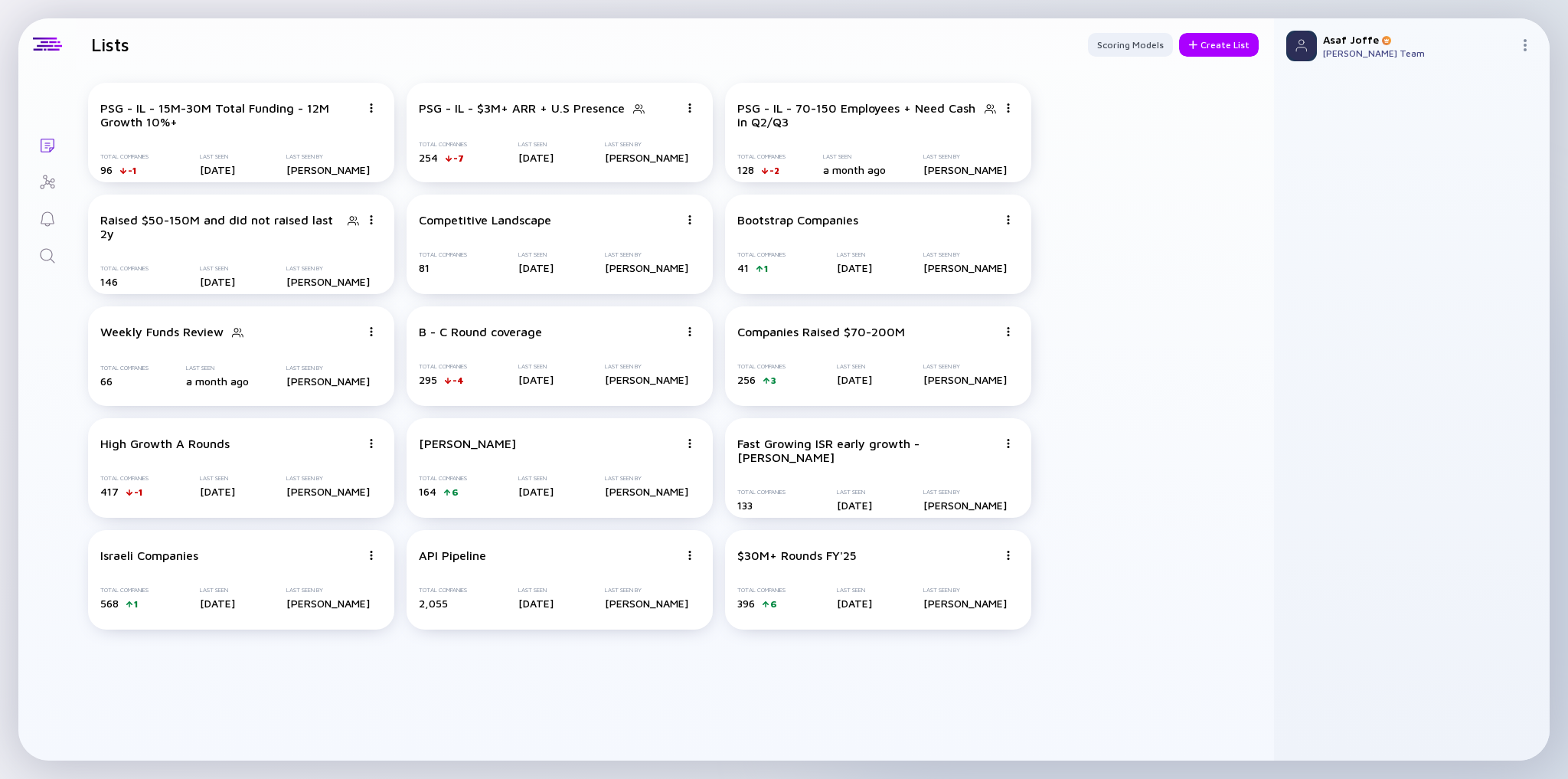
click at [54, 258] on icon "Search" at bounding box center [48, 256] width 19 height 19
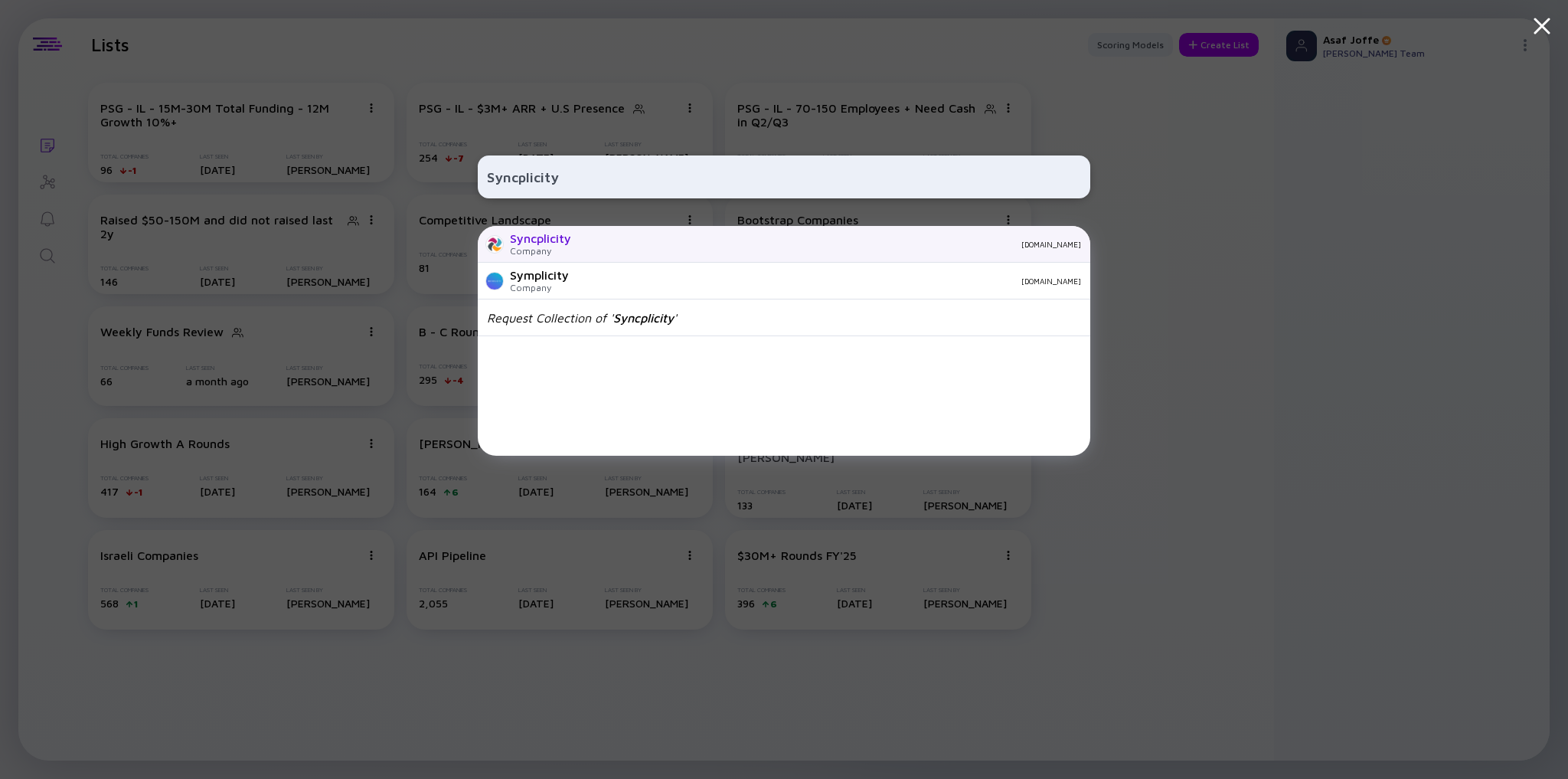
type input "Syncplicity"
click at [592, 251] on div "Syncplicity Company [DOMAIN_NAME]" at bounding box center [784, 244] width 612 height 37
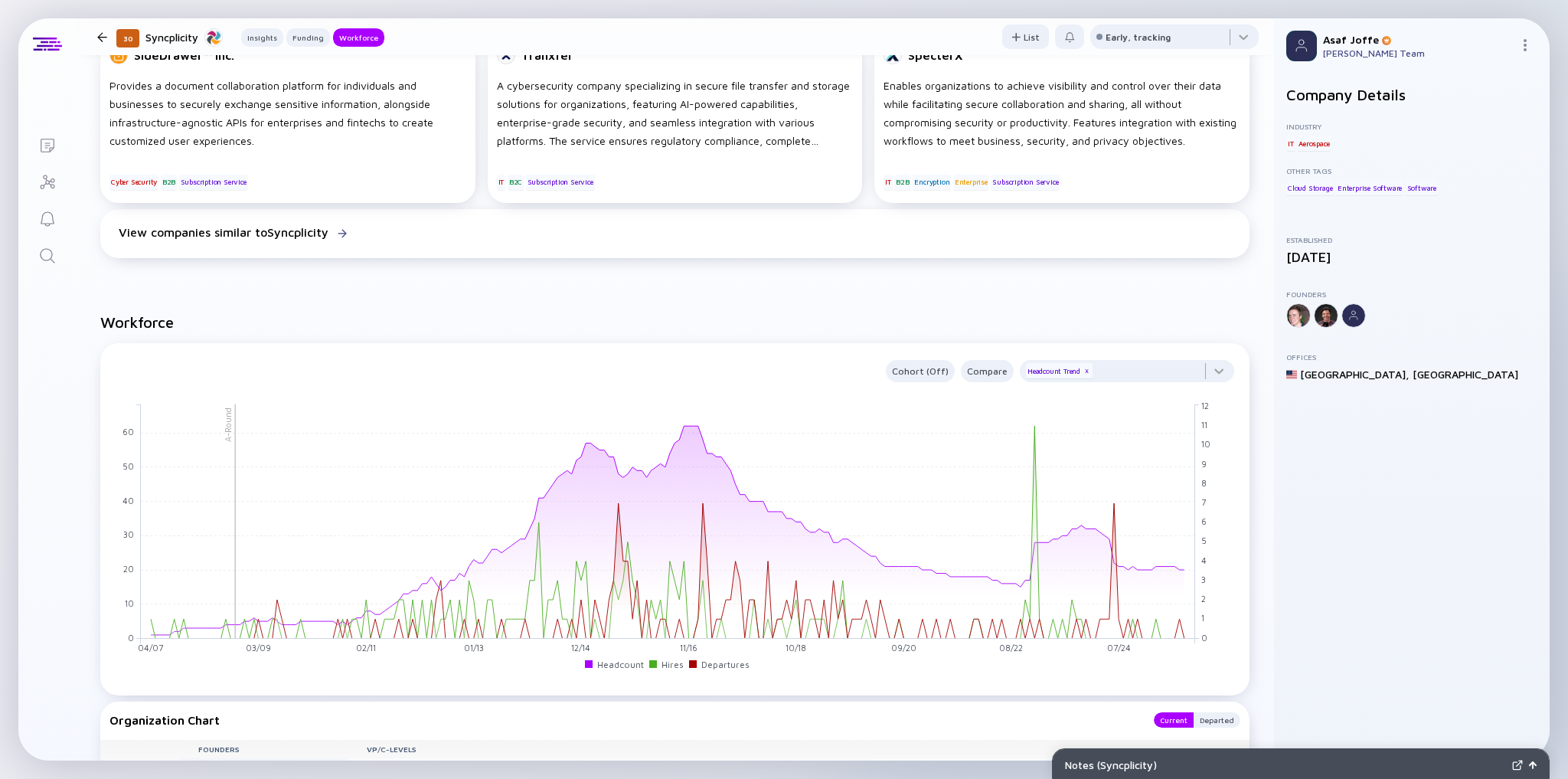
scroll to position [858, 0]
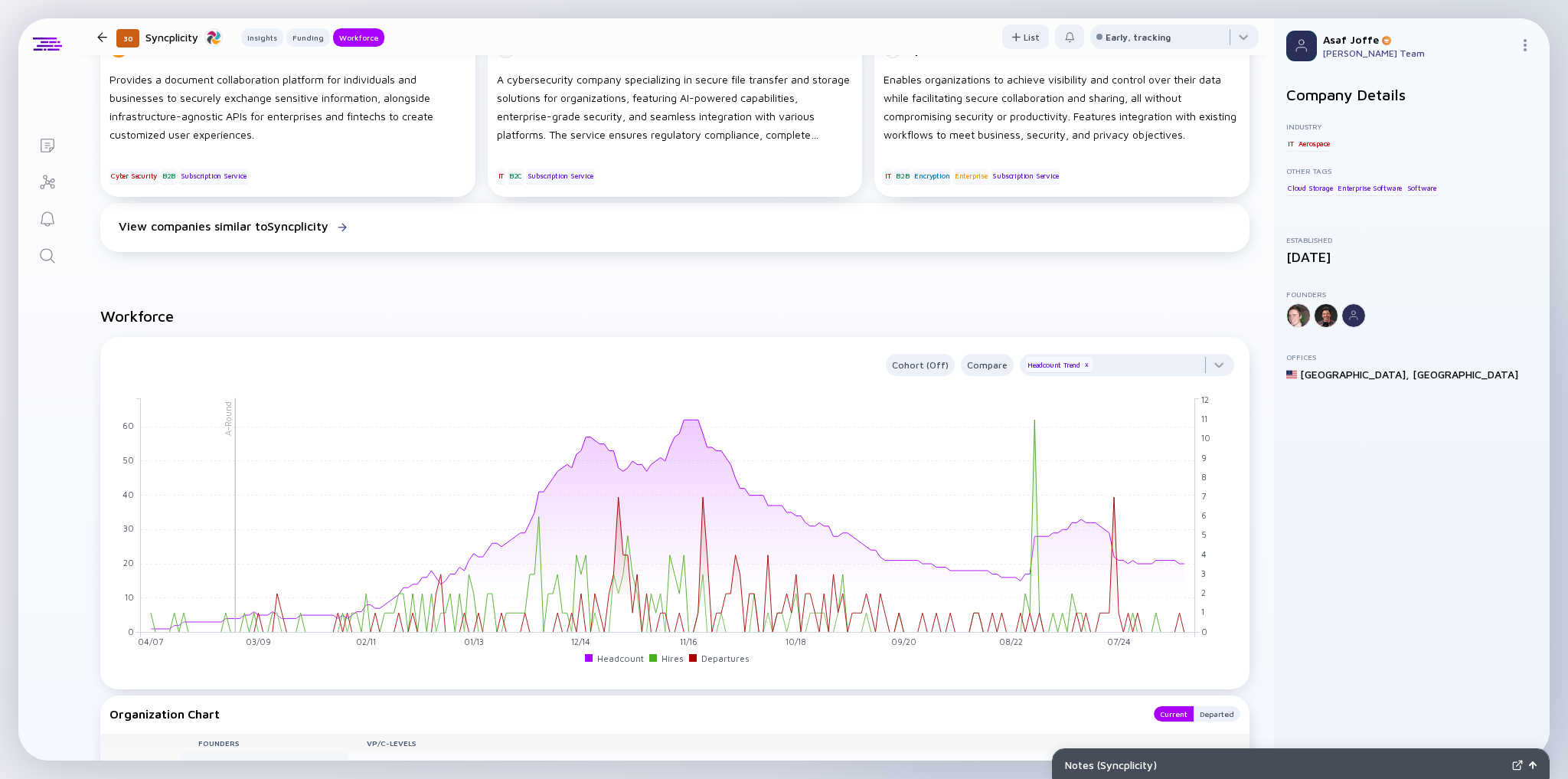
click at [56, 257] on icon "Search" at bounding box center [48, 256] width 19 height 19
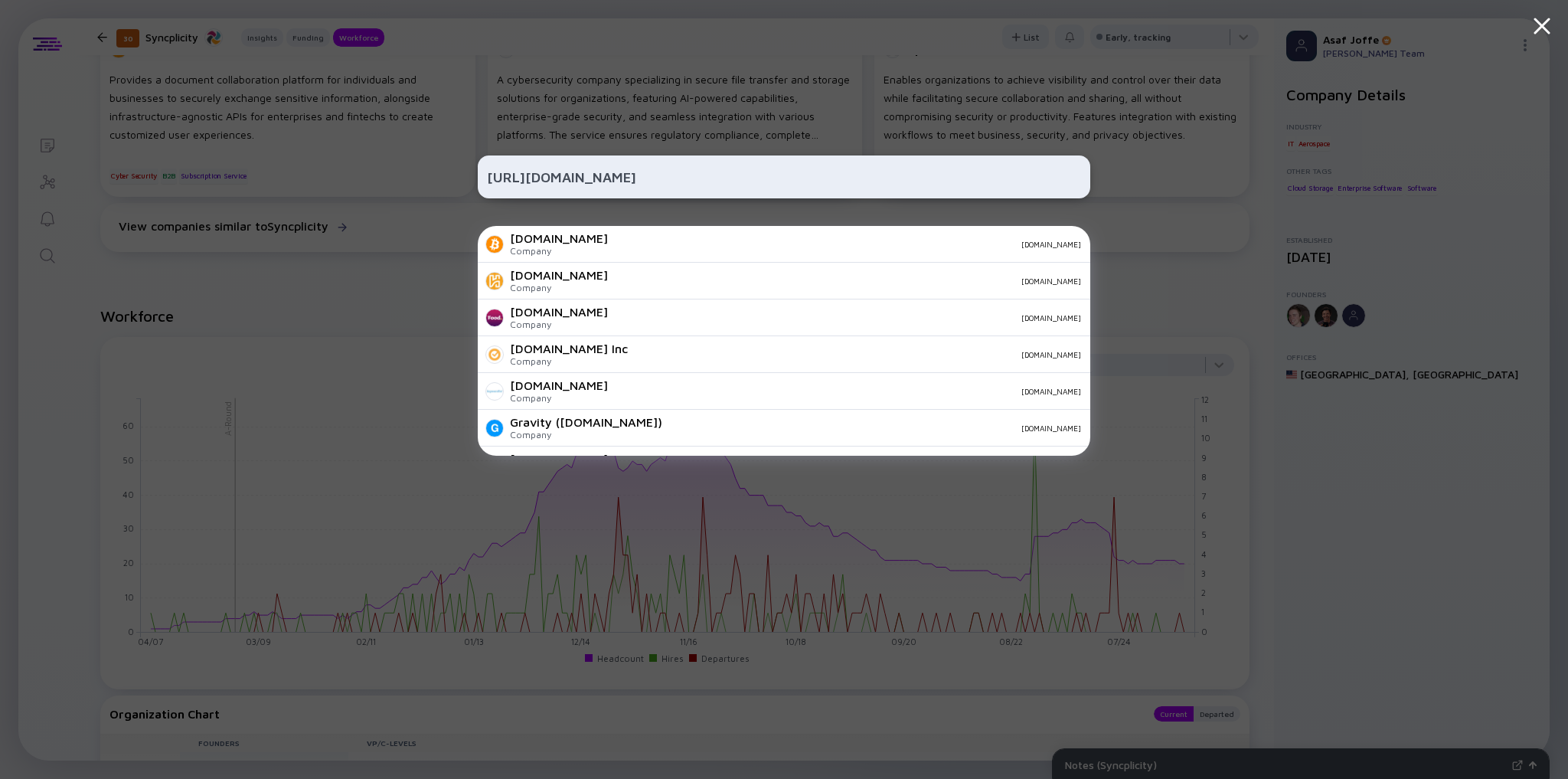
drag, startPoint x: 750, startPoint y: 184, endPoint x: 688, endPoint y: 183, distance: 62.0
click at [688, 183] on input "[URL][DOMAIN_NAME]" at bounding box center [784, 177] width 594 height 28
type input "[URL]"
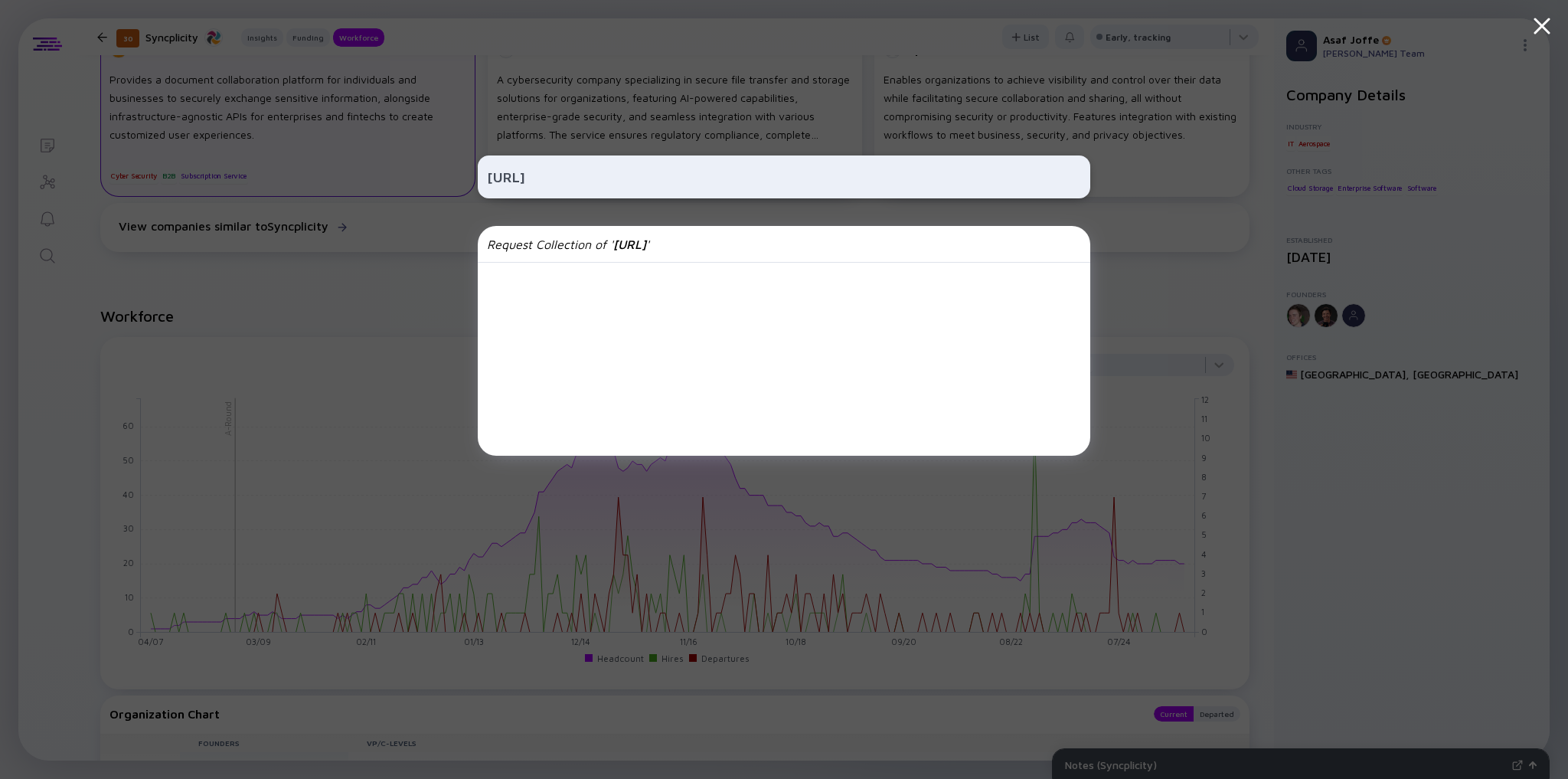
drag, startPoint x: 578, startPoint y: 180, endPoint x: 386, endPoint y: 182, distance: 192.0
click at [386, 182] on div "[URL] Request Collection of ' [URL] '" at bounding box center [784, 390] width 1568 height 779
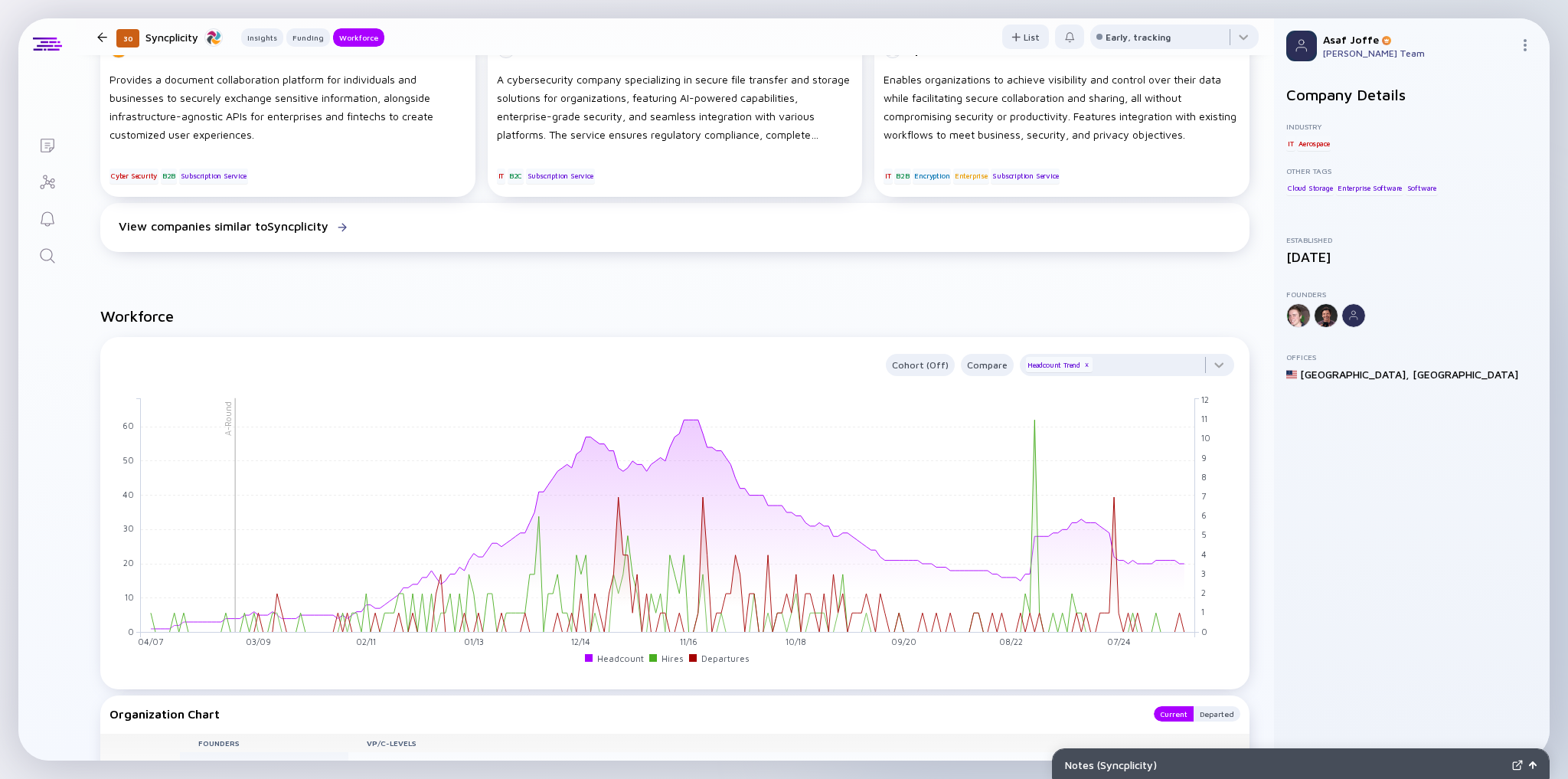
click at [51, 252] on icon "Search" at bounding box center [48, 256] width 19 height 19
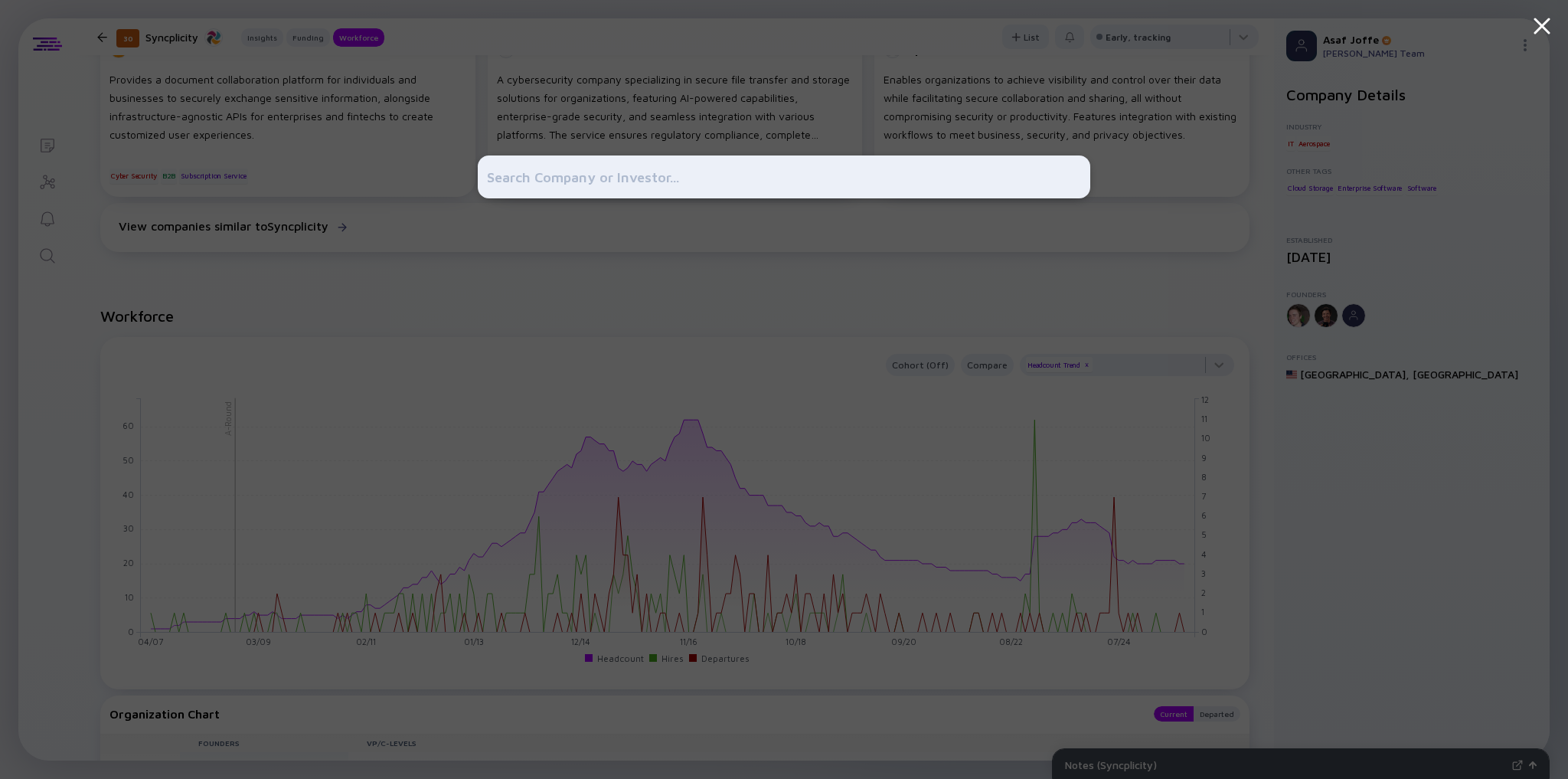
type input "[URL][DOMAIN_NAME]"
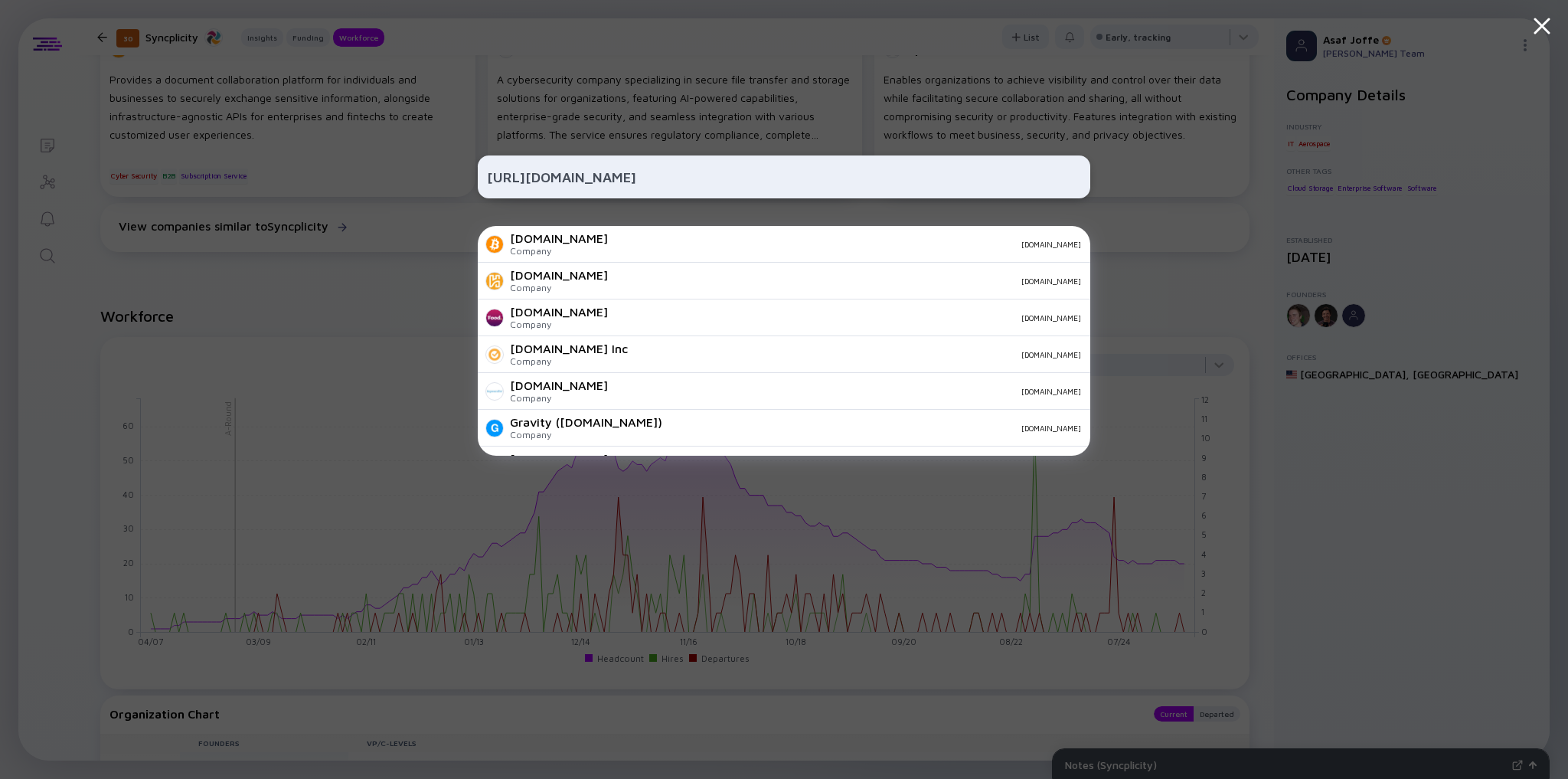
drag, startPoint x: 534, startPoint y: 178, endPoint x: 466, endPoint y: 183, distance: 68.2
click at [466, 183] on div "[URL][DOMAIN_NAME] [DOMAIN_NAME] Company [DOMAIN_NAME] [DOMAIN_NAME] Company [D…" at bounding box center [784, 390] width 1568 height 779
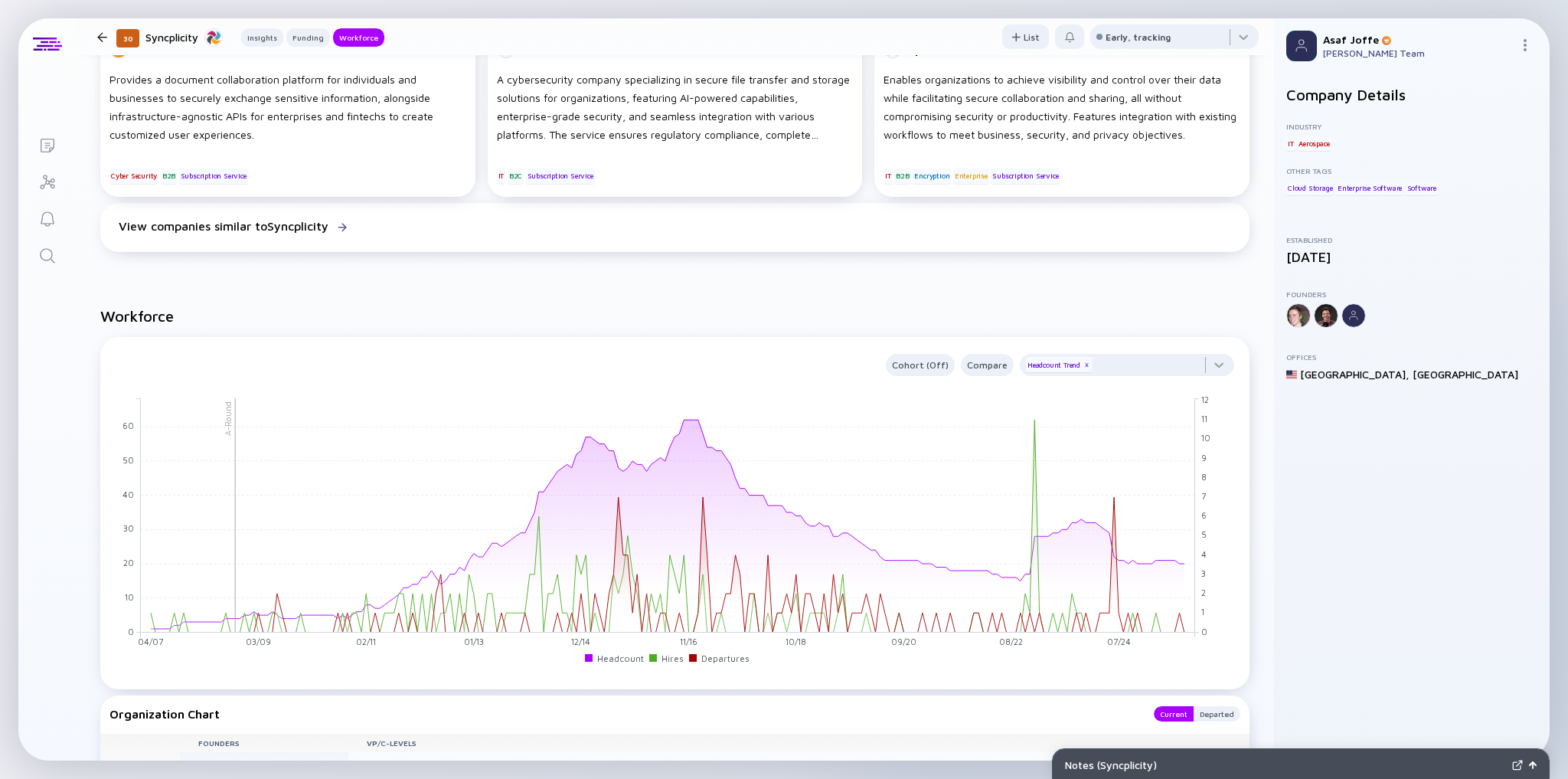
click at [34, 252] on link "Search" at bounding box center [47, 255] width 57 height 37
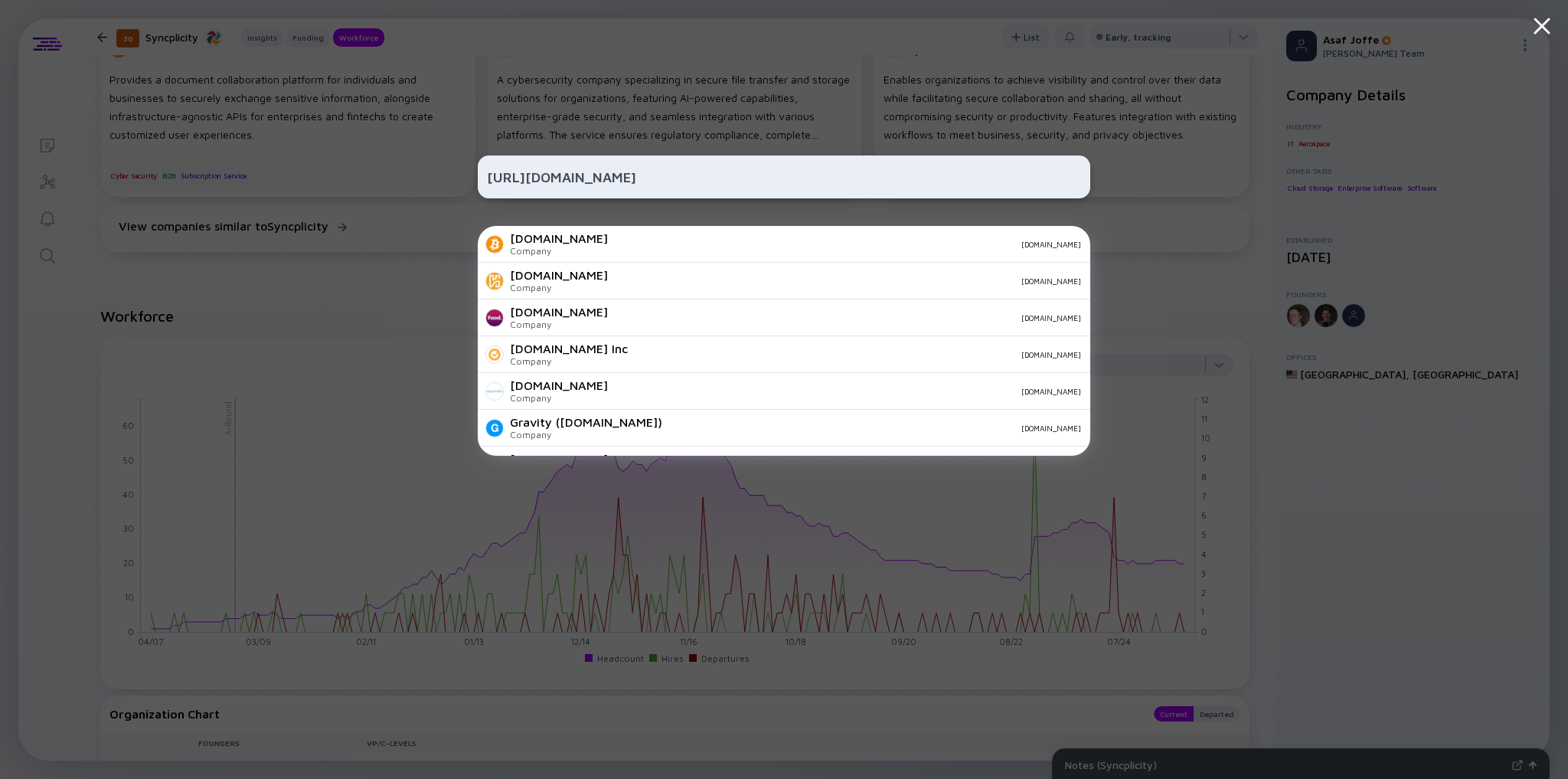
click at [538, 183] on input "[URL][DOMAIN_NAME]" at bounding box center [784, 177] width 594 height 28
click at [690, 177] on input "[DOMAIN_NAME][URL]" at bounding box center [784, 177] width 594 height 28
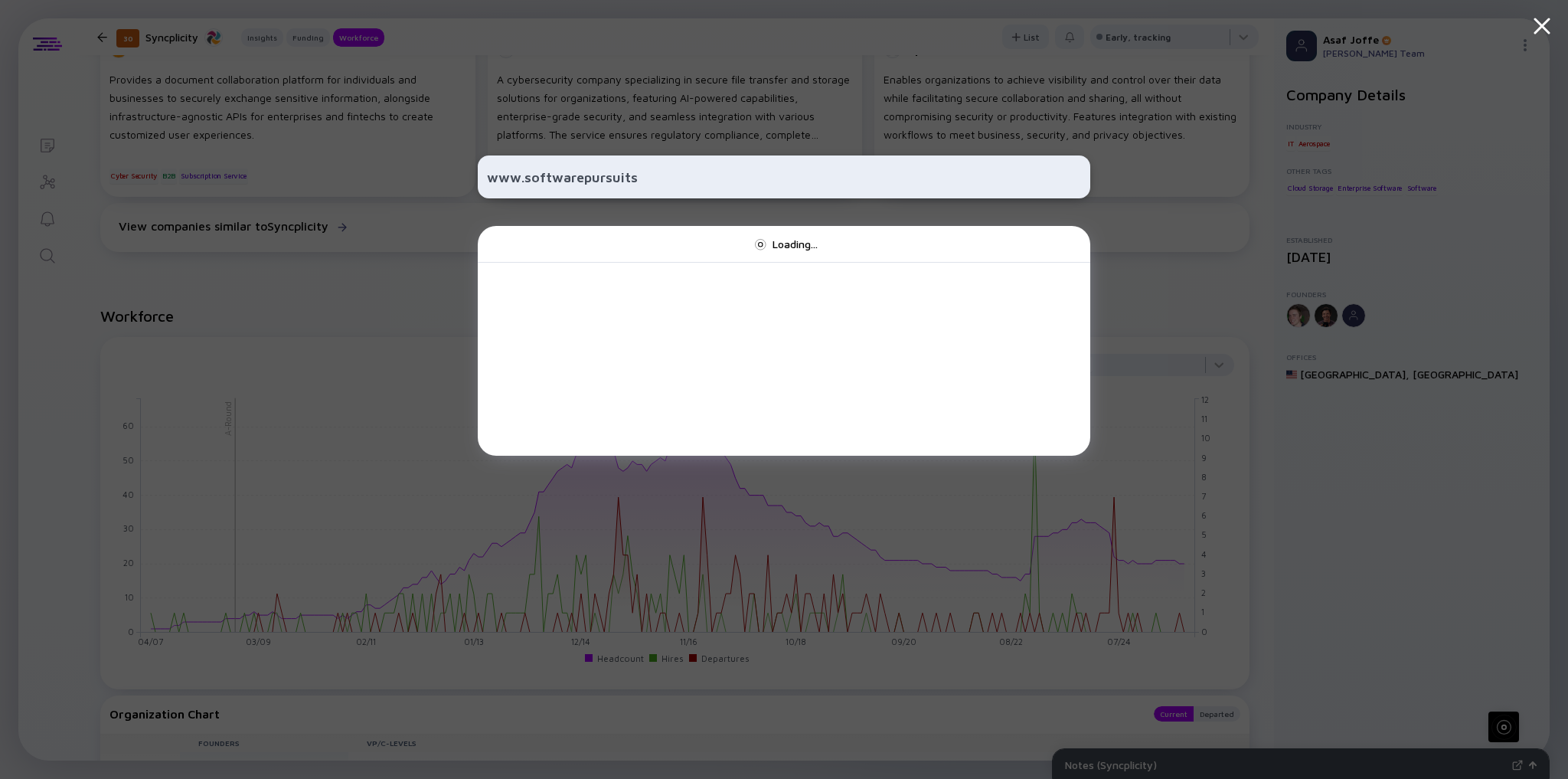
click at [523, 176] on input "www.softwarepursuits" at bounding box center [784, 177] width 594 height 28
click at [545, 182] on input "softwarepursuits" at bounding box center [784, 177] width 594 height 28
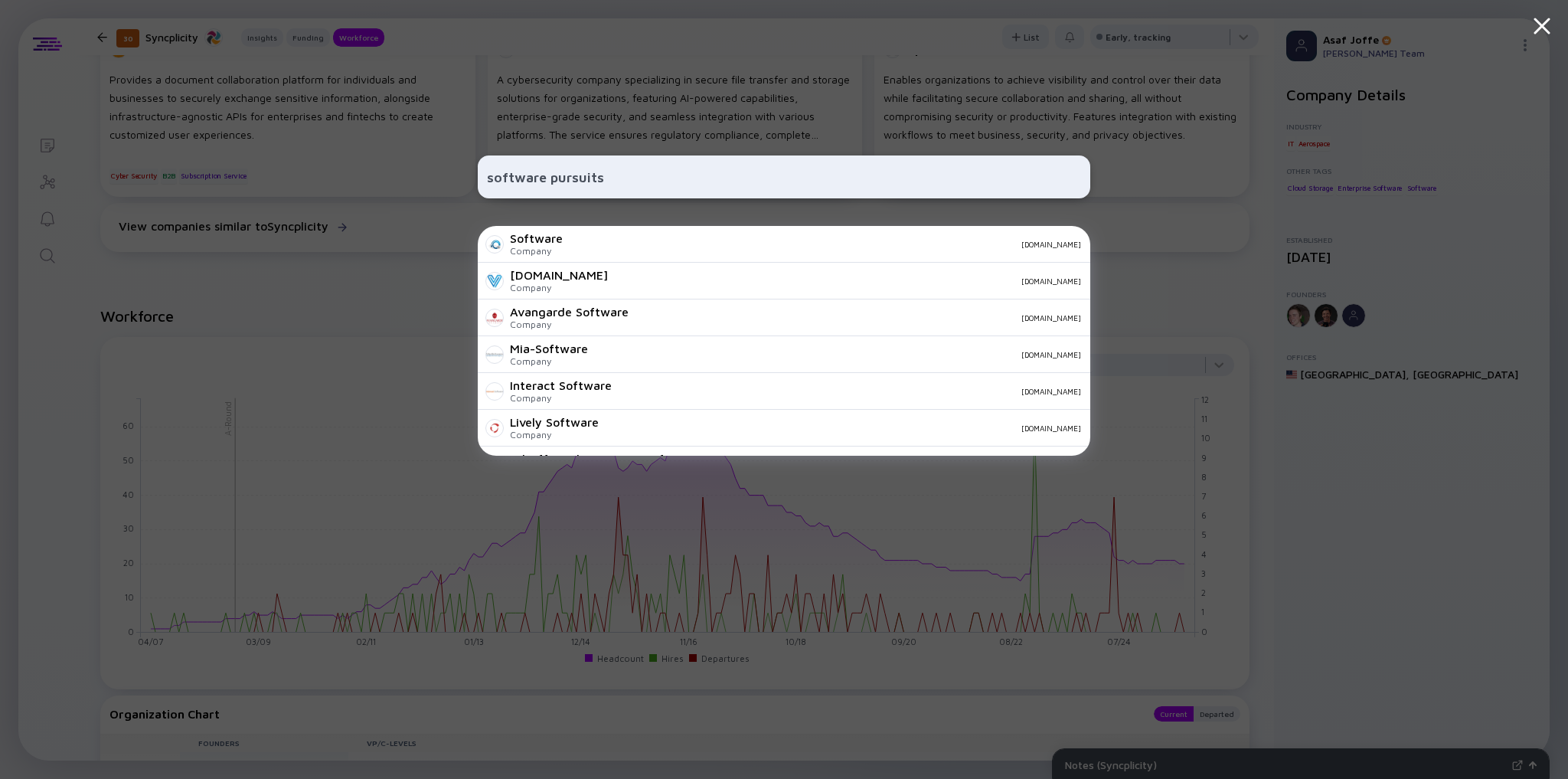
type input "software pursuits"
